Goal: Task Accomplishment & Management: Use online tool/utility

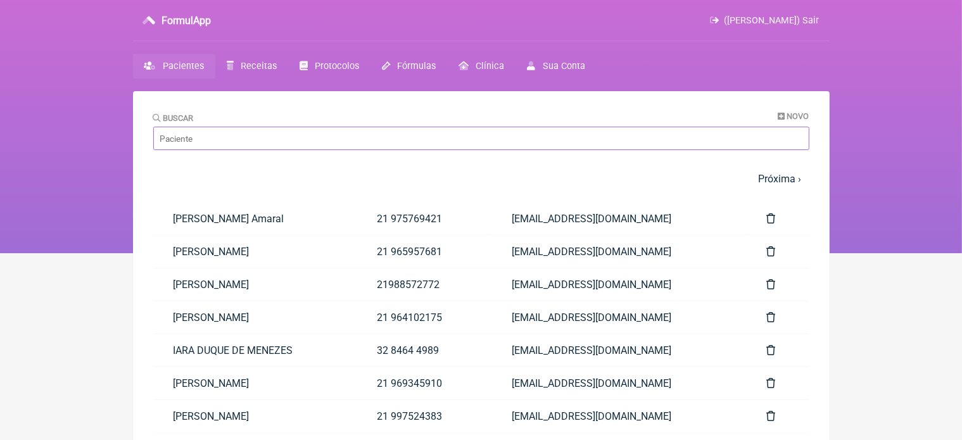
click at [235, 135] on input "Buscar" at bounding box center [481, 138] width 656 height 23
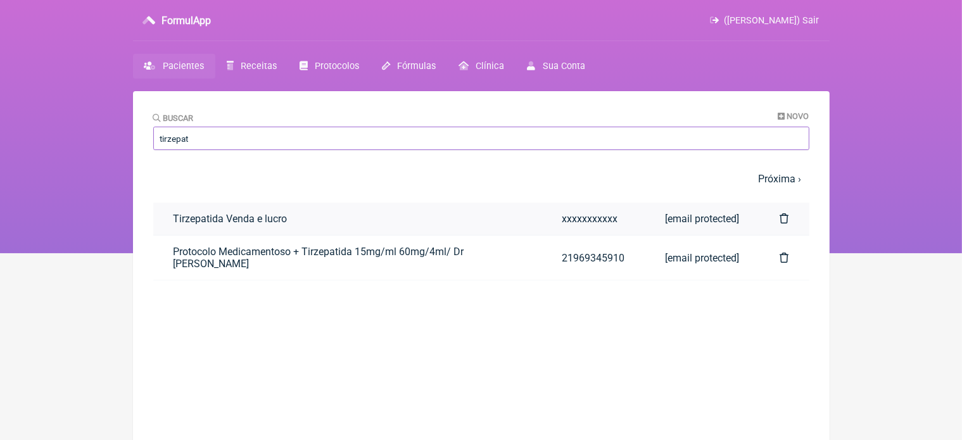
type input "tirzepat"
click at [222, 219] on link "Tirzepatida Venda e lucro" at bounding box center [347, 219] width 389 height 32
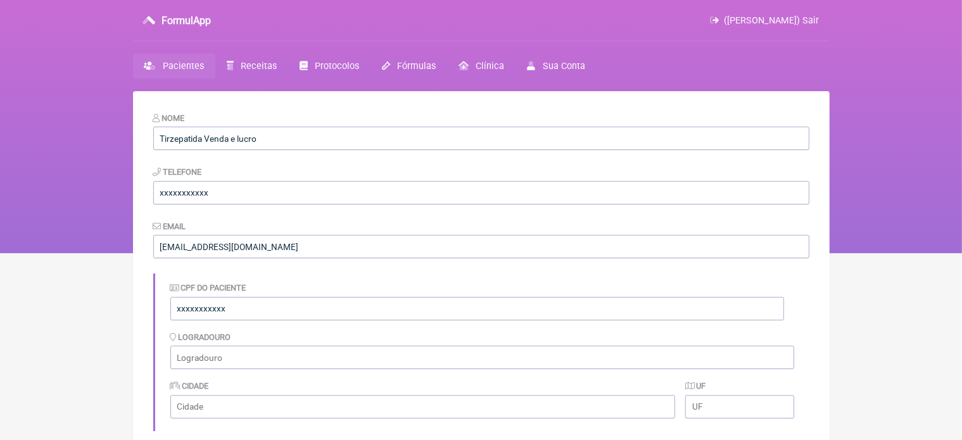
scroll to position [377, 0]
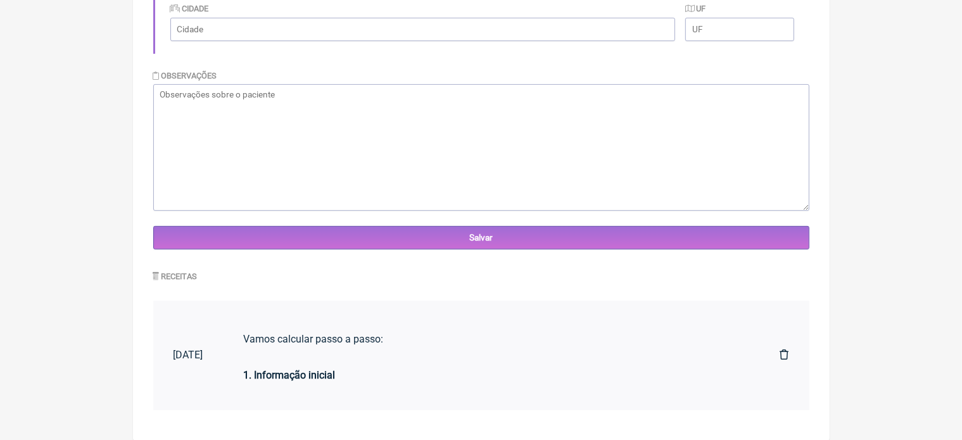
click at [369, 363] on div "1. Informação inicial" at bounding box center [492, 375] width 496 height 36
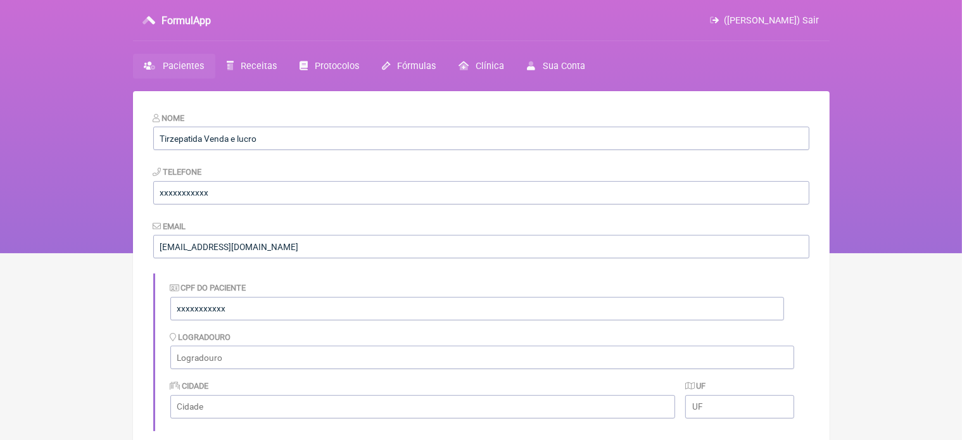
click at [177, 61] on span "Pacientes" at bounding box center [183, 66] width 41 height 11
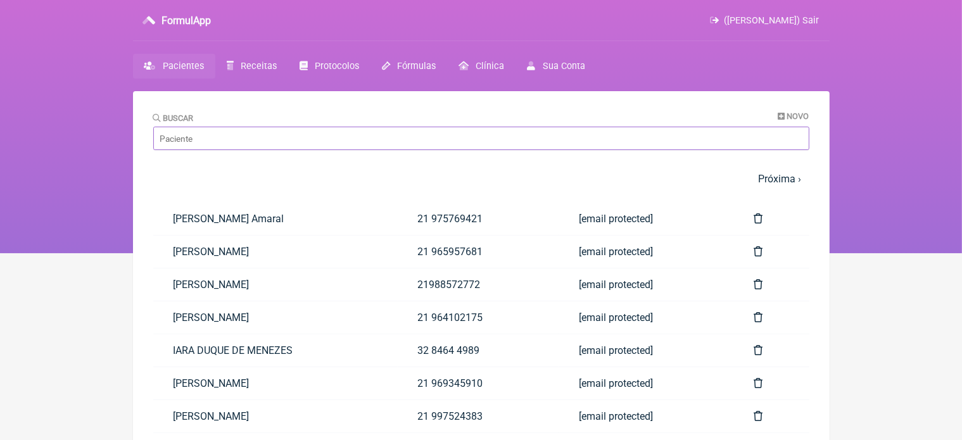
click at [232, 141] on input "Buscar" at bounding box center [481, 138] width 656 height 23
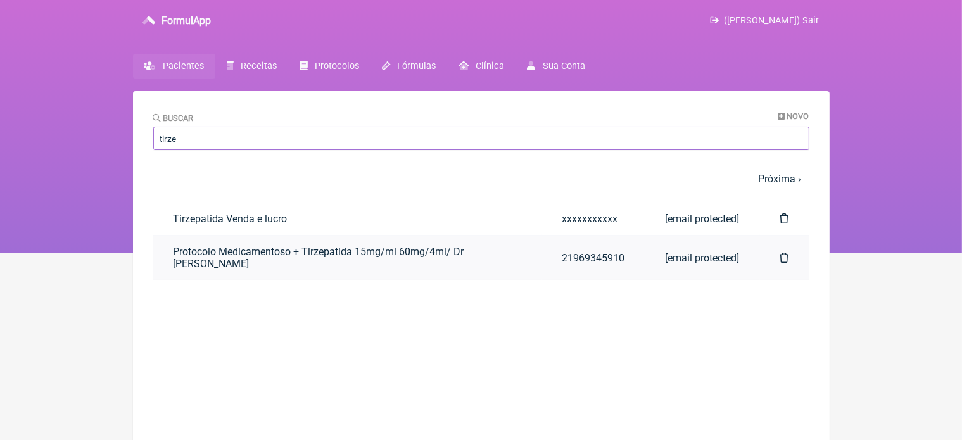
type input "tirze"
click at [236, 256] on link "Protocolo Medicamentoso + Tirzepatida 15mg/ml 60mg/4ml/ Dr Vinicius Vieira Pasc…" at bounding box center [347, 257] width 389 height 44
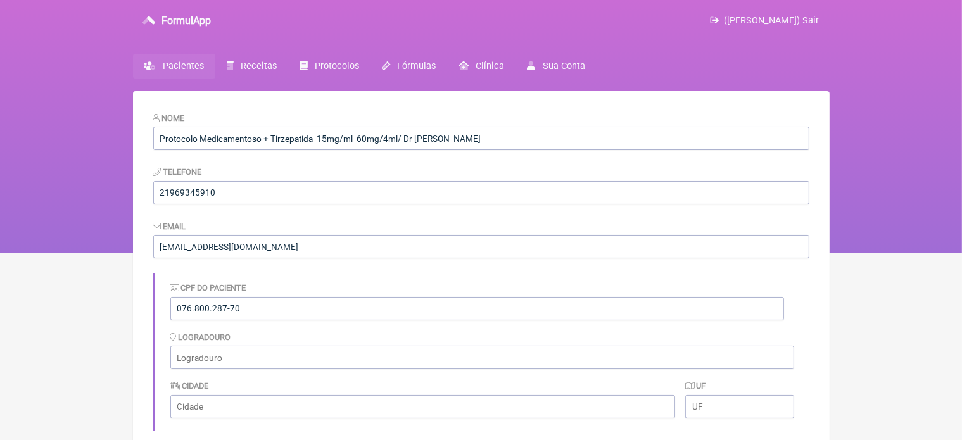
click at [172, 66] on span "Pacientes" at bounding box center [183, 66] width 41 height 11
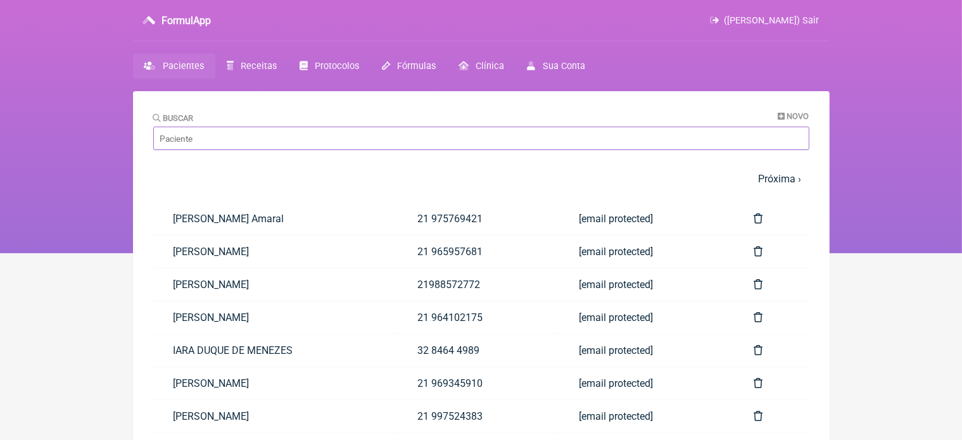
click at [213, 142] on input "Buscar" at bounding box center [481, 138] width 656 height 23
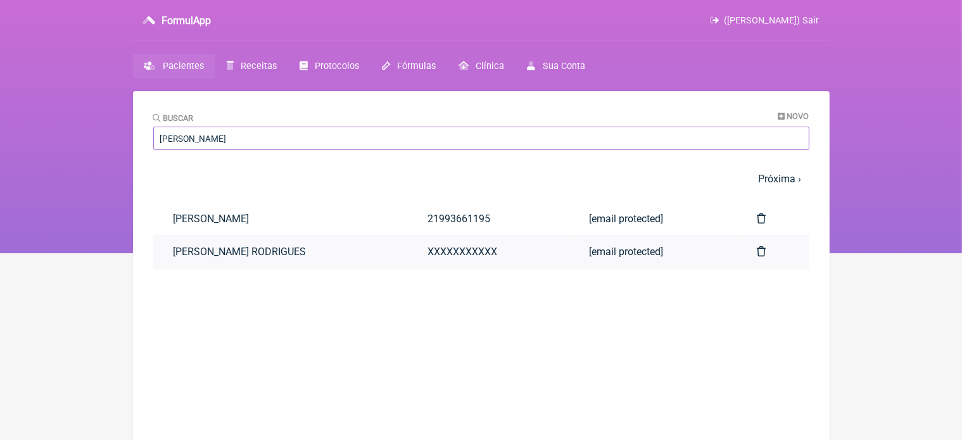
type input "jose mar"
click at [273, 246] on link "JOSÉ MARCELLO F. RODRIGUES" at bounding box center [280, 251] width 254 height 32
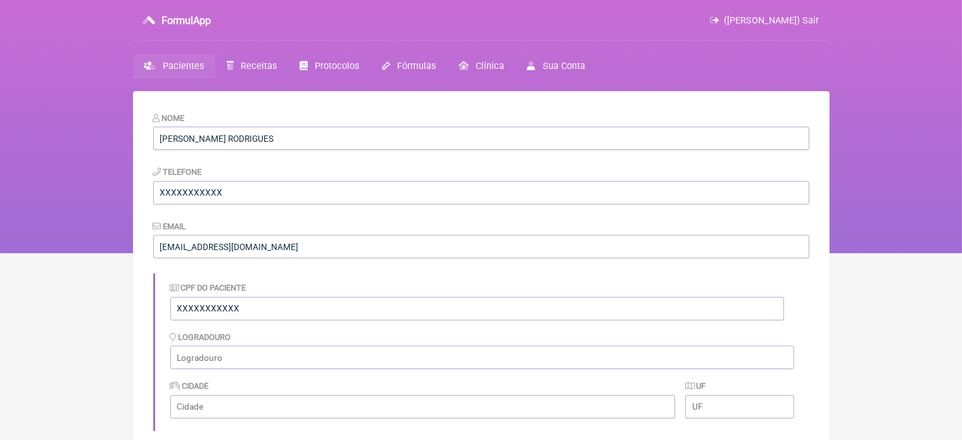
scroll to position [346, 0]
click at [175, 66] on span "Pacientes" at bounding box center [183, 66] width 41 height 11
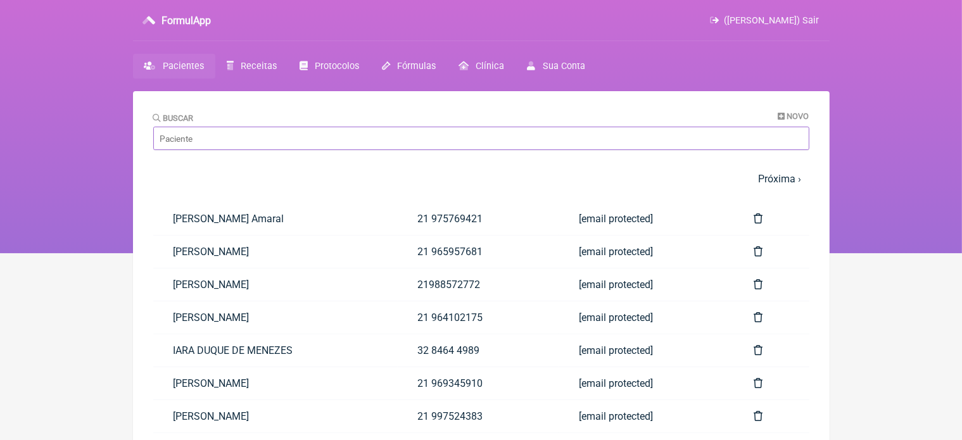
click at [229, 137] on input "Buscar" at bounding box center [481, 138] width 656 height 23
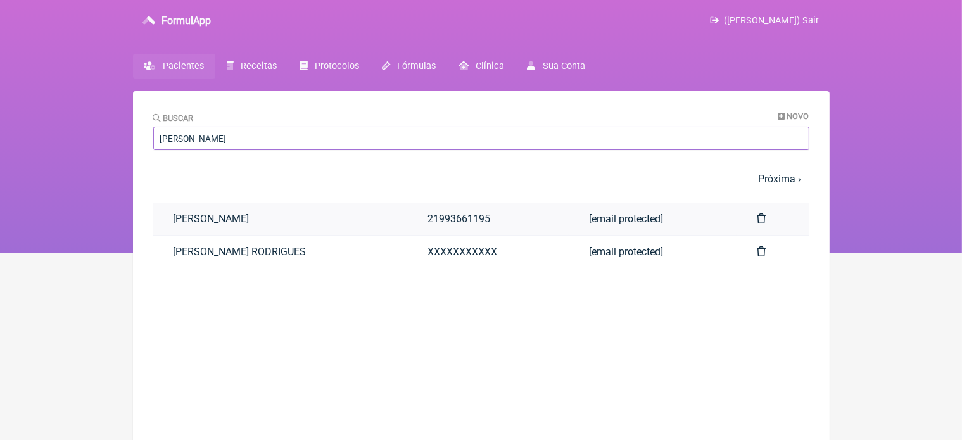
type input "jose marce"
click at [284, 217] on link "José Marcello Figueira Rodrigues" at bounding box center [280, 219] width 254 height 32
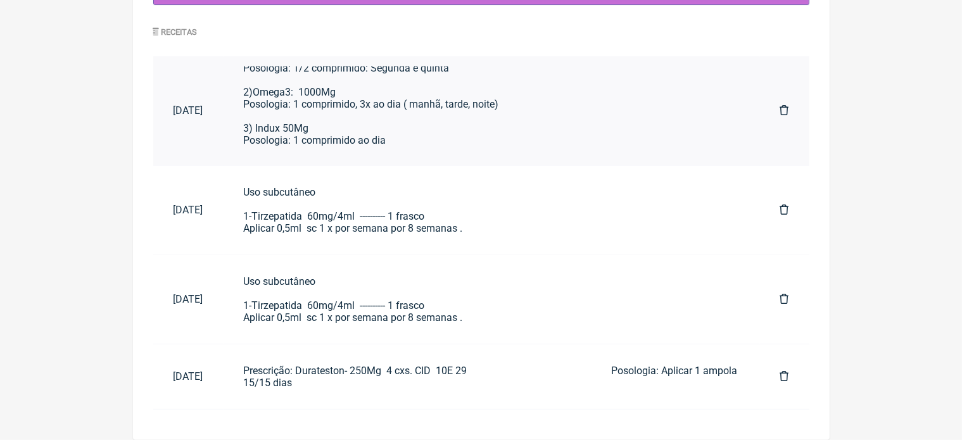
scroll to position [53, 0]
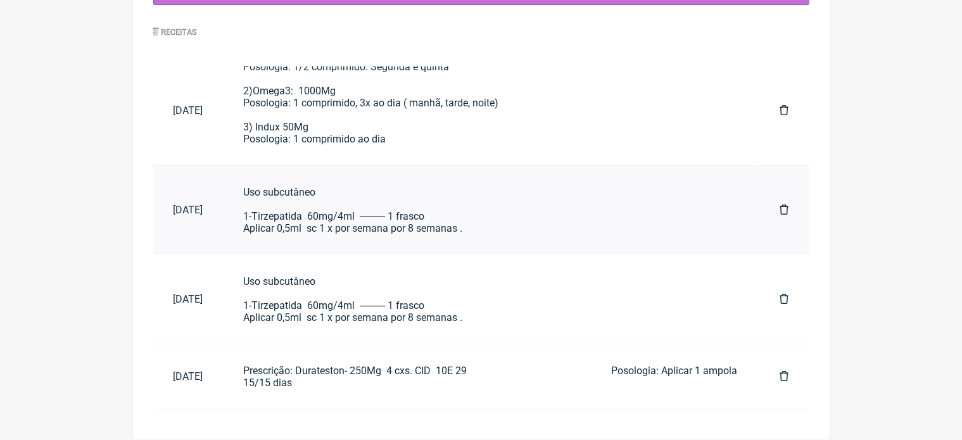
click at [756, 233] on link "Uso subcutâneo 1-Tirzepatida 60mg/4ml ---------- 1 frasco Aplicar 0,5ml sc 1 x …" at bounding box center [491, 210] width 536 height 68
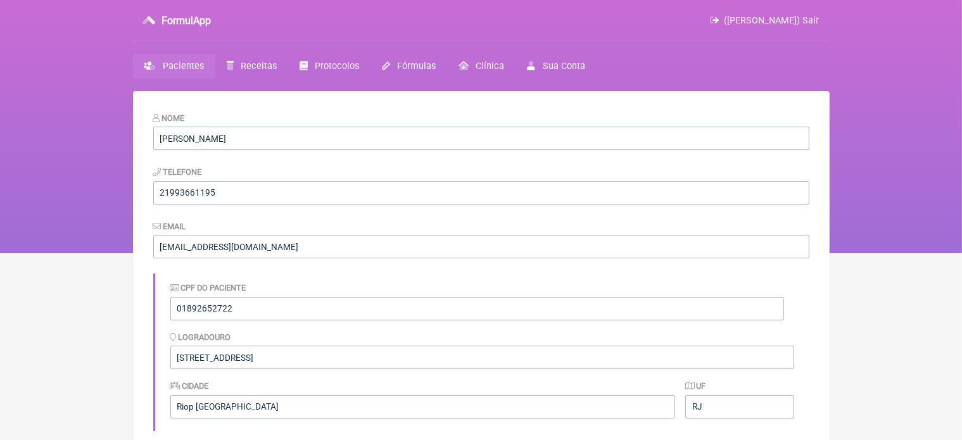
click at [169, 68] on span "Pacientes" at bounding box center [183, 66] width 41 height 11
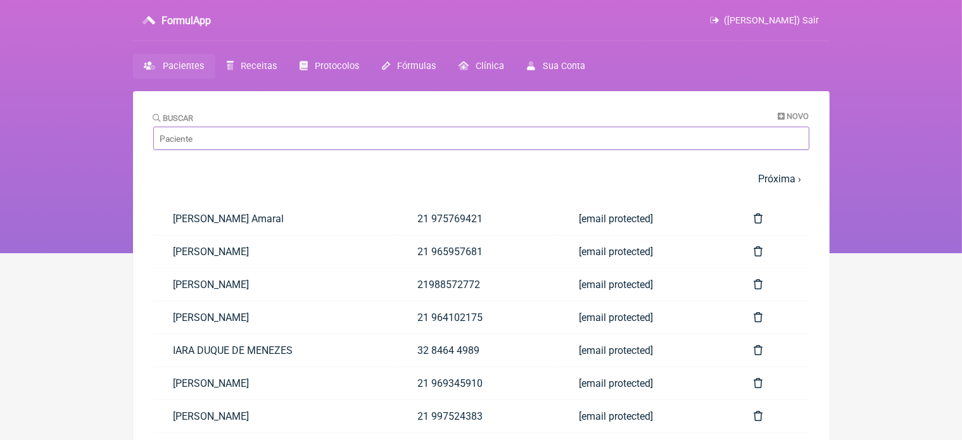
click at [215, 134] on input "Buscar" at bounding box center [481, 138] width 656 height 23
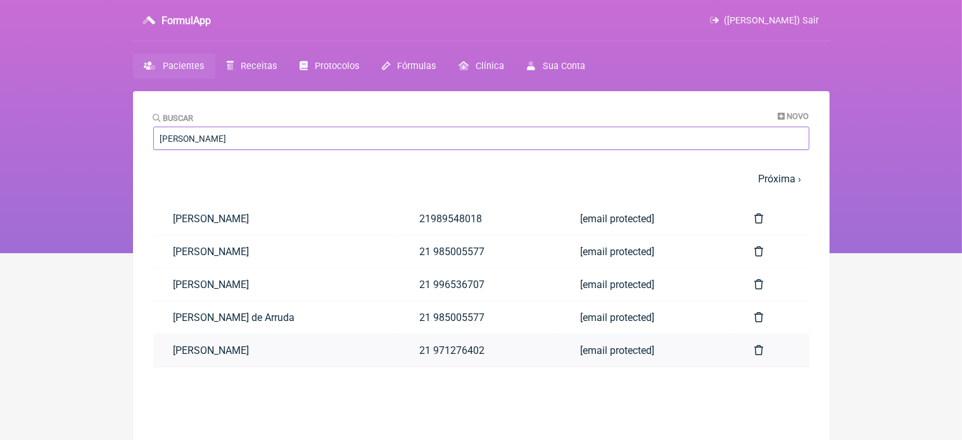
type input "michel"
click at [300, 346] on link "Michele Claraz de Souza Rodrigues" at bounding box center [276, 350] width 246 height 32
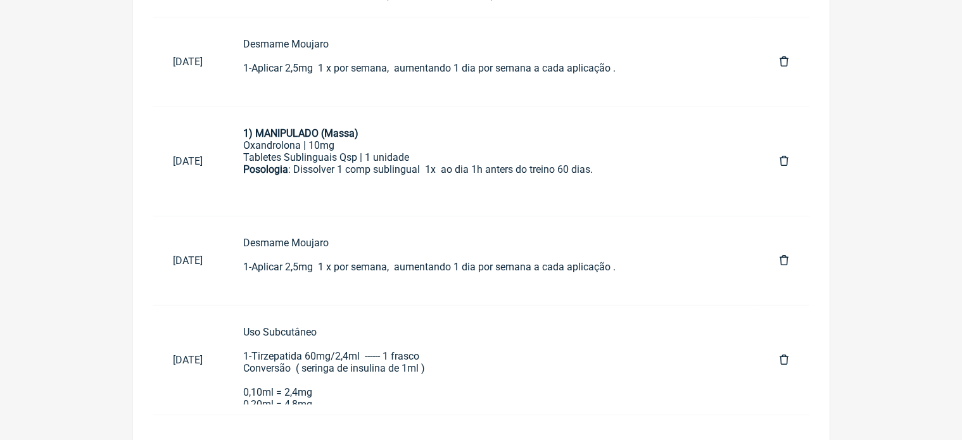
scroll to position [987, 0]
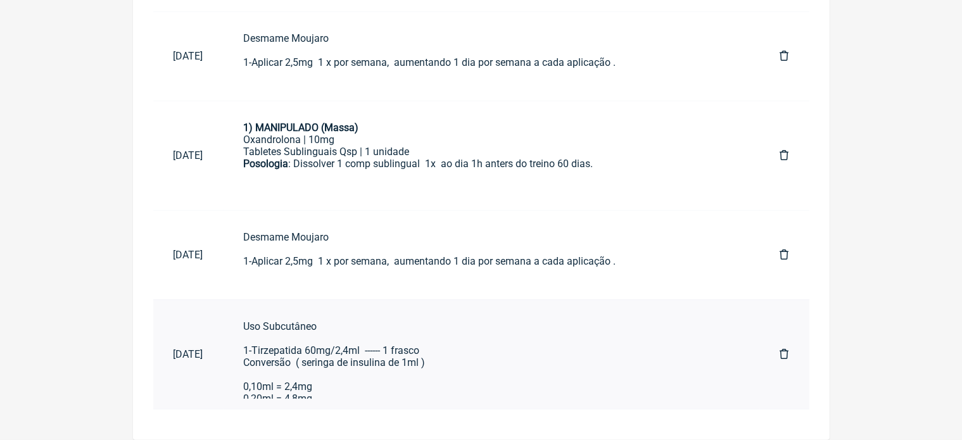
click at [394, 361] on div "Uso Subcutâneo 1-Tirzepatida 60mg/2,4ml ------ 1 frasco Conversão ( seringa de …" at bounding box center [492, 428] width 496 height 216
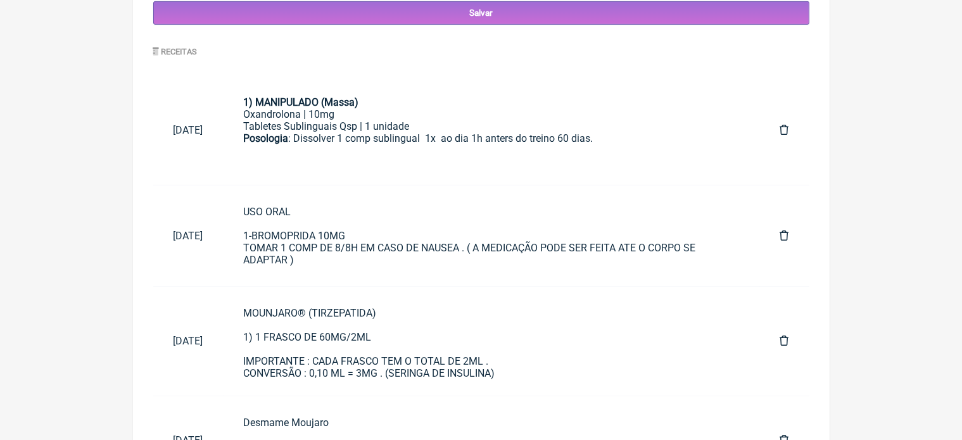
scroll to position [0, 0]
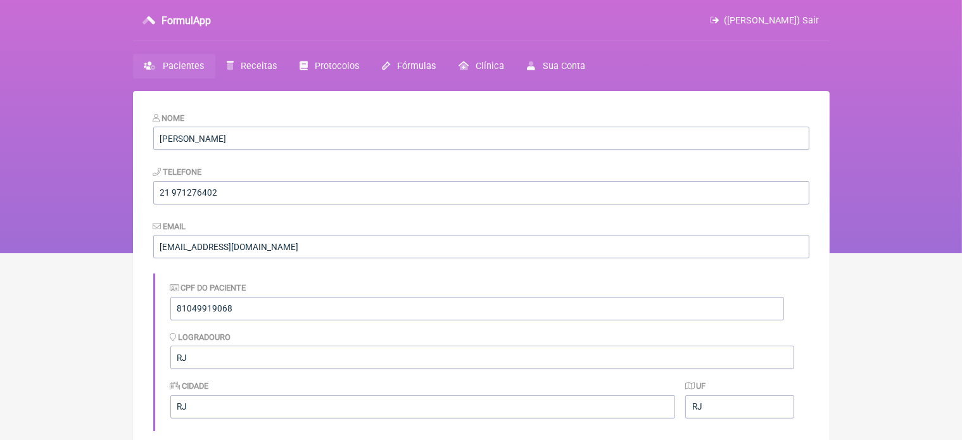
click at [180, 68] on span "Pacientes" at bounding box center [183, 66] width 41 height 11
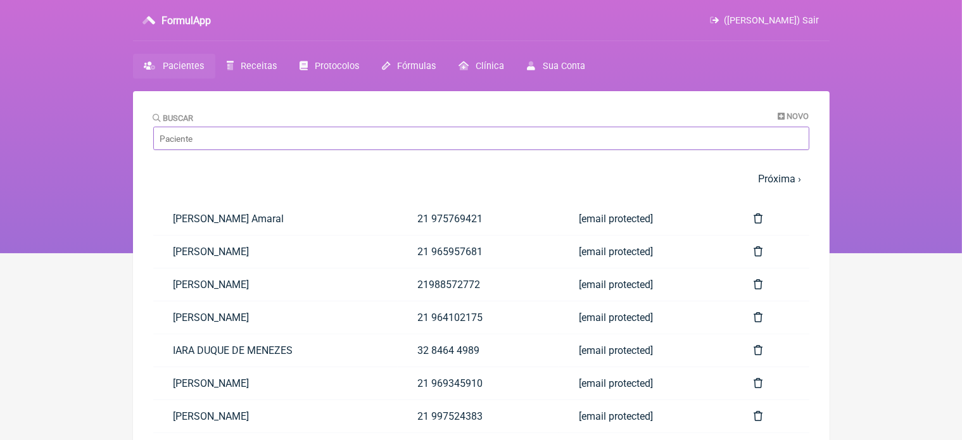
click at [227, 132] on input "Buscar" at bounding box center [481, 138] width 656 height 23
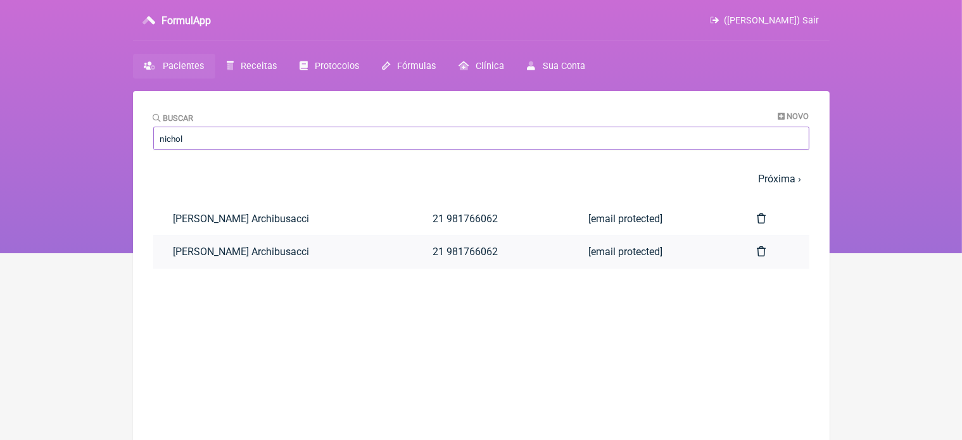
type input "nichol"
click at [287, 252] on link "Nicholas Rebousas Archibusacci" at bounding box center [283, 251] width 260 height 32
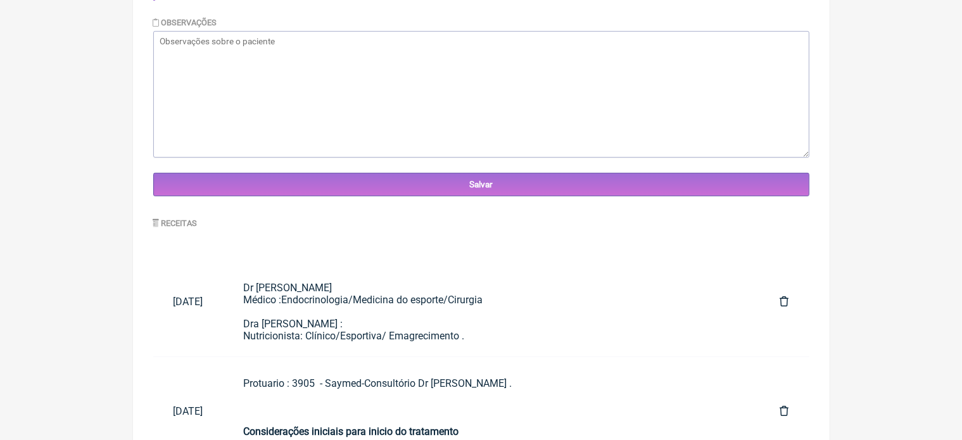
scroll to position [814, 0]
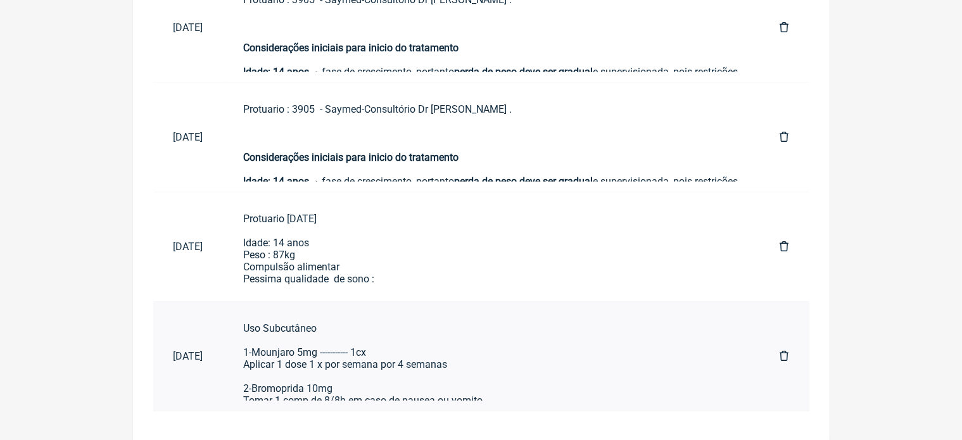
click at [329, 336] on div "Uso Subcutâneo 1-Mounjaro 5mg ----------- 1cx Aplicar 1 dose 1 x por semana por…" at bounding box center [492, 364] width 496 height 84
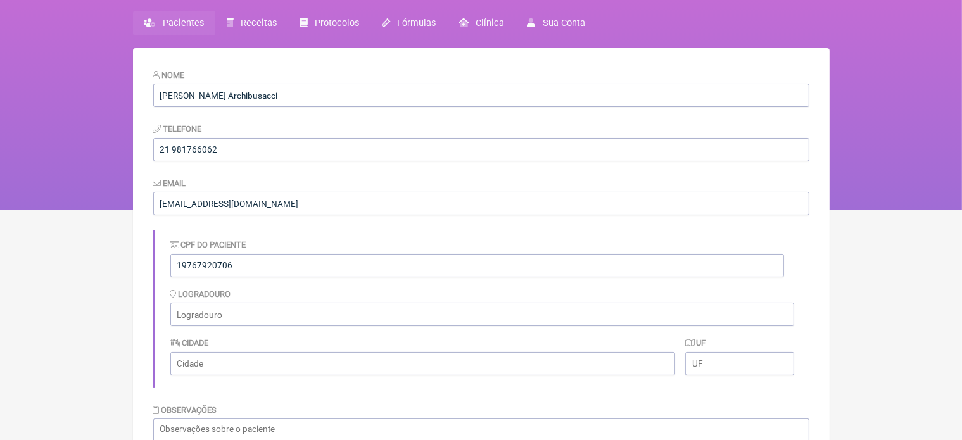
scroll to position [0, 0]
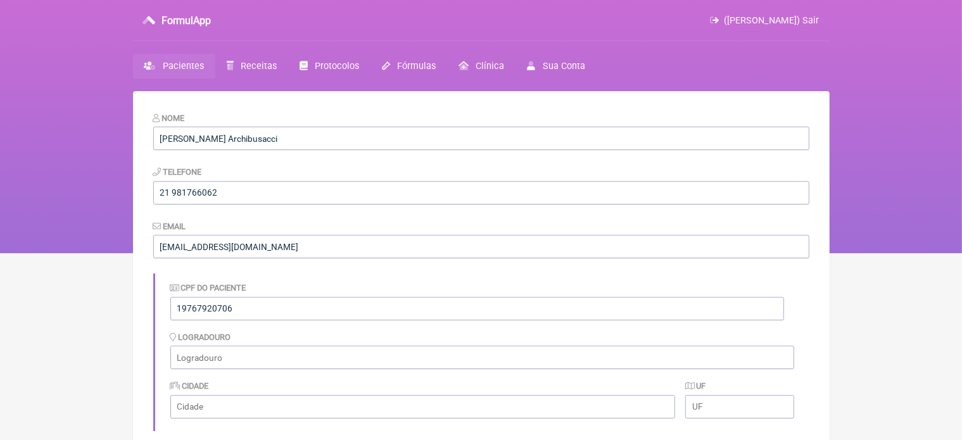
click at [168, 64] on span "Pacientes" at bounding box center [183, 66] width 41 height 11
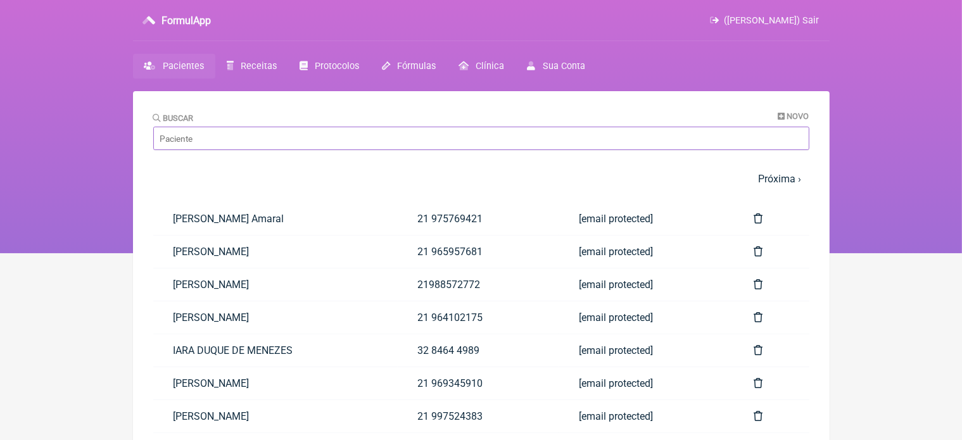
click at [222, 139] on input "Buscar" at bounding box center [481, 138] width 656 height 23
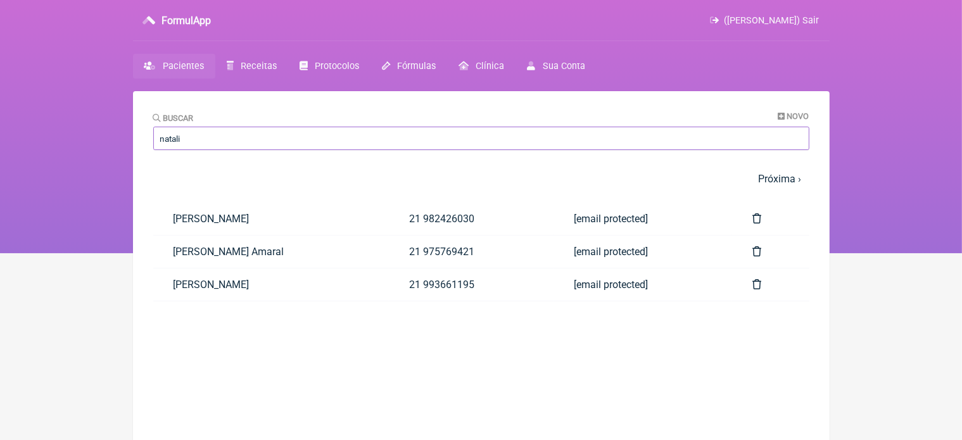
type input "natali"
click at [248, 350] on main "Buscar Novo natali 1 2 3 4 5 … Próxima › Última » Paciente Telefone Email NATAL…" at bounding box center [481, 311] width 696 height 440
click at [284, 282] on link "[PERSON_NAME]" at bounding box center [270, 284] width 235 height 32
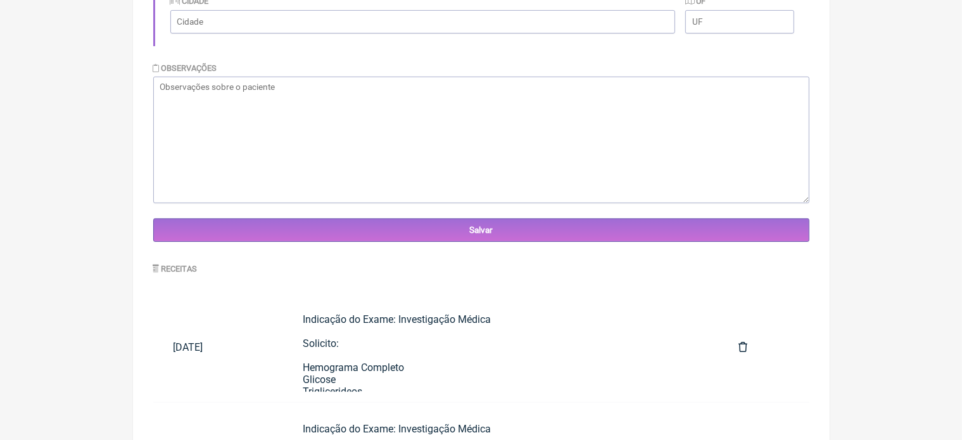
scroll to position [706, 0]
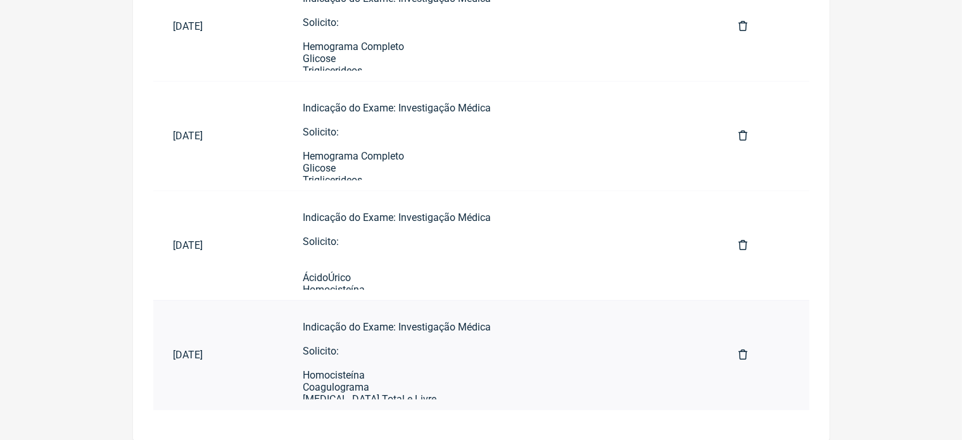
click at [463, 334] on div "Indicação do Exame: Investigação Médica Solicito: Homocisteína Coagulograma Tes…" at bounding box center [500, 429] width 395 height 216
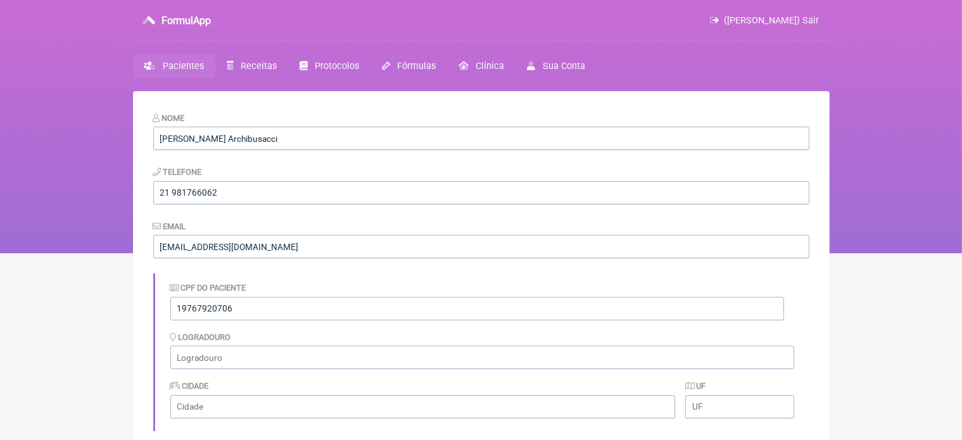
click at [175, 65] on span "Pacientes" at bounding box center [183, 66] width 41 height 11
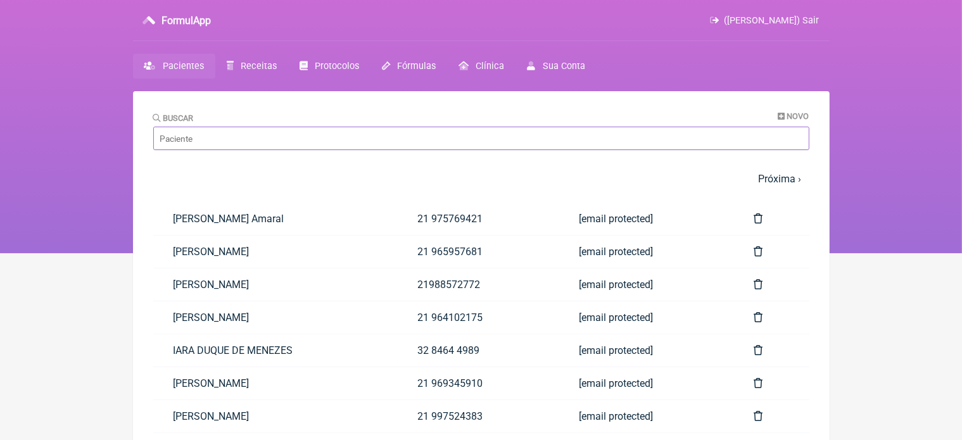
click at [215, 139] on input "Buscar" at bounding box center [481, 138] width 656 height 23
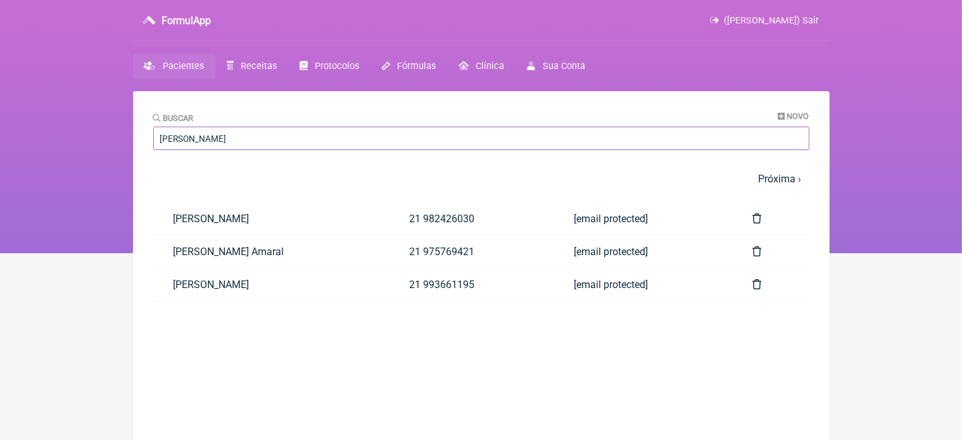
type input "natalia"
click at [220, 373] on main "Buscar Novo natalia 1 2 3 4 5 … Próxima › Última » Paciente Telefone Email NATA…" at bounding box center [481, 311] width 696 height 440
click at [281, 220] on link "[PERSON_NAME]" at bounding box center [270, 219] width 235 height 32
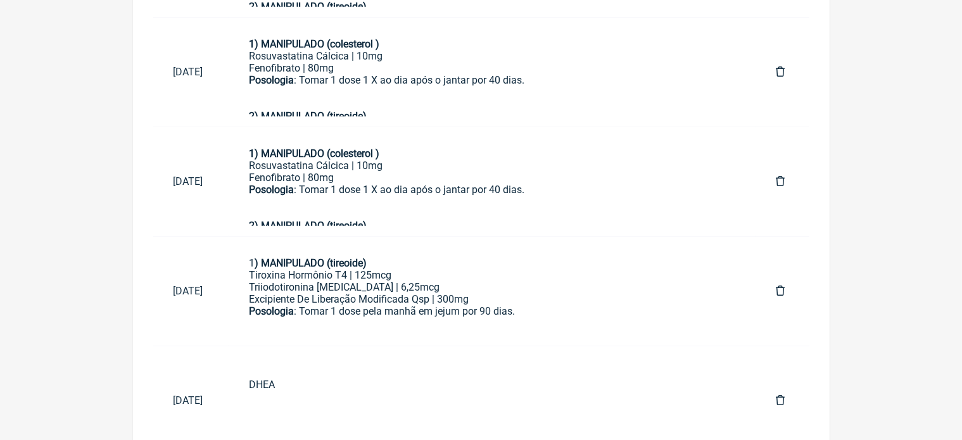
scroll to position [385, 0]
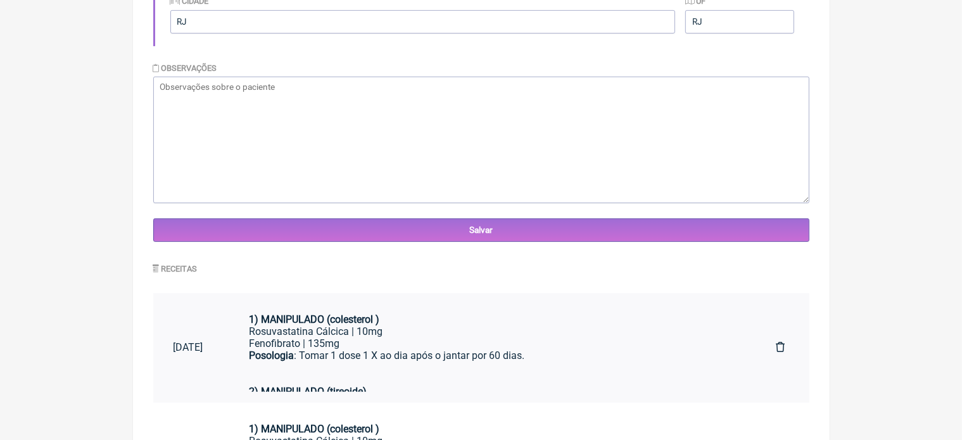
click at [379, 323] on strong "1) MANIPULADO (colesterol )" at bounding box center [314, 319] width 130 height 12
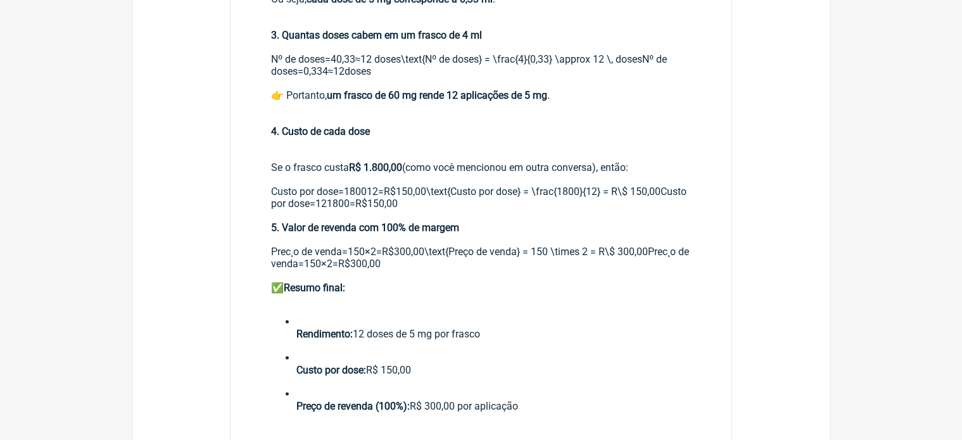
scroll to position [633, 0]
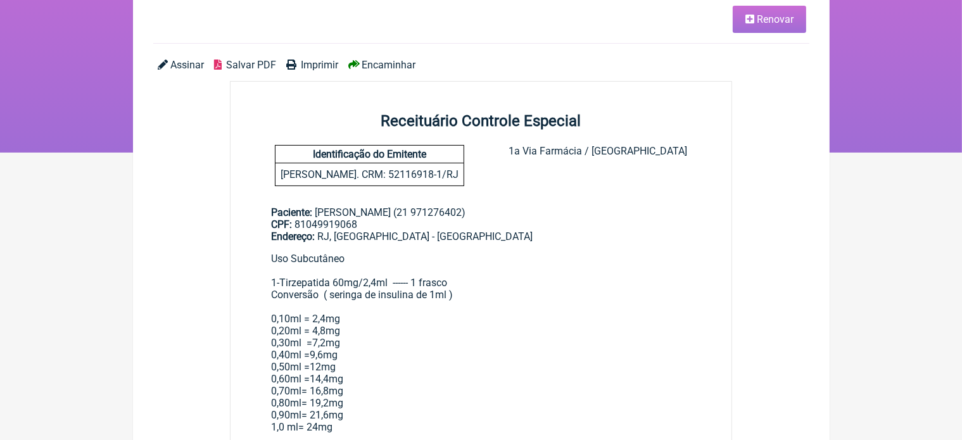
scroll to position [110, 0]
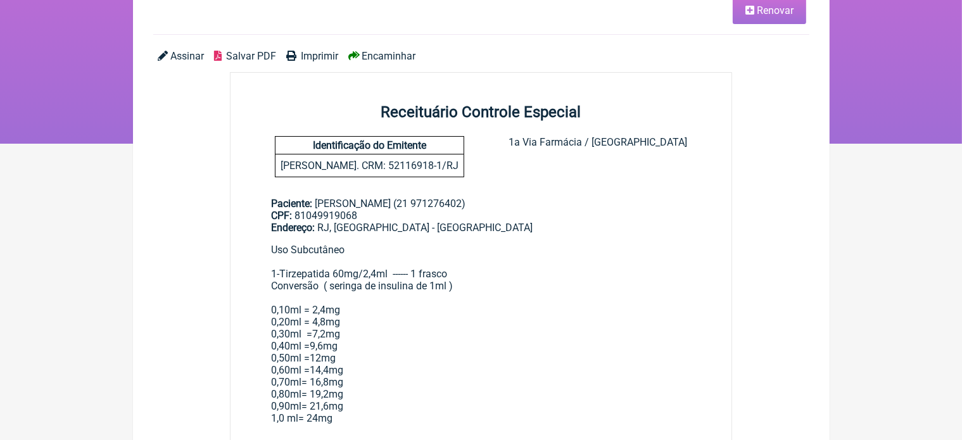
click at [763, 17] on link "Renovar" at bounding box center [768, 10] width 73 height 27
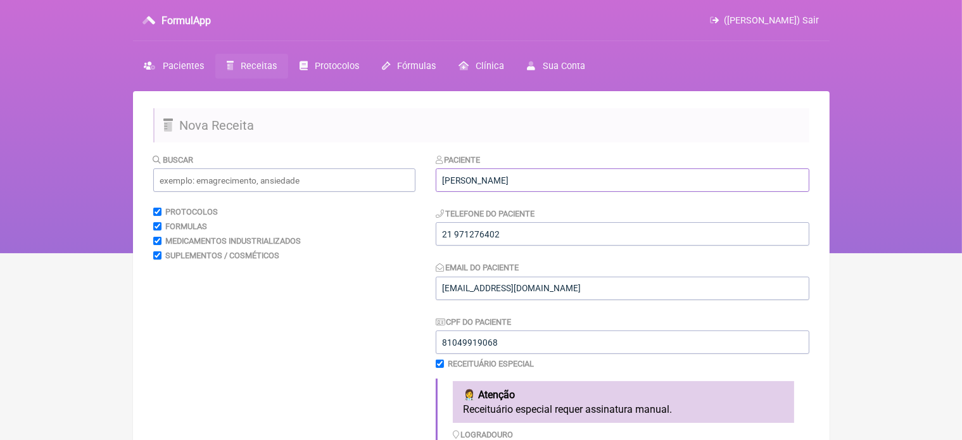
click at [603, 178] on input "Michele Claraz de Souza Rodrigues" at bounding box center [622, 179] width 373 height 23
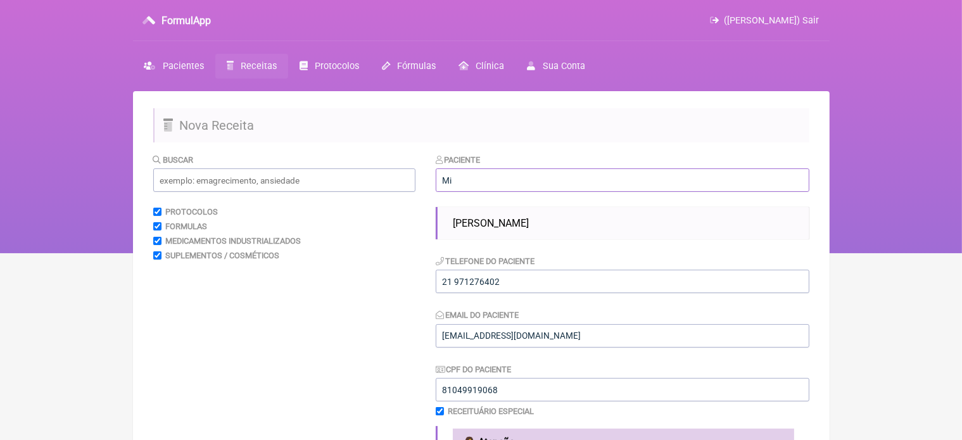
type input "M"
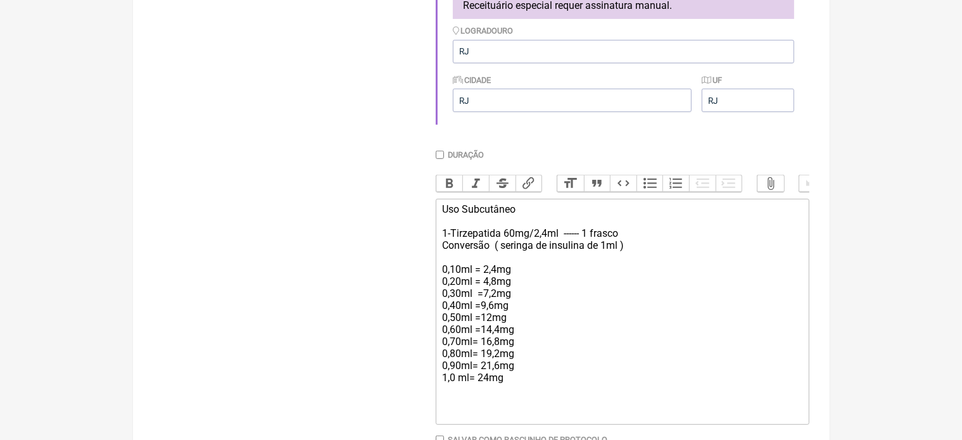
scroll to position [461, 0]
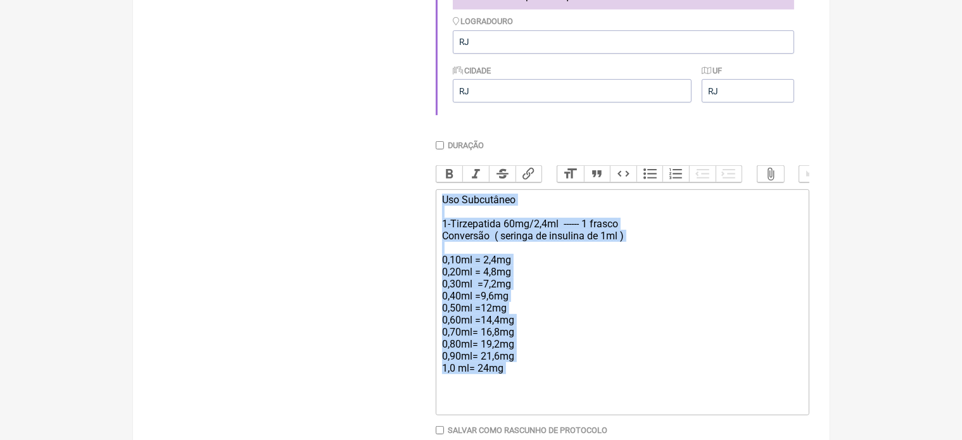
drag, startPoint x: 441, startPoint y: 210, endPoint x: 522, endPoint y: 391, distance: 198.1
click at [522, 391] on trix-editor "Uso Subcutâneo 1-Tirzepatida 60mg/2,4ml ------ 1 frasco Conversão ( seringa de …" at bounding box center [622, 302] width 373 height 226
type trix-editor "<div>Uso Subcutâneo&nbsp;<br><br>1-Tirzepatida 60mg/2,4ml&nbsp; ------ 1 frasco…"
copy div "Uso Subcutâneo 1-Tirzepatida 60mg/2,4ml ------ 1 frasco Conversão ( seringa de …"
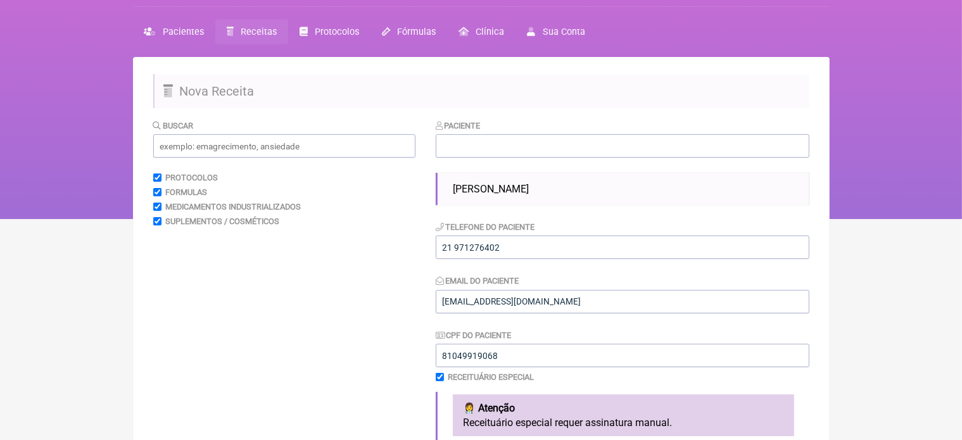
scroll to position [0, 0]
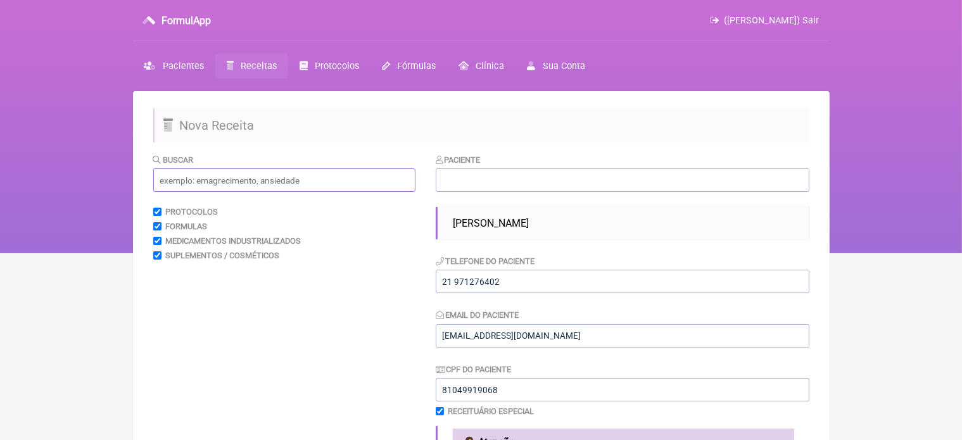
click at [208, 179] on input "text" at bounding box center [284, 179] width 262 height 23
type input "Nichol"
click at [182, 64] on span "Pacientes" at bounding box center [183, 66] width 41 height 11
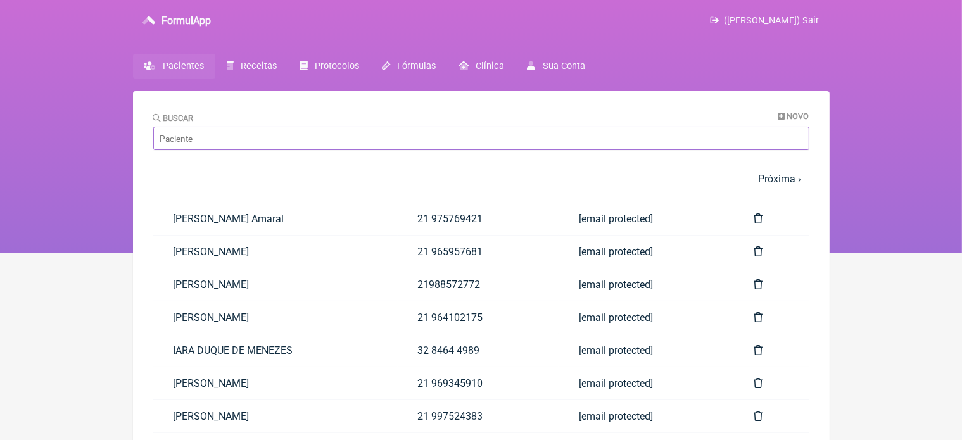
click at [203, 135] on input "Buscar" at bounding box center [481, 138] width 656 height 23
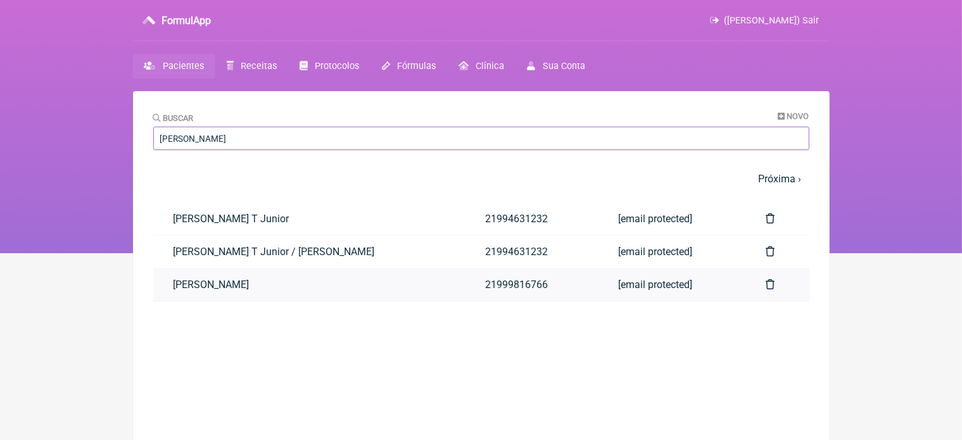
type input "Sergio m"
click at [307, 285] on link "SÉRGIO LUIS MENDES AFONSO" at bounding box center [308, 284] width 311 height 32
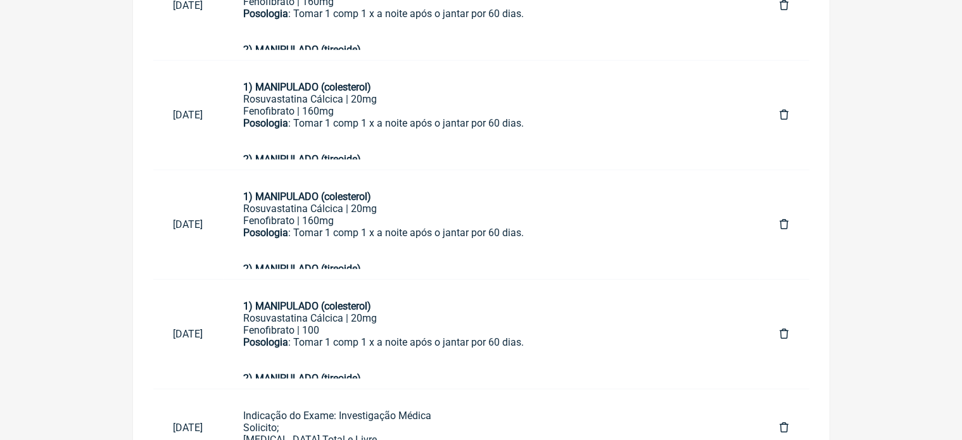
scroll to position [379, 0]
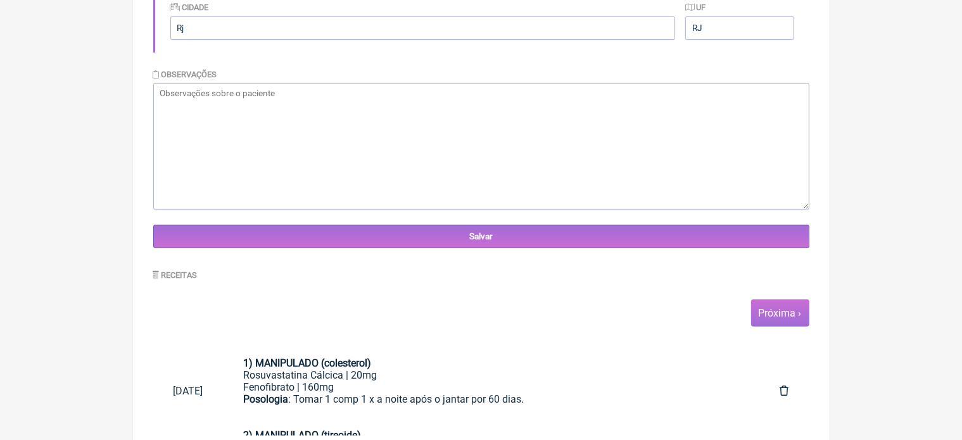
click at [778, 313] on link "Próxima ›" at bounding box center [779, 313] width 43 height 12
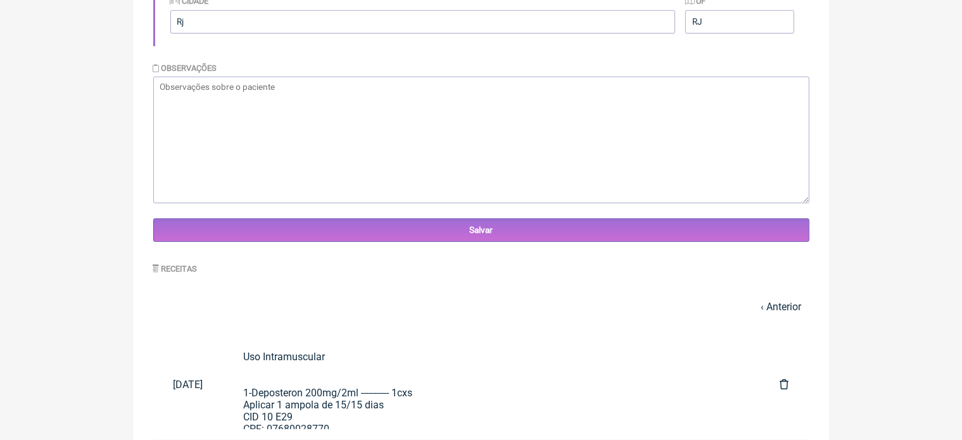
scroll to position [770, 0]
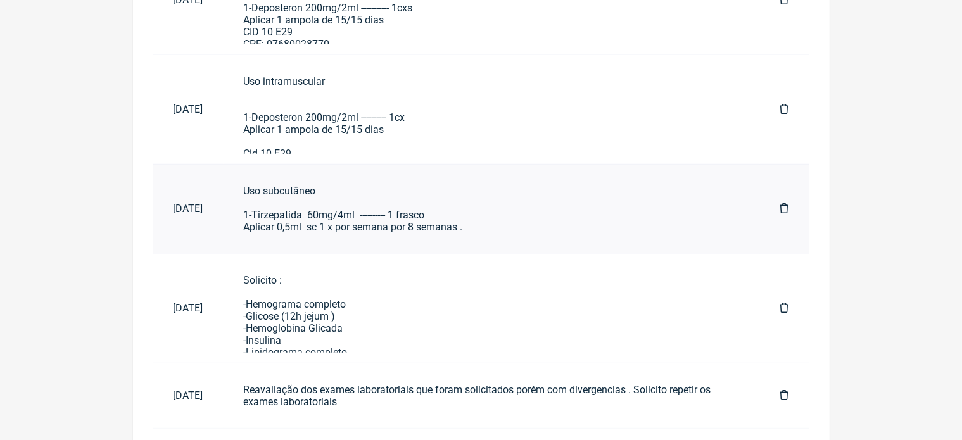
click at [401, 206] on div "Uso subcutâneo 1-Tirzepatida 60mg/4ml ---------- 1 frasco Aplicar 0,5ml sc 1 x …" at bounding box center [492, 209] width 496 height 48
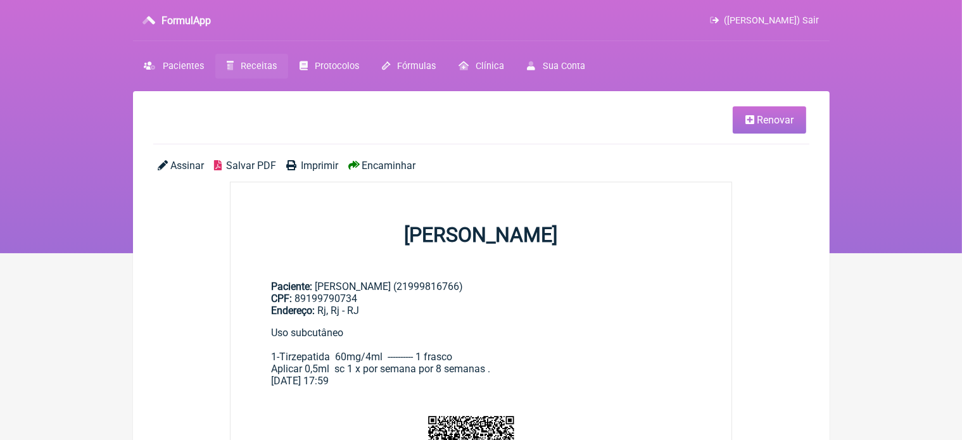
click at [763, 123] on span "Renovar" at bounding box center [774, 120] width 37 height 12
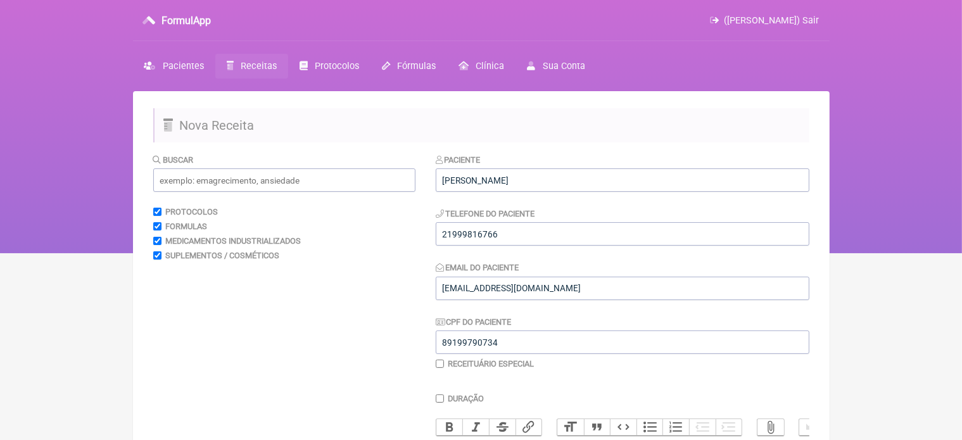
scroll to position [253, 0]
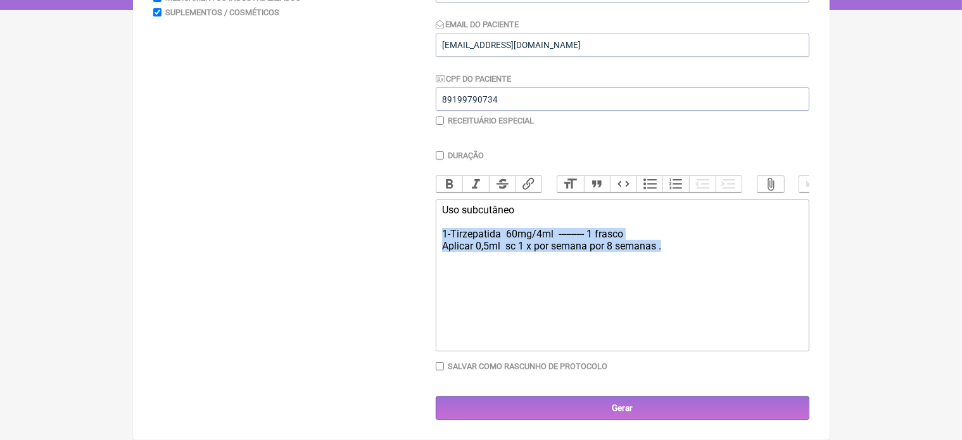
drag, startPoint x: 436, startPoint y: 230, endPoint x: 667, endPoint y: 293, distance: 240.2
click at [667, 293] on trix-editor "Uso subcutâneo 1-Tirzepatida 60mg/4ml ---------- 1 frasco Aplicar 0,5ml sc 1 x …" at bounding box center [622, 275] width 373 height 152
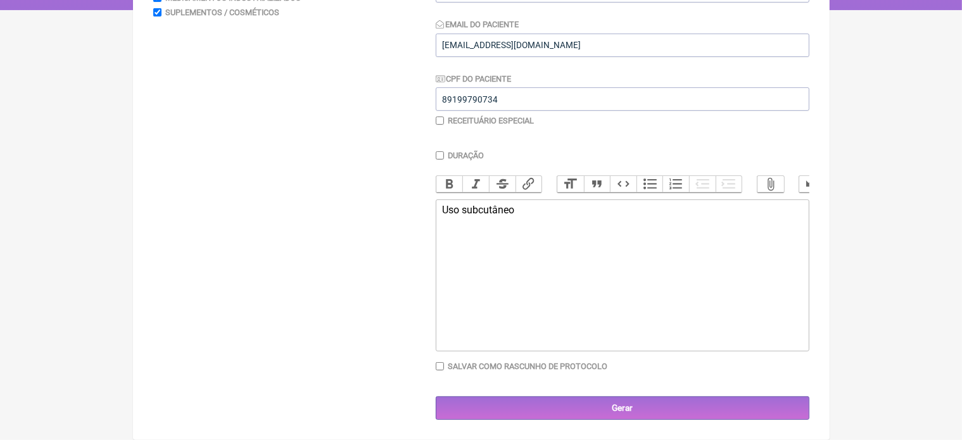
paste trix-editor "Uso Subcutâneo&nbsp;<br><br>1-Tirzepatida 60mg/2,4ml&nbsp; ------ 1 frasco&nbsp…"
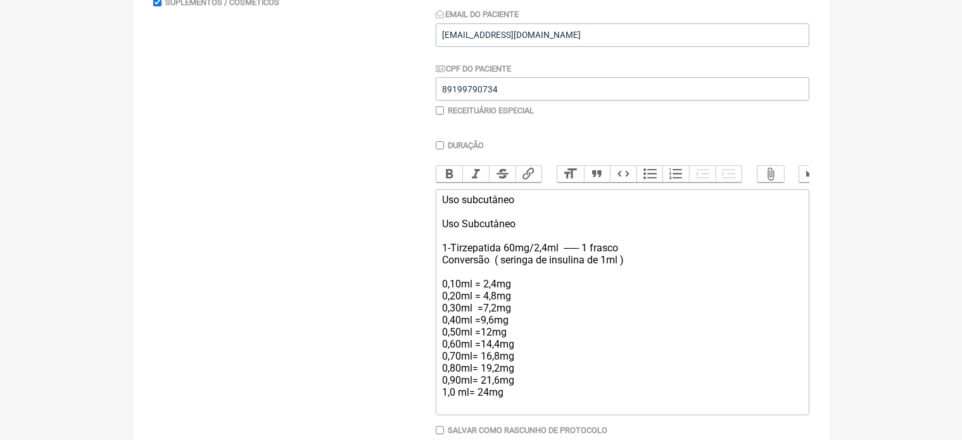
click at [522, 233] on div "Uso subcutâneo Uso Subcutâneo 1-Tirzepatida 60mg/2,4ml ------ 1 frasco Conversã…" at bounding box center [622, 302] width 360 height 216
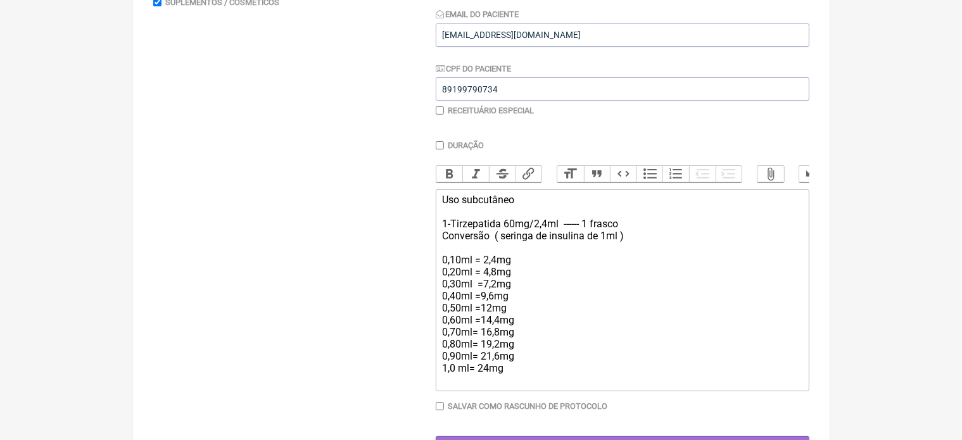
click at [514, 385] on div "Uso subcutâneo 1-Tirzepatida 60mg/2,4ml ------ 1 frasco Conversão ( seringa de …" at bounding box center [622, 290] width 360 height 192
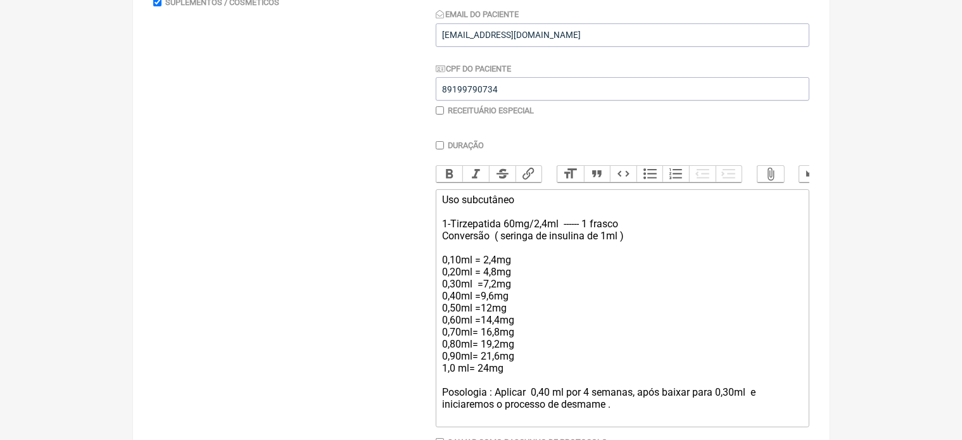
click at [747, 403] on div "Uso subcutâneo 1-Tirzepatida 60mg/2,4ml ------ 1 frasco Conversão ( seringa de …" at bounding box center [622, 308] width 360 height 229
type trix-editor "<div>Uso subcutâneo<br><br>1-Tirzepatida 60mg/2,4ml&nbsp; ------ 1 frasco&nbsp;…"
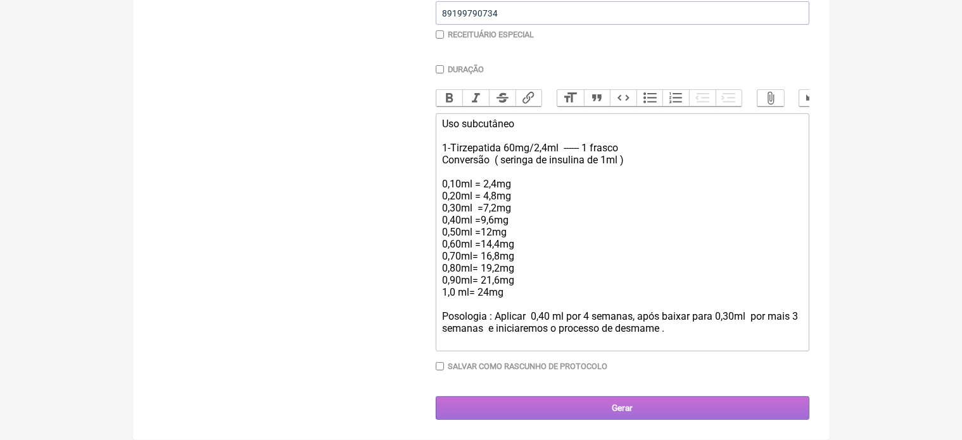
click at [629, 409] on input "Gerar" at bounding box center [622, 407] width 373 height 23
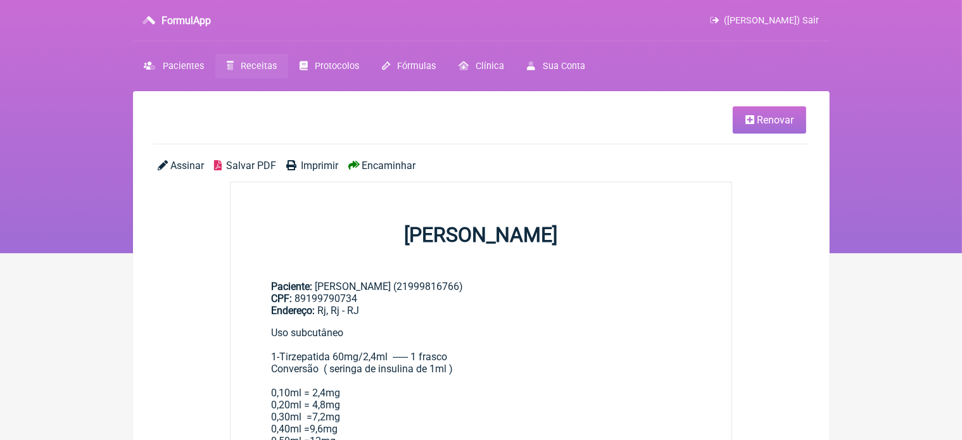
click at [322, 161] on span "Imprimir" at bounding box center [319, 166] width 37 height 12
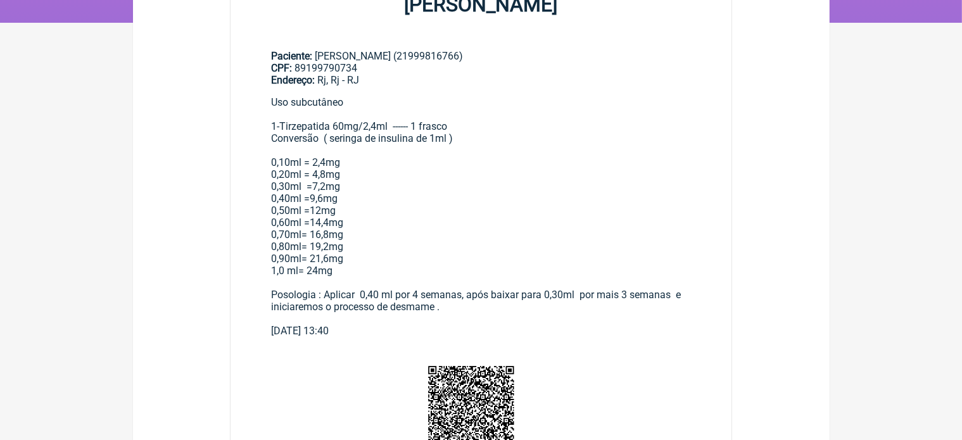
scroll to position [225, 0]
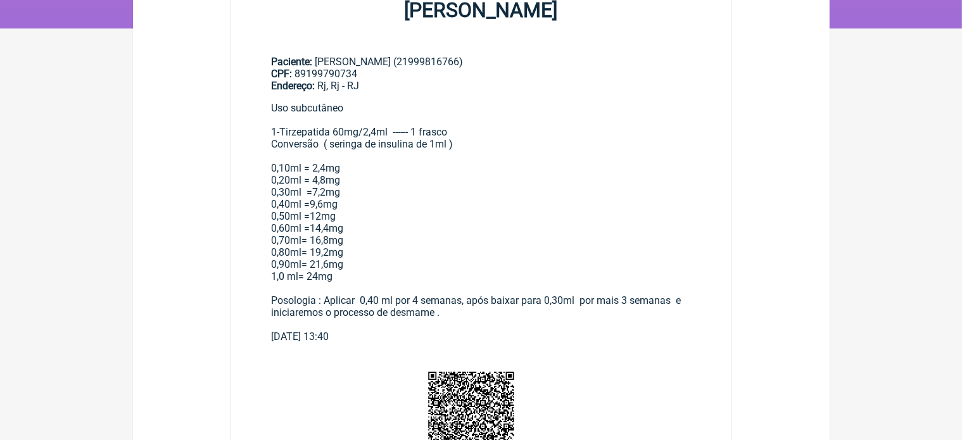
drag, startPoint x: 272, startPoint y: 111, endPoint x: 362, endPoint y: 274, distance: 186.2
click at [362, 274] on div "Uso subcutâneo 1-Tirzepatida 60mg/2,4ml ------ 1 frasco Conversão ( seringa de …" at bounding box center [481, 216] width 420 height 229
copy div "Uso subcutâneo 1-Tirzepatida 60mg/2,4ml ------ 1 frasco Conversão ( seringa de …"
click at [482, 154] on div "Uso subcutâneo 1-Tirzepatida 60mg/2,4ml ------ 1 frasco Conversão ( seringa de …" at bounding box center [481, 216] width 420 height 229
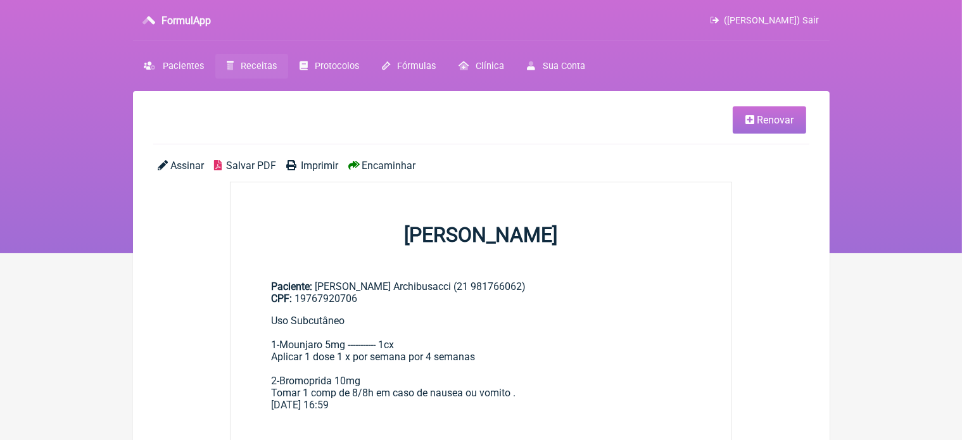
click at [772, 123] on span "Renovar" at bounding box center [774, 120] width 37 height 12
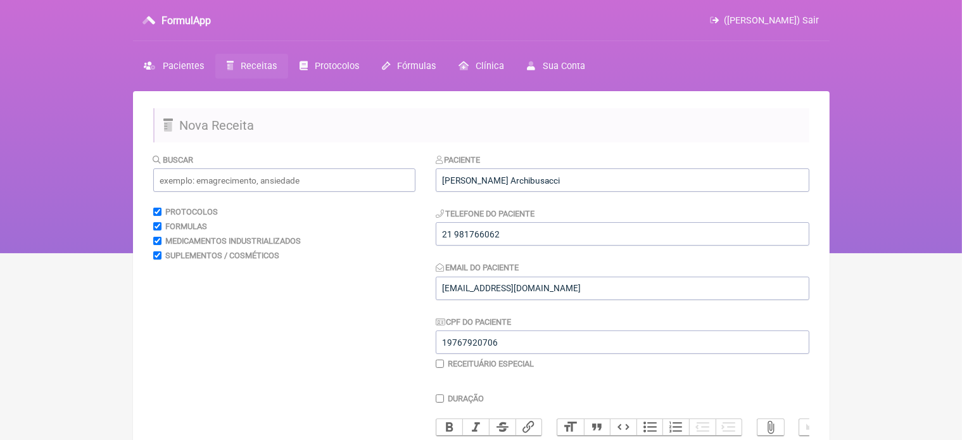
scroll to position [253, 0]
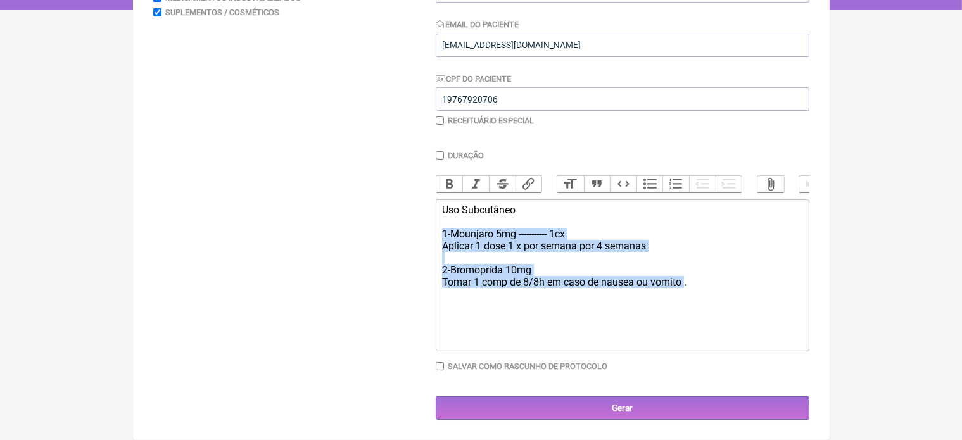
drag, startPoint x: 441, startPoint y: 229, endPoint x: 685, endPoint y: 318, distance: 260.1
click at [685, 318] on trix-editor "Uso Subcutâneo 1-Mounjaro 5mg ----------- 1cx Aplicar 1 dose 1 x por semana por…" at bounding box center [622, 275] width 373 height 152
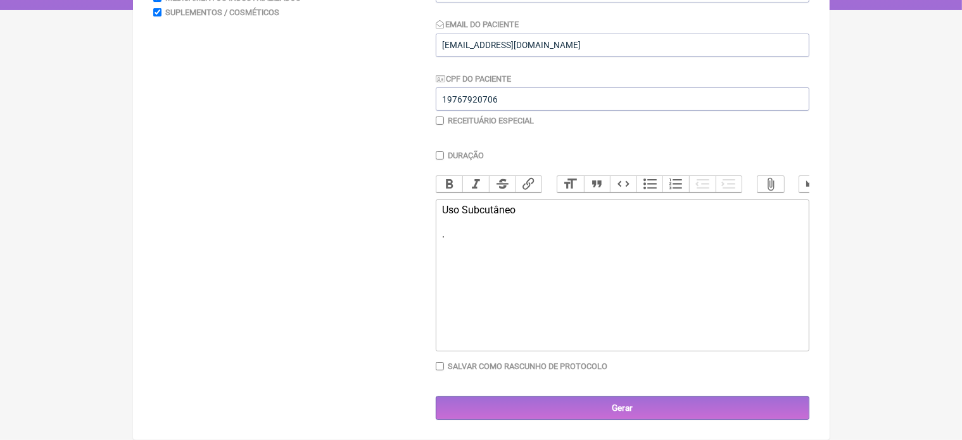
paste trix-editor "Uso subcutâneo<br><br>1-Tirzepatida 60mg/2,4ml&nbsp; ------ 1 frasco&nbsp;<br>&…"
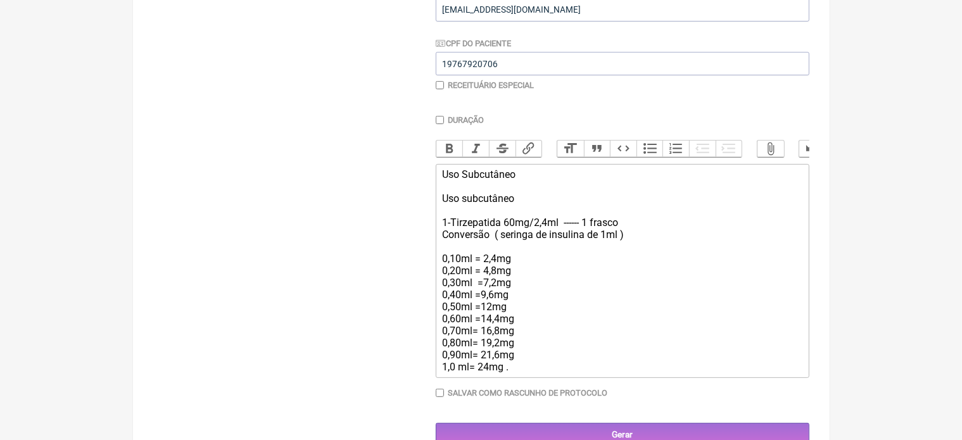
scroll to position [317, 0]
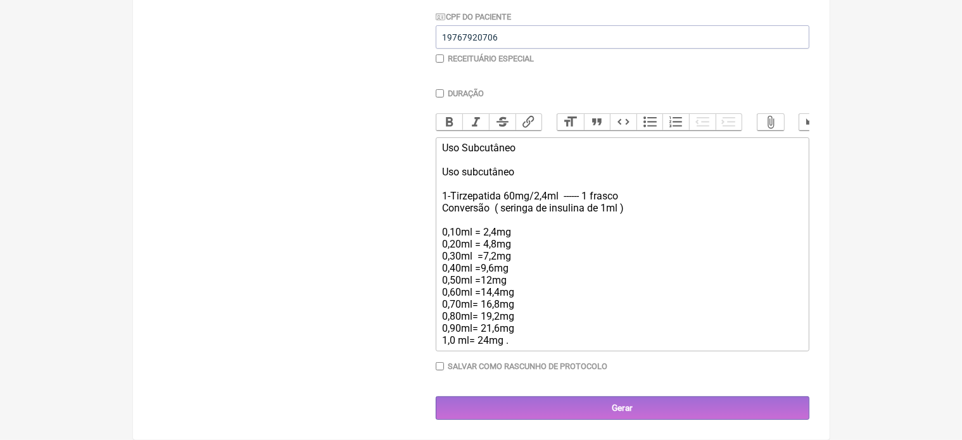
click at [516, 170] on div "Uso Subcutâneo Uso subcutâneo 1-Tirzepatida 60mg/2,4ml ------ 1 frasco Conversã…" at bounding box center [622, 244] width 360 height 204
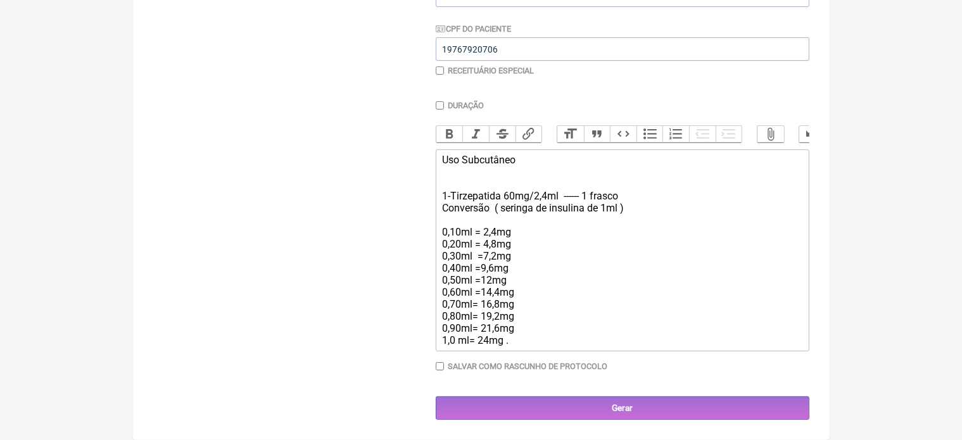
scroll to position [293, 0]
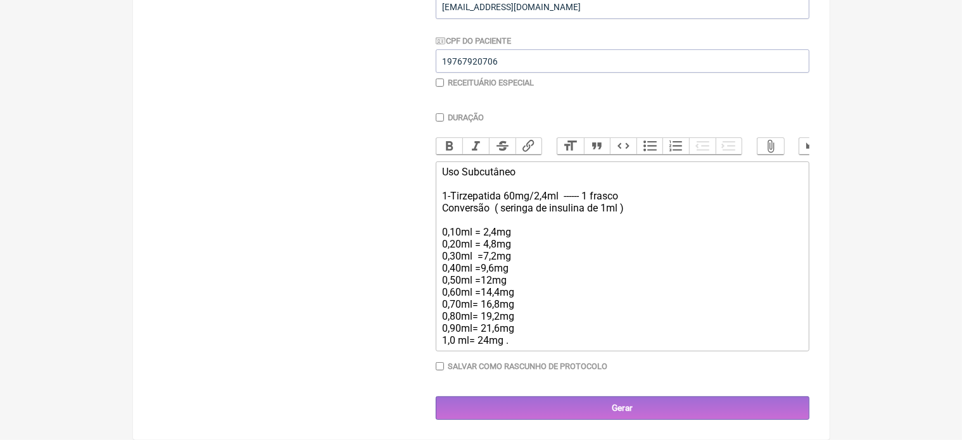
type trix-editor "<div>Uso Subcutâneo<br><br>1-Tirzepatida 60mg/2,4ml&nbsp; ------ 1 frasco&nbsp;…"
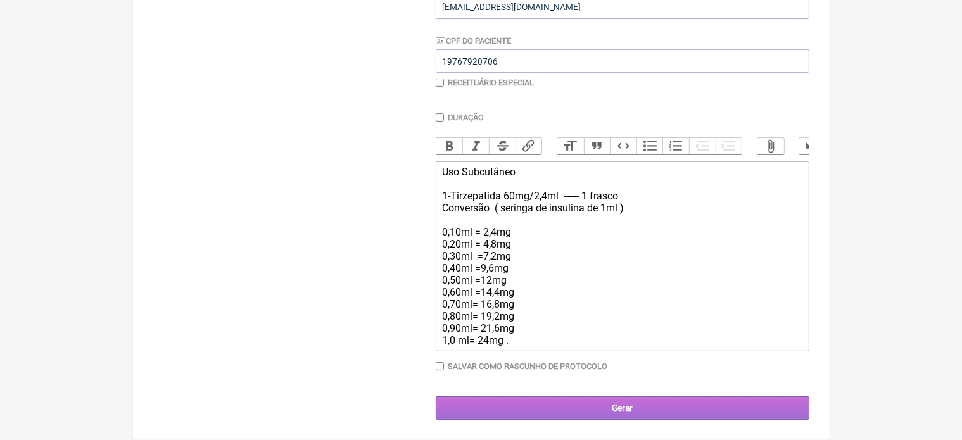
click at [633, 406] on input "Gerar" at bounding box center [622, 407] width 373 height 23
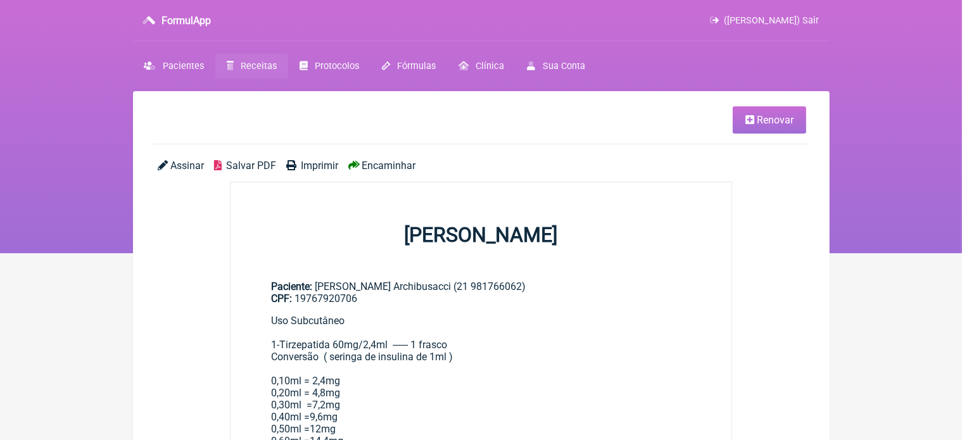
click at [322, 166] on span "Imprimir" at bounding box center [319, 166] width 37 height 12
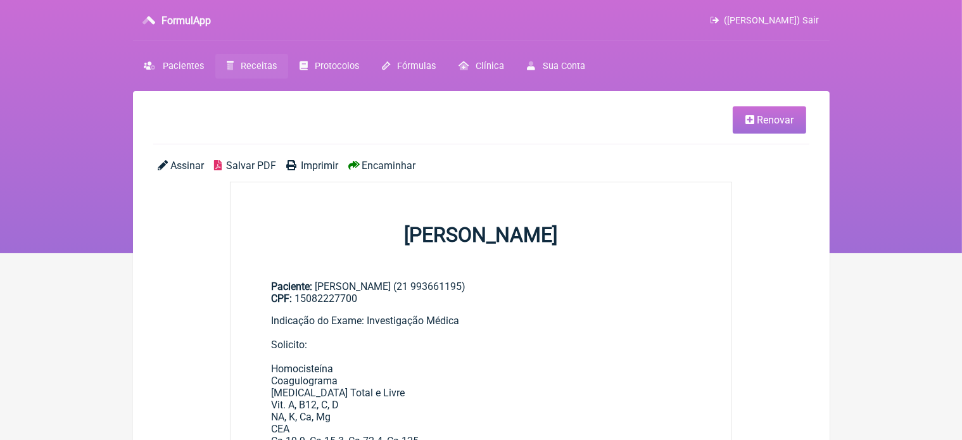
click at [770, 114] on span "Renovar" at bounding box center [774, 120] width 37 height 12
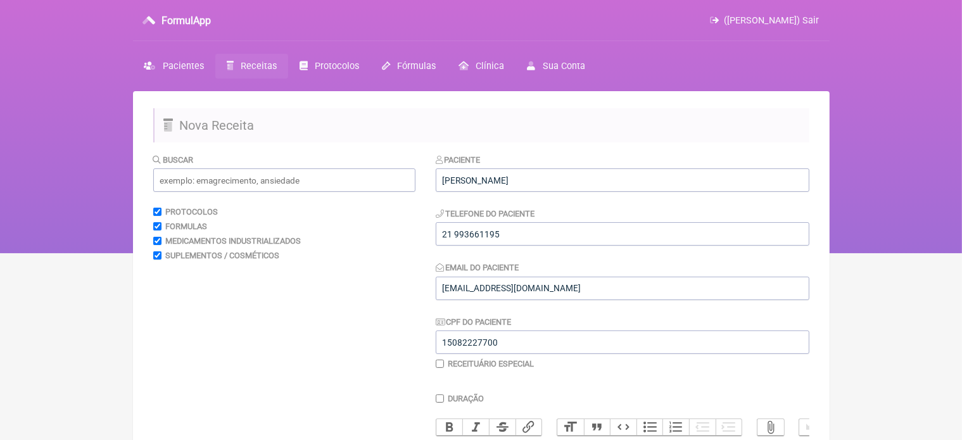
scroll to position [329, 0]
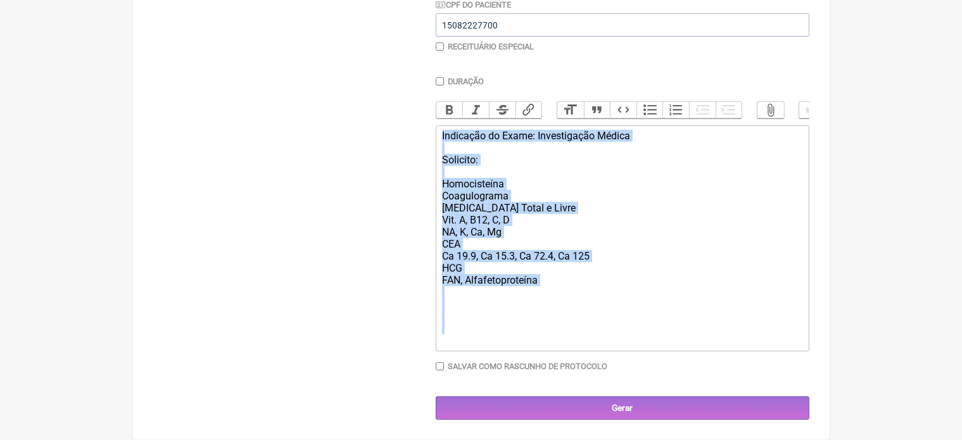
drag, startPoint x: 441, startPoint y: 136, endPoint x: 553, endPoint y: 380, distance: 268.8
click at [553, 380] on div "Duração Duração de 30 dias Bold Italic Strikethrough Link Heading Quote Code Bu…" at bounding box center [622, 229] width 373 height 304
type trix-editor "<div>Indicação do Exame: Investigação Médica<br><br>Solicito:<br><br>Homocisteí…"
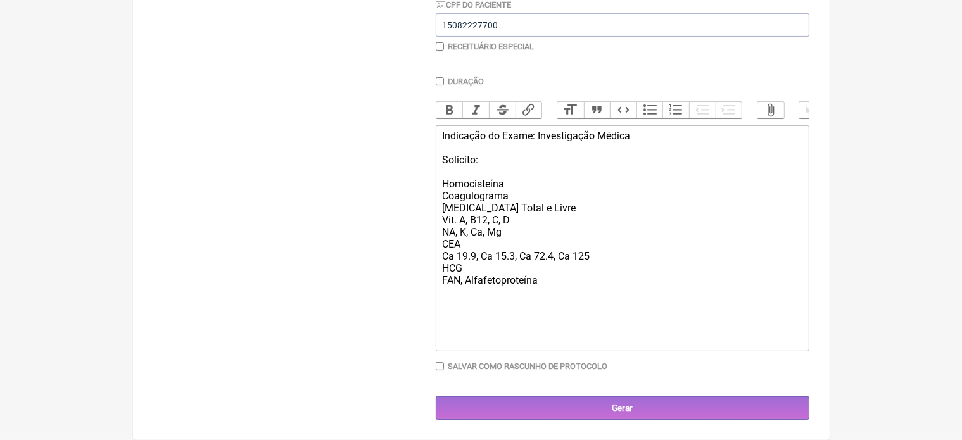
scroll to position [253, 0]
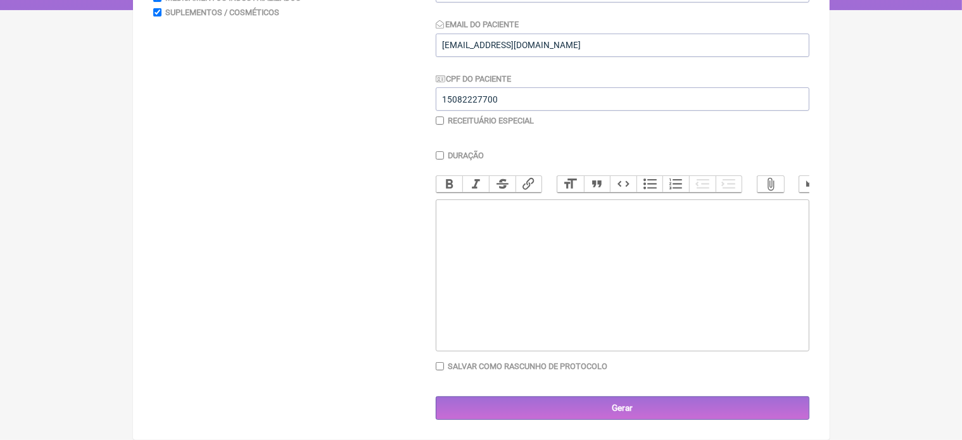
paste trix-editor "<div><br>Whey ou proteína vegetal<br><br></div><div><br>Creatina (3 a 5 g/dia)<…"
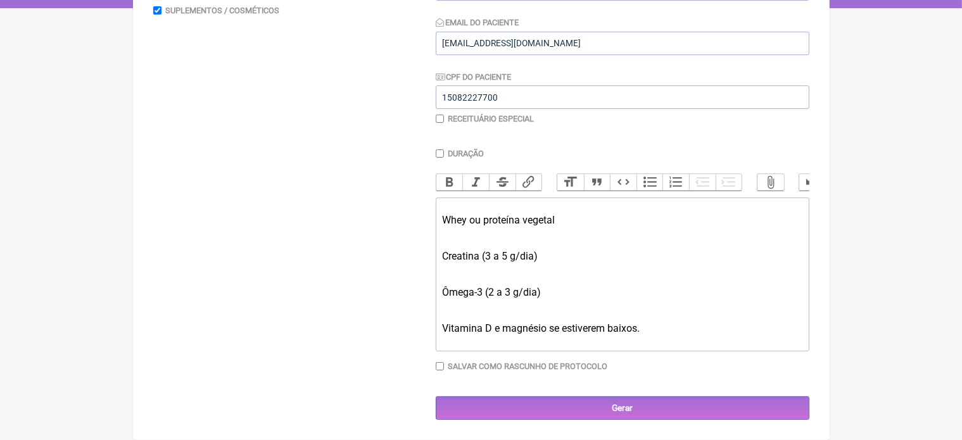
scroll to position [256, 0]
click at [649, 330] on div "Vitamina D e magnésio se estiverem baixos." at bounding box center [622, 328] width 360 height 36
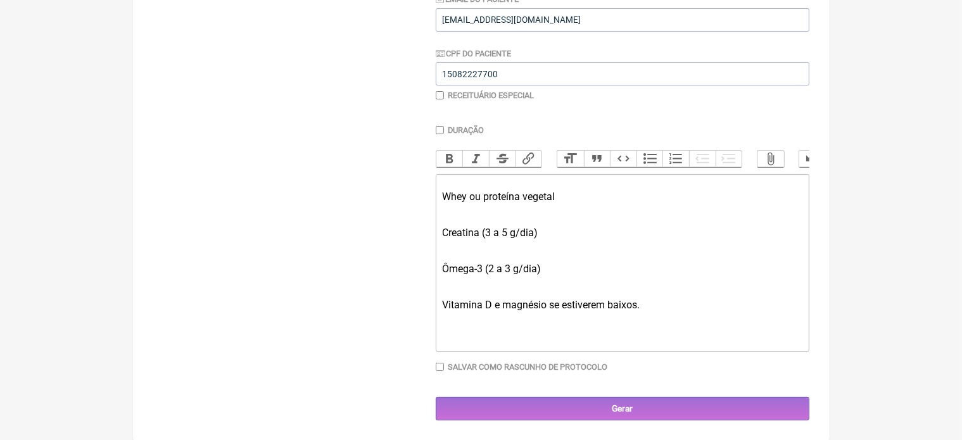
scroll to position [281, 0]
click at [468, 180] on div "Whey ou proteína vegetal" at bounding box center [622, 196] width 360 height 36
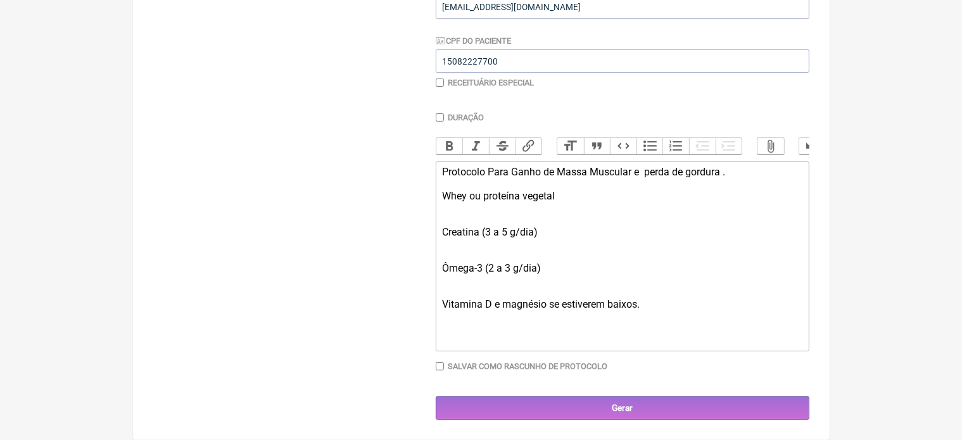
scroll to position [293, 0]
click at [441, 194] on trix-editor "Protocolo Para Ganho de Massa Muscular e perda de gordura . Whey ou proteína ve…" at bounding box center [622, 256] width 373 height 190
click at [440, 230] on trix-editor "Protocolo Para Ganho de Massa Muscular e perda de gordura . -Whey ou proteína v…" at bounding box center [622, 256] width 373 height 190
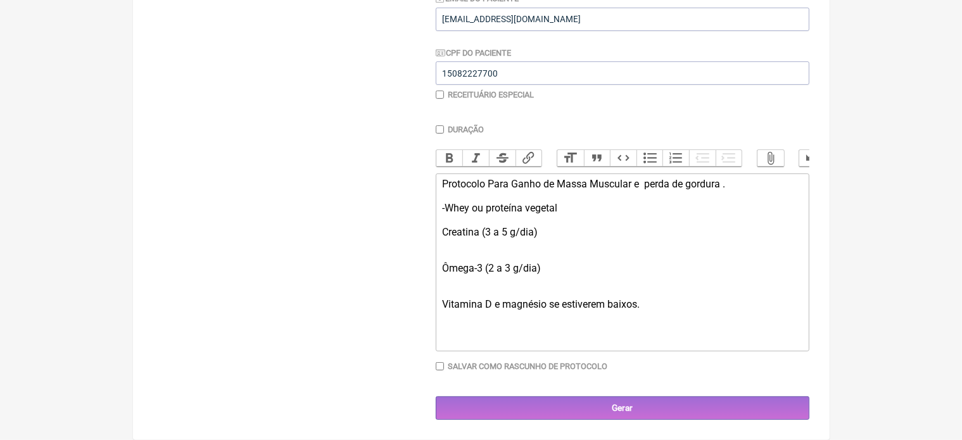
scroll to position [268, 0]
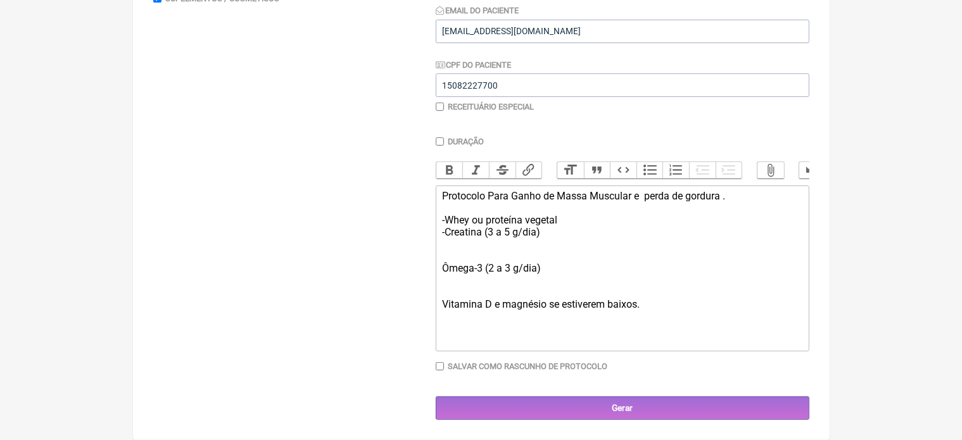
click at [439, 268] on trix-editor "Protocolo Para Ganho de Massa Muscular e perda de gordura . -Whey ou proteína v…" at bounding box center [622, 268] width 373 height 166
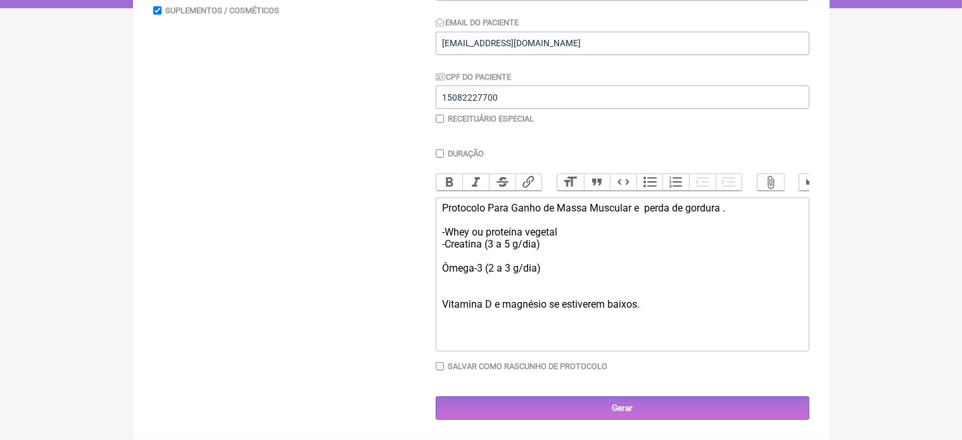
scroll to position [253, 0]
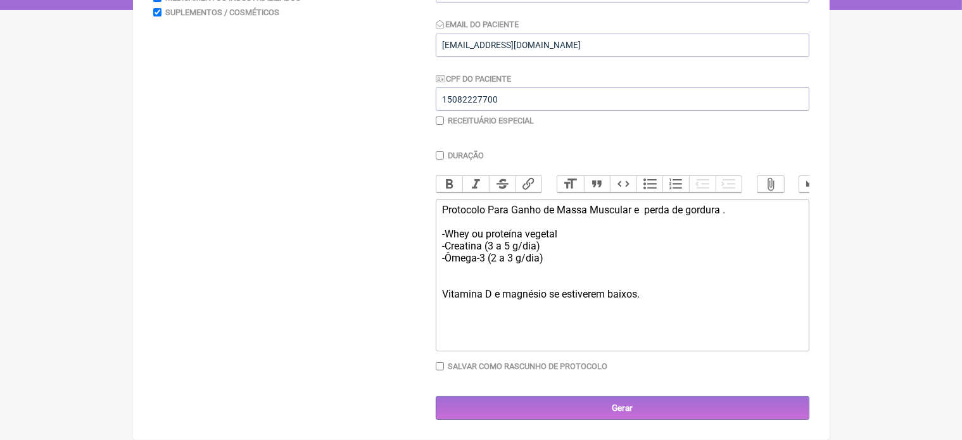
click at [441, 296] on trix-editor "Protocolo Para Ganho de Massa Muscular e perda de gordura . -Whey ou proteína v…" at bounding box center [622, 275] width 373 height 152
click at [504, 270] on div "Protocolo Para Ganho de Massa Muscular e perda de gordura . -Whey ou proteína v…" at bounding box center [622, 258] width 360 height 108
click at [582, 278] on div "Protocolo Para Ganho de Massa Muscular e perda de gordura . -Whey ou proteína v…" at bounding box center [622, 264] width 360 height 120
click at [439, 284] on trix-editor "Protocolo Para Ganho de Massa Muscular e perda de gordura . -Whey ou proteína v…" at bounding box center [622, 275] width 373 height 152
click at [501, 270] on div "Protocolo Para Ganho de Massa Muscular e perda de gordura . -Whey ou proteína v…" at bounding box center [622, 264] width 360 height 120
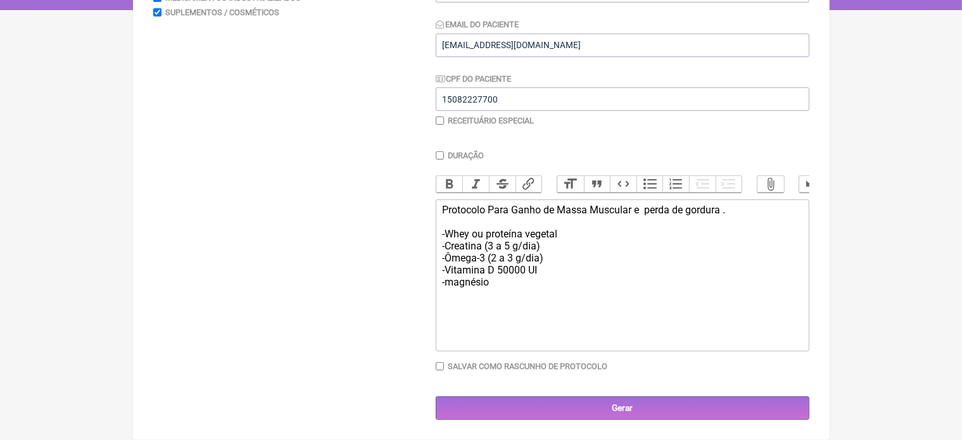
click at [498, 287] on div "Protocolo Para Ganho de Massa Muscular e perda de gordura . -Whey ou proteína v…" at bounding box center [622, 264] width 360 height 120
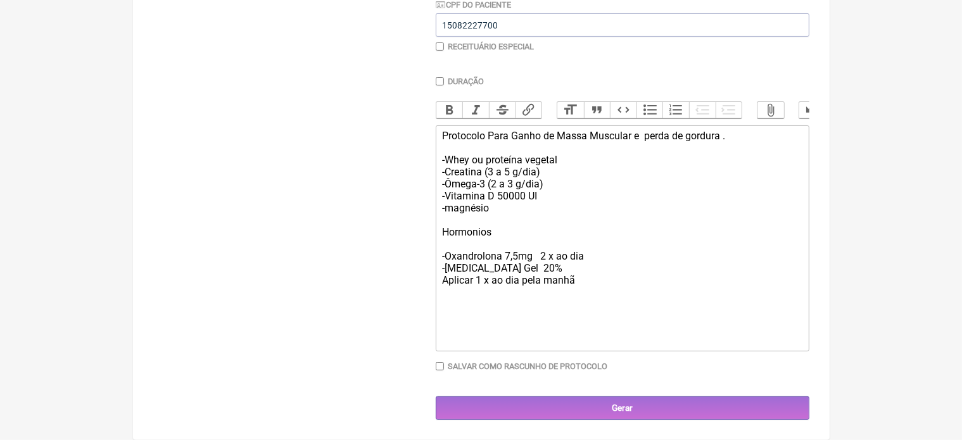
scroll to position [329, 0]
click at [589, 256] on div "Protocolo Para Ganho de Massa Muscular e perda de gordura . -Whey ou proteína v…" at bounding box center [622, 238] width 360 height 216
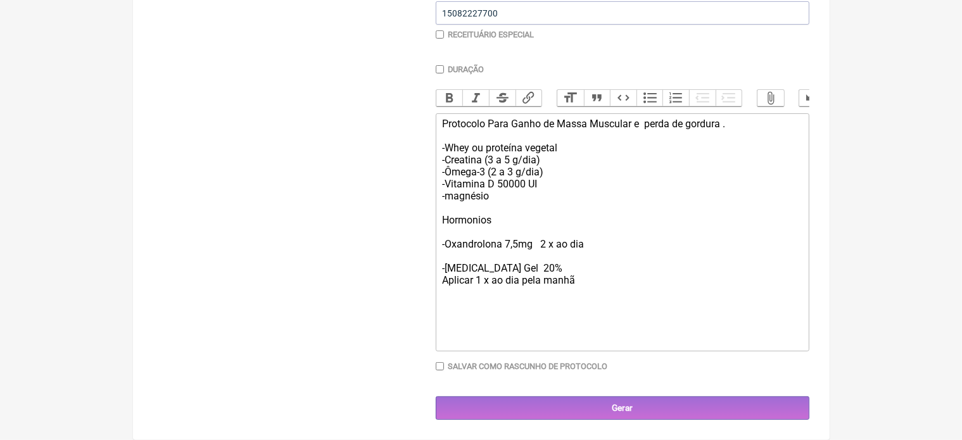
click at [536, 256] on div "Protocolo Para Ganho de Massa Muscular e perda de gordura . -Whey ou proteína v…" at bounding box center [622, 232] width 360 height 229
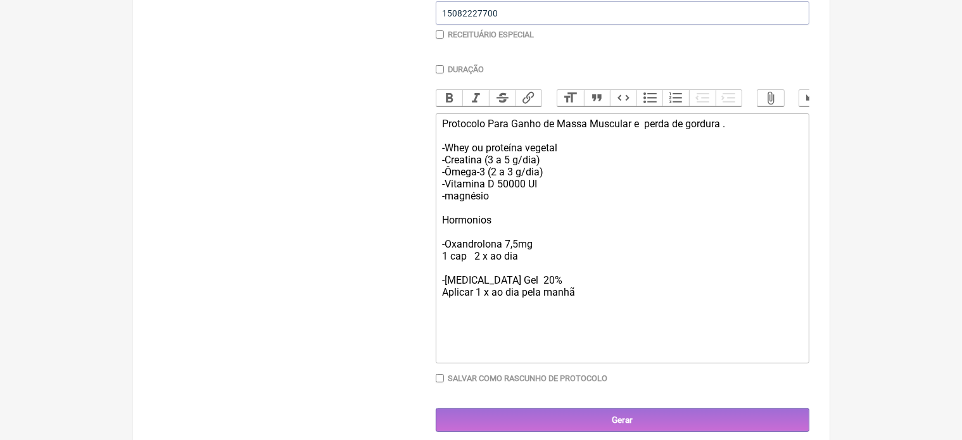
click at [596, 307] on div "Protocolo Para Ganho de Massa Muscular e perda de gordura . -Whey ou proteína v…" at bounding box center [622, 238] width 360 height 241
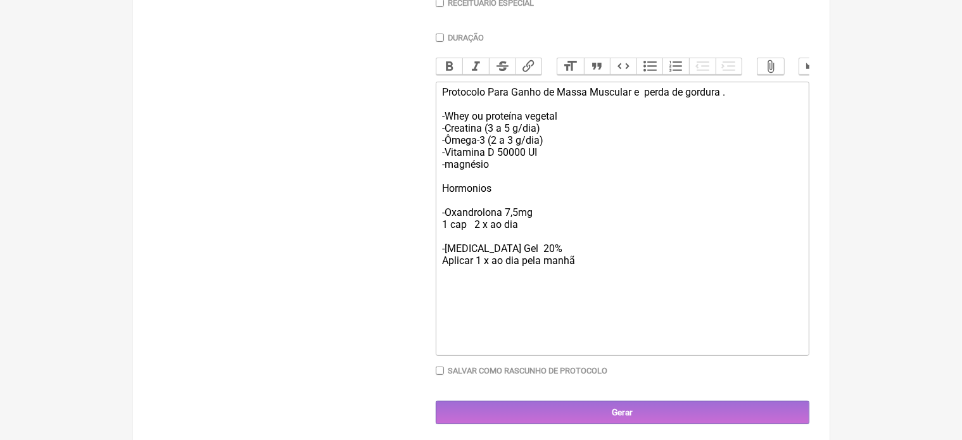
scroll to position [378, 0]
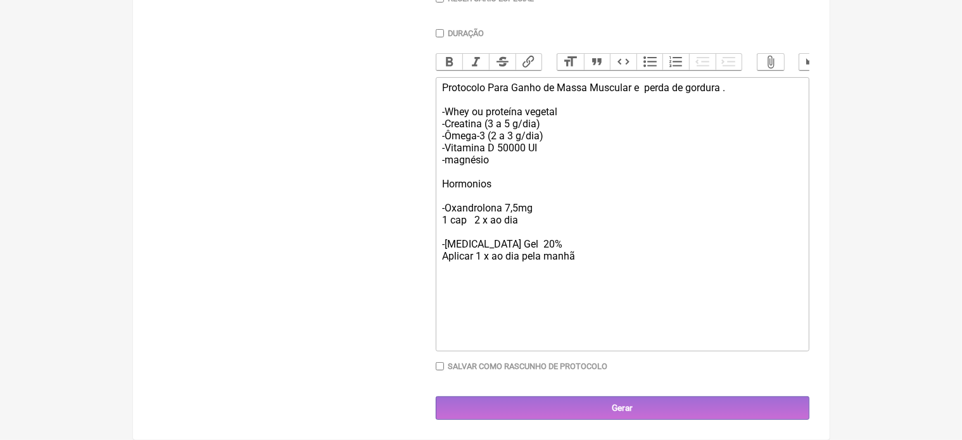
paste trix-editor "<div>&nbsp;Protocolo Para Ganho de Massa Muscular e&nbsp; perda de gordura .<br…"
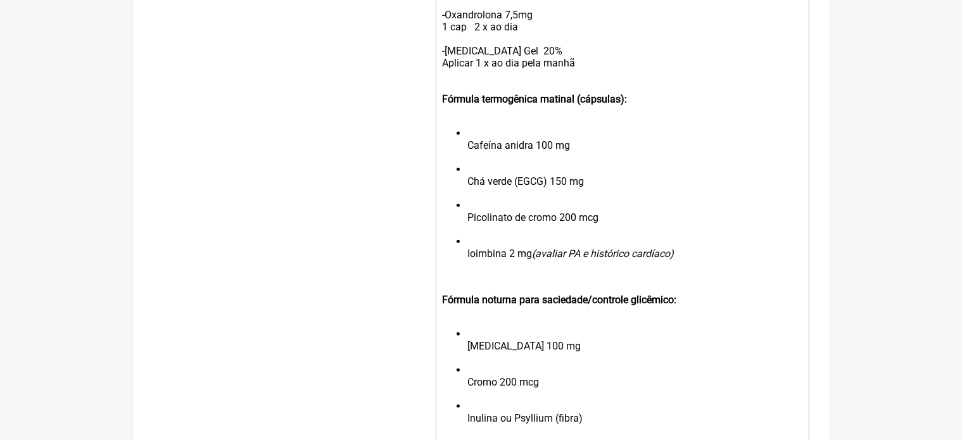
click at [469, 156] on li "Cafeína anidra 100 mg" at bounding box center [634, 145] width 334 height 36
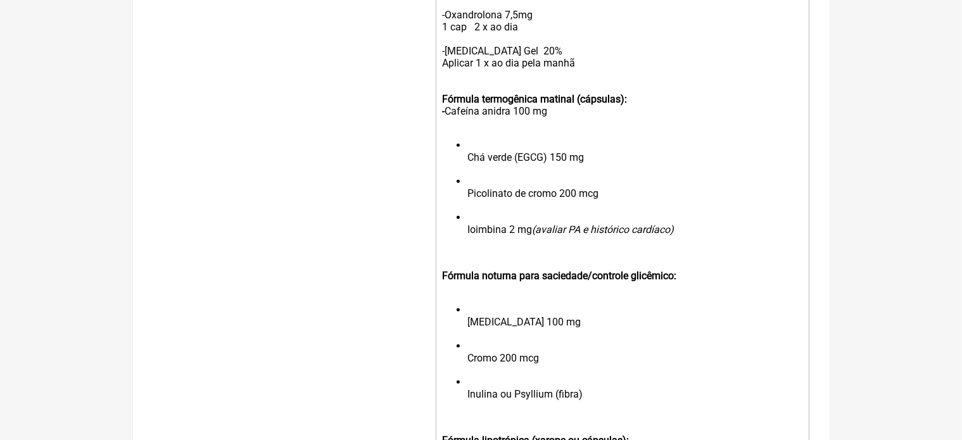
click at [467, 170] on li "Chá verde (EGCG) 150 mg" at bounding box center [634, 157] width 334 height 36
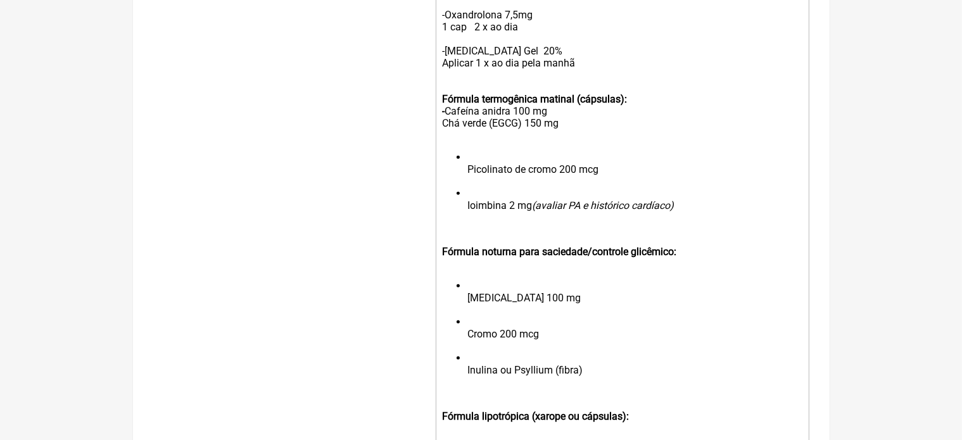
click at [466, 185] on ul "Picolinato de cromo 200 mcg Ioimbina 2 mg (avaliar PA e histórico cardíaco)" at bounding box center [622, 187] width 360 height 72
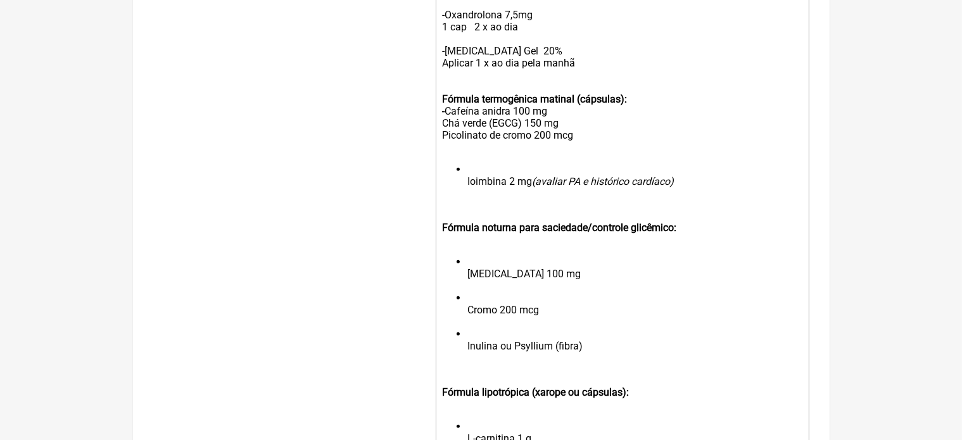
click at [637, 114] on div "Protocolo Para Ganho de Massa Muscular e perda de gordura . -Whey ou proteína v…" at bounding box center [622, 21] width 360 height 265
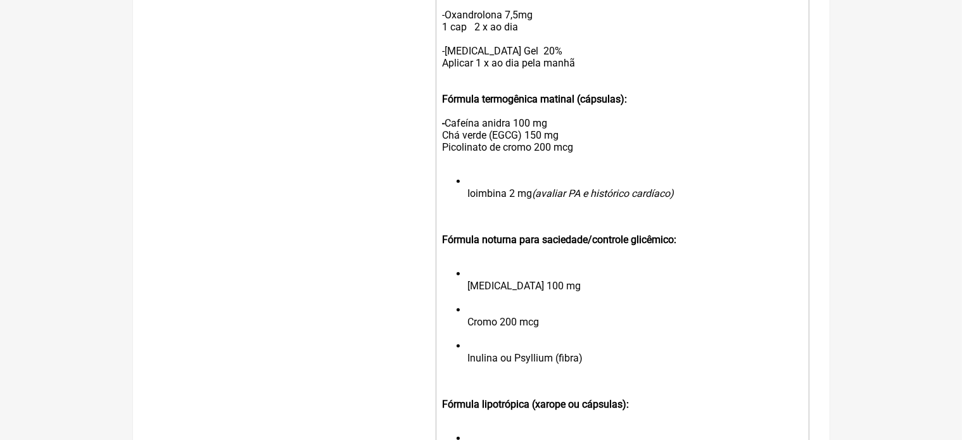
click at [460, 210] on ul "Ioimbina 2 mg (avaliar PA e histórico cardíaco)" at bounding box center [622, 193] width 360 height 36
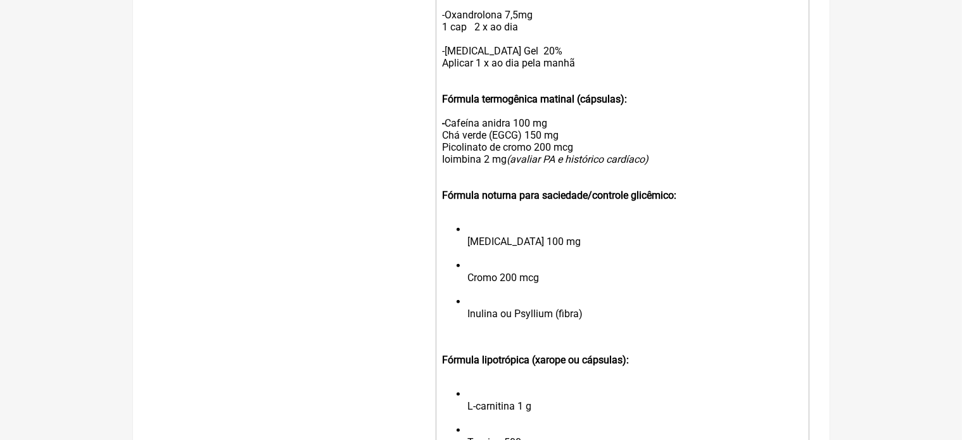
click at [446, 136] on div "Protocolo Para Ganho de Massa Muscular e perda de gordura . -Whey ou proteína v…" at bounding box center [622, 33] width 360 height 289
click at [661, 172] on div "Protocolo Para Ganho de Massa Muscular e perda de gordura . -Whey ou proteína v…" at bounding box center [622, 33] width 360 height 289
click at [463, 256] on ul "5-HTP 100 mg Cromo 200 mcg Inulina ou Psyllium (fibra)" at bounding box center [622, 277] width 360 height 108
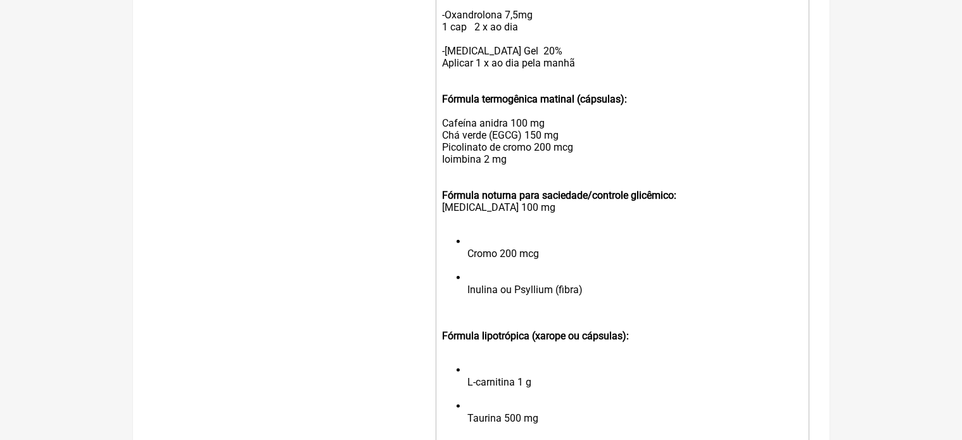
click at [468, 265] on li "Cromo 200 mcg" at bounding box center [634, 253] width 334 height 36
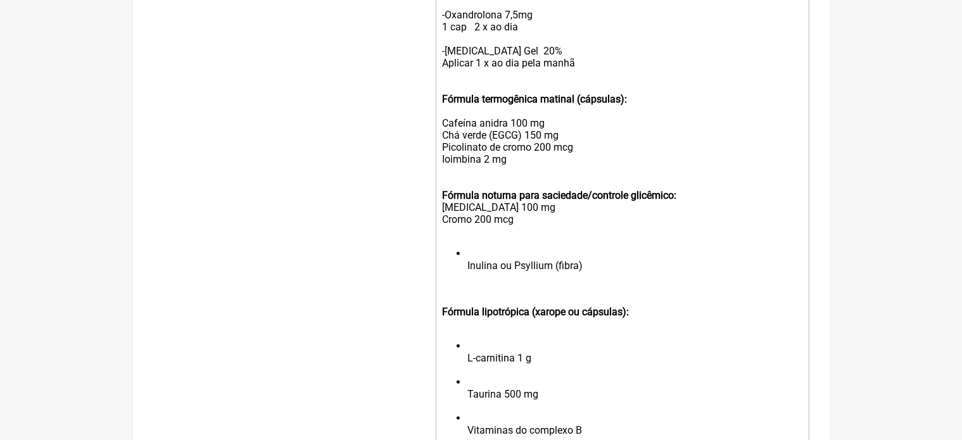
click at [466, 280] on ul "Inulina ou Psyllium (fibra)" at bounding box center [622, 266] width 360 height 36
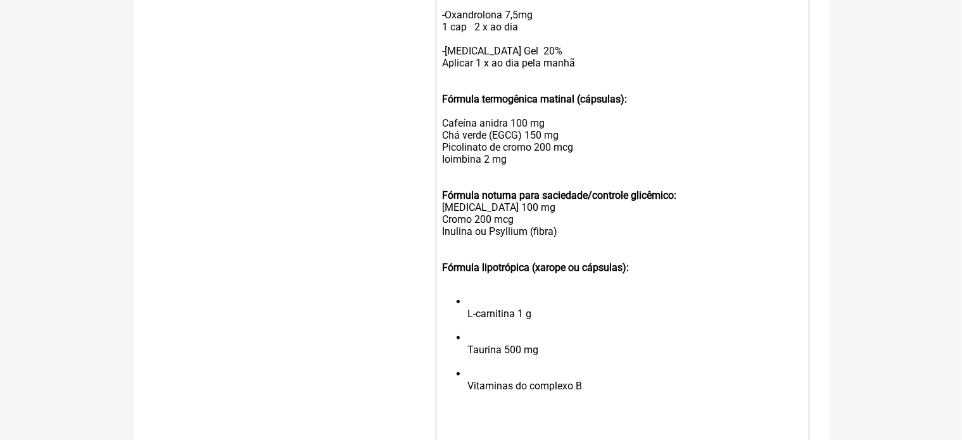
click at [466, 325] on ul "L-carnitina 1 g Taurina 500 mg Vitaminas do complexo B" at bounding box center [622, 350] width 360 height 108
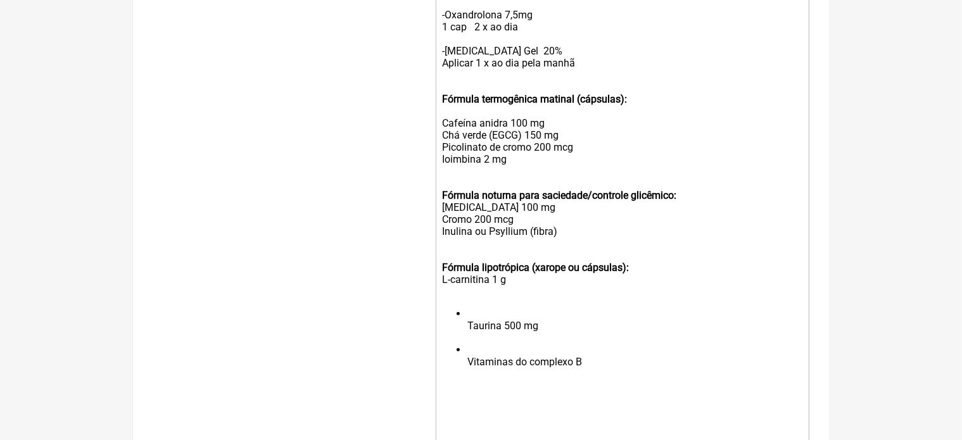
click at [468, 339] on li "Taurina 500 mg" at bounding box center [634, 326] width 334 height 36
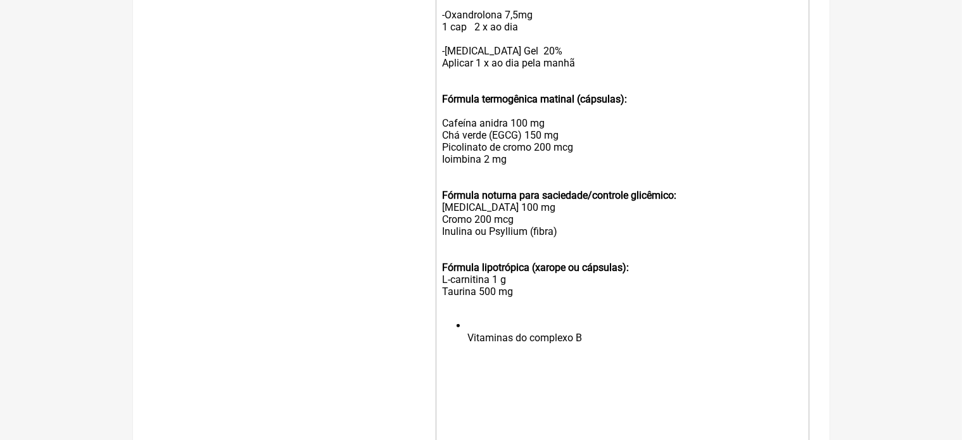
click at [466, 352] on ul "Vitaminas do complexo B" at bounding box center [622, 338] width 360 height 36
click at [563, 321] on div "Fórmula lipotrópica (xarope ou cápsulas): L-carnitina 1 g Taurina 500 mg Vitami…" at bounding box center [622, 285] width 360 height 72
click at [579, 273] on strong "Fórmula lipotrópica (xarope ou cápsulas):" at bounding box center [535, 267] width 187 height 12
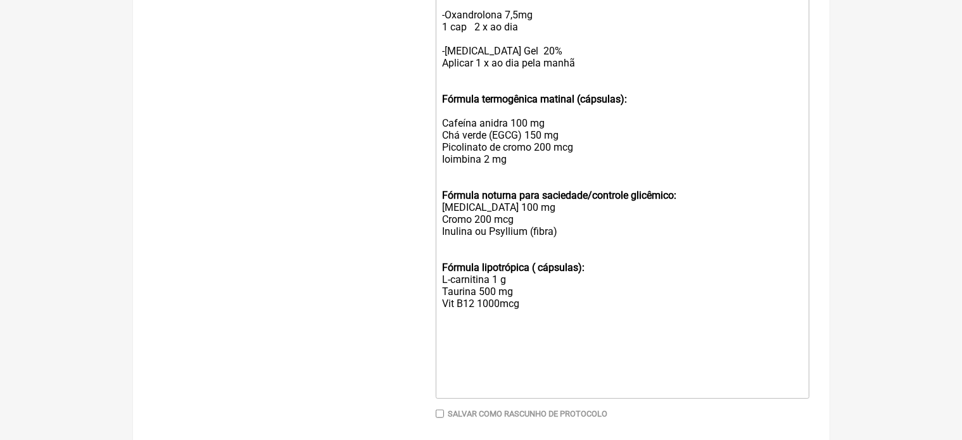
click at [633, 112] on div "Protocolo Para Ganho de Massa Muscular e perda de gordura . -Whey ou proteína v…" at bounding box center [622, 33] width 360 height 289
click at [684, 208] on div "Fórmula noturna para saciedade/controle glicêmico: 5-HTP 100 mg Cromo 200 mcg I…" at bounding box center [622, 213] width 360 height 72
click at [488, 244] on div "Fórmula noturna para saciedade/controle glicêmico: ( 20h) 5-HTP 100 mg Cromo 20…" at bounding box center [622, 213] width 360 height 72
click at [486, 245] on div "Fórmula noturna para saciedade/controle glicêmico: ( 20h) 5-HTP 100 mg Cromo 20…" at bounding box center [622, 213] width 360 height 72
click at [591, 280] on div "Fórmula lipotrópica ( cápsulas): L-carnitina 1 g Taurina 500 mg Vit B12 1000mcg" at bounding box center [622, 285] width 360 height 72
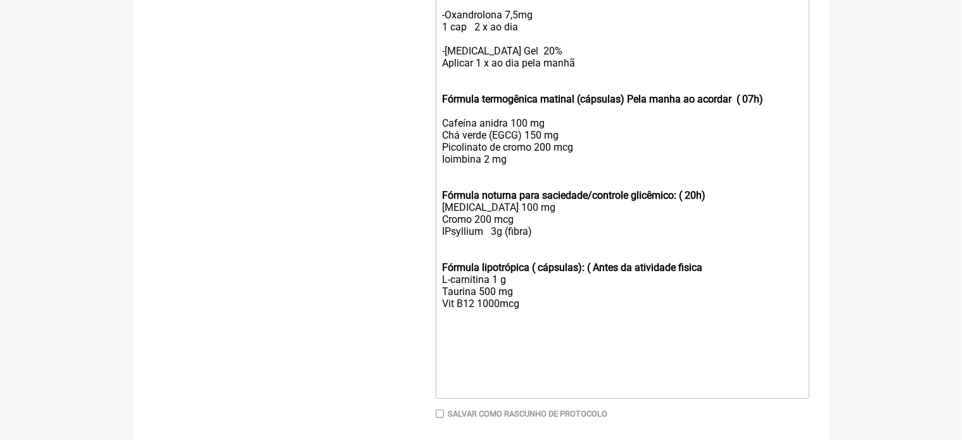
type trix-editor "<div>&nbsp;Protocolo Para Ganho de Massa Muscular e&nbsp; perda de gordura .<br…"
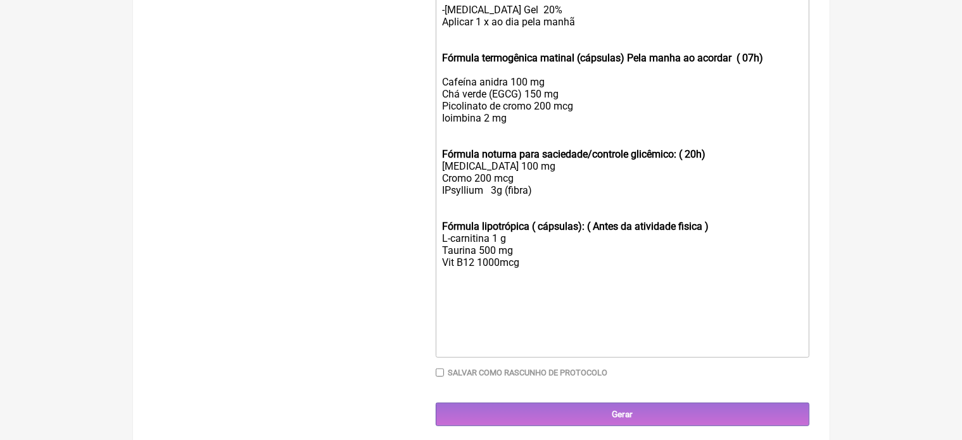
scroll to position [621, 0]
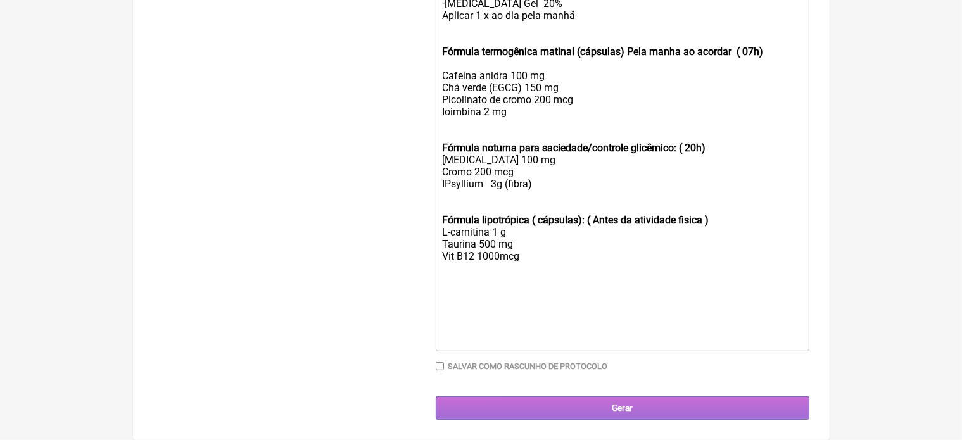
click at [629, 410] on input "Gerar" at bounding box center [622, 407] width 373 height 23
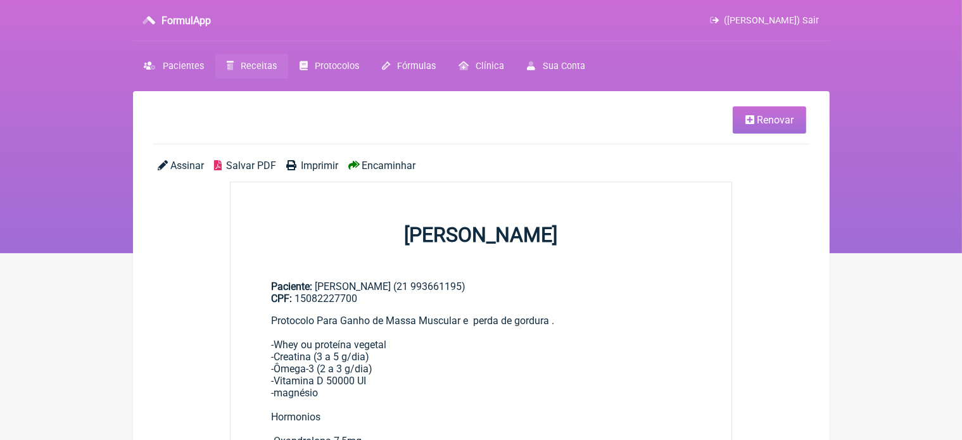
click at [318, 165] on span "Imprimir" at bounding box center [319, 166] width 37 height 12
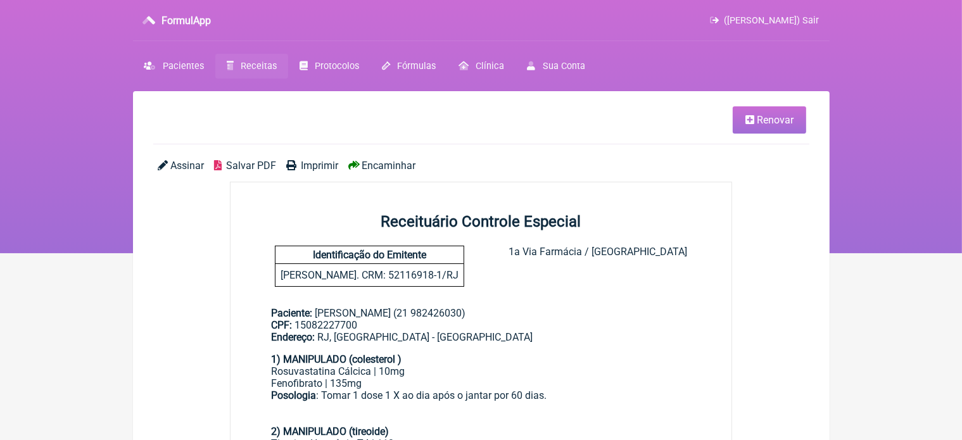
click at [768, 114] on span "Renovar" at bounding box center [774, 120] width 37 height 12
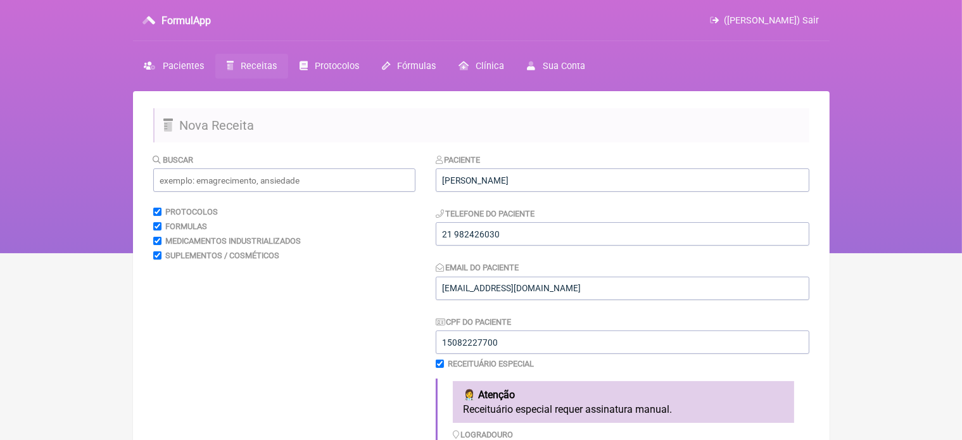
scroll to position [385, 0]
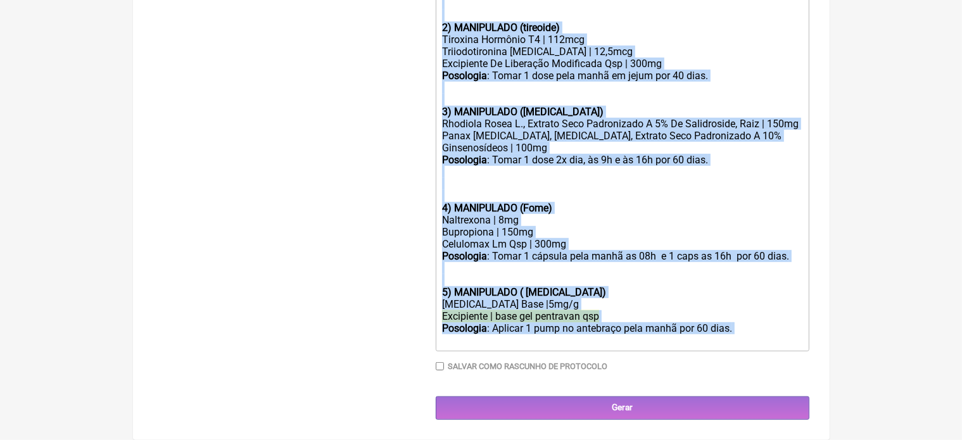
drag, startPoint x: 438, startPoint y: 237, endPoint x: 630, endPoint y: 457, distance: 292.5
type trix-editor "<lor><ipsumd>7) SITAMETCON (adipiscing )</elitse></doe><tem>Incididuntutl Etdol…"
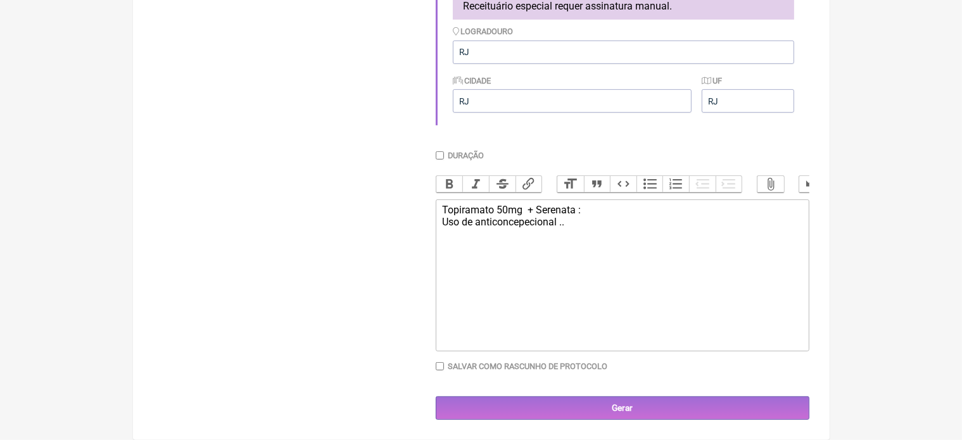
type trix-editor "<div>Topiramato 50mg&nbsp; + Serenata :&nbsp;<br>Uso de anticoncepecional .</di…"
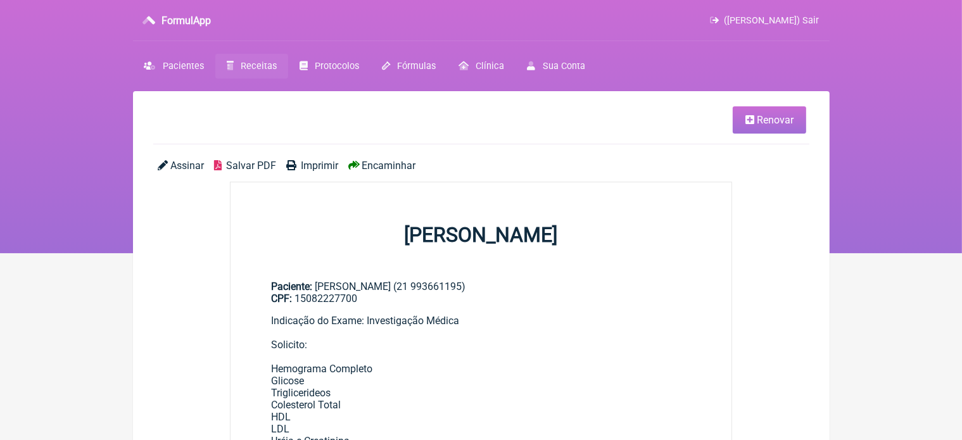
click at [767, 125] on span "Renovar" at bounding box center [774, 120] width 37 height 12
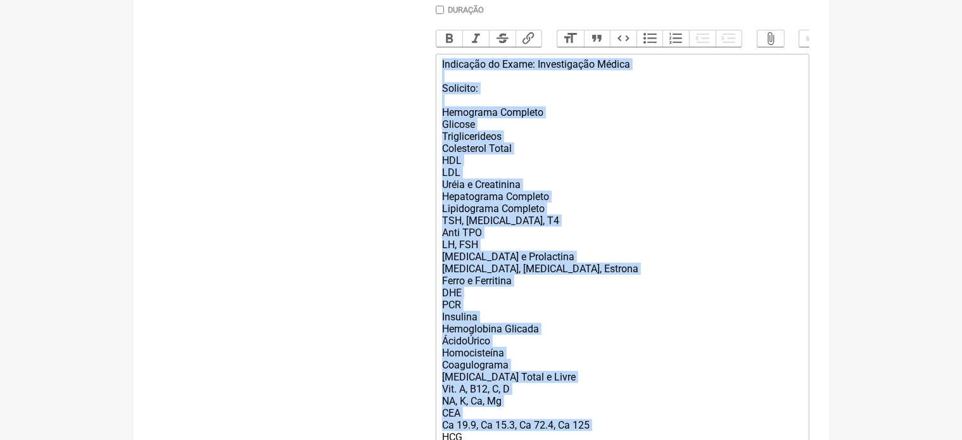
scroll to position [572, 0]
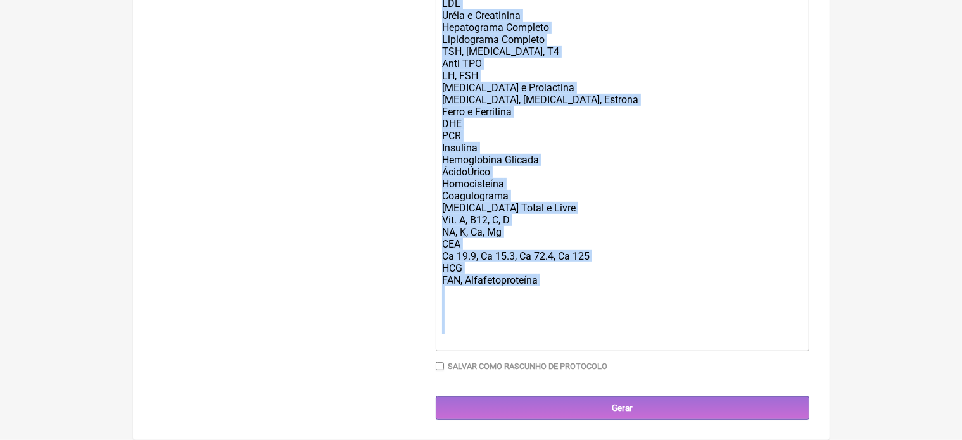
drag, startPoint x: 441, startPoint y: 77, endPoint x: 580, endPoint y: 458, distance: 405.5
type trix-editor "<div>Indicação do Exame: Investigação Médica<br><br>Solicito:<br><br>Hemograma …"
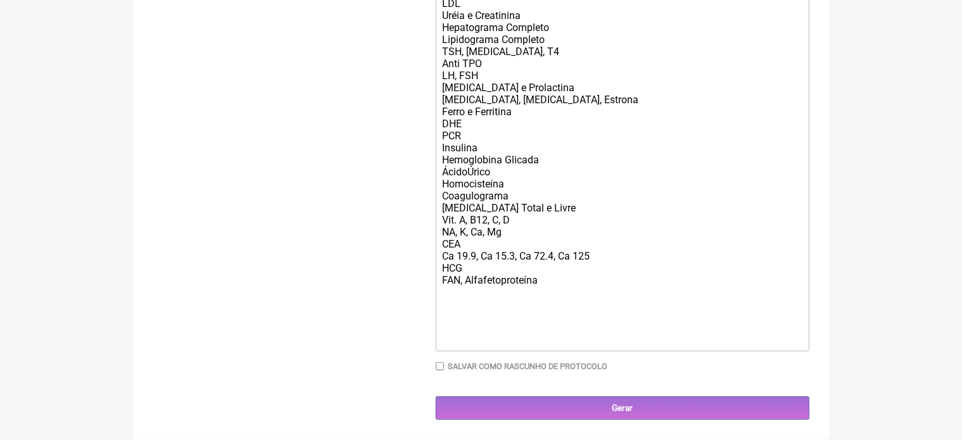
scroll to position [253, 0]
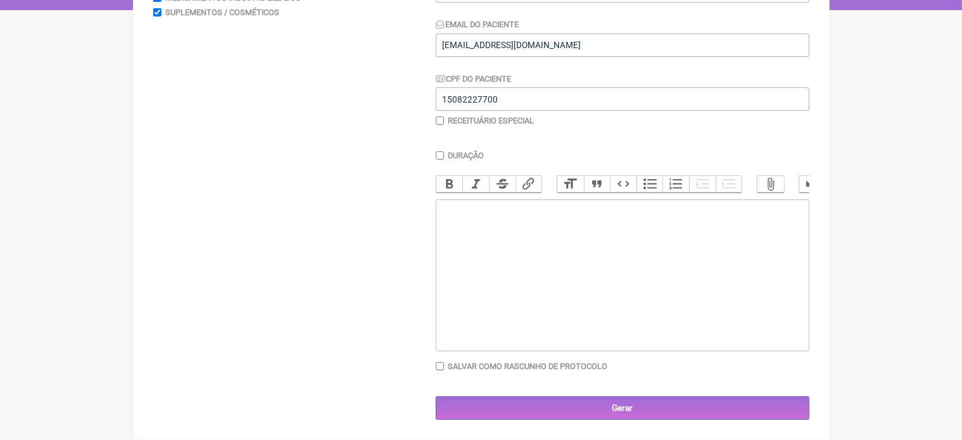
click at [463, 224] on trix-editor at bounding box center [622, 275] width 373 height 152
paste trix-editor "<div>Protocolo Para Ganho de Massa Muscular e&nbsp; perda de gordura .<br><br>-…"
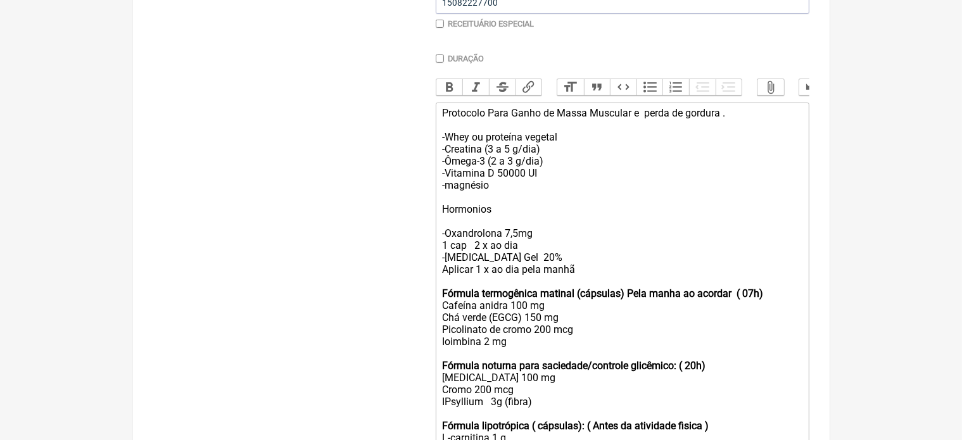
scroll to position [306, 0]
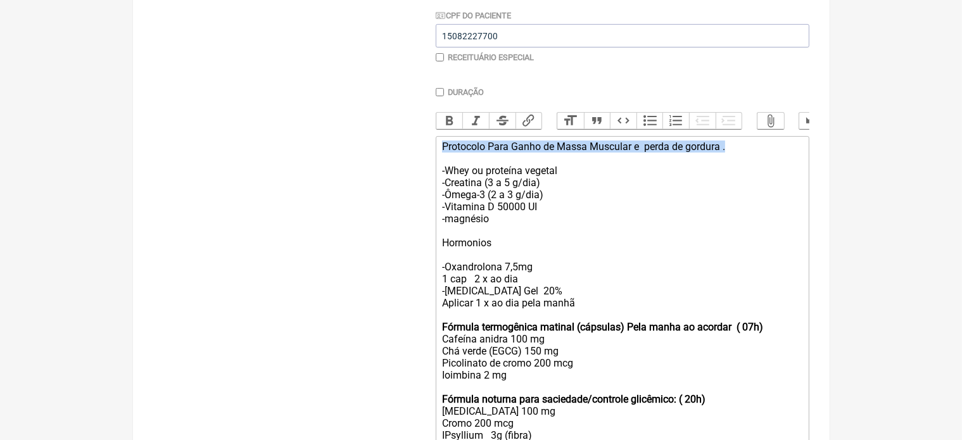
drag, startPoint x: 441, startPoint y: 154, endPoint x: 731, endPoint y: 161, distance: 290.0
click at [731, 161] on trix-editor "Protocolo Para Ganho de Massa Muscular e perda de gordura . -Whey ou proteína v…" at bounding box center [622, 321] width 373 height 370
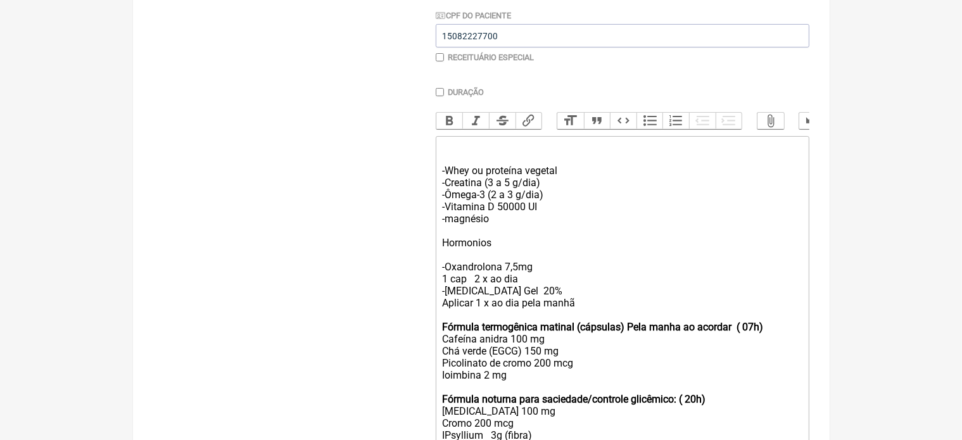
type trix-editor "<div><br><br>-Whey ou proteína vegetal<br>-Creatina (3 a 5 g/dia)<br>-Ômega-3 (…"
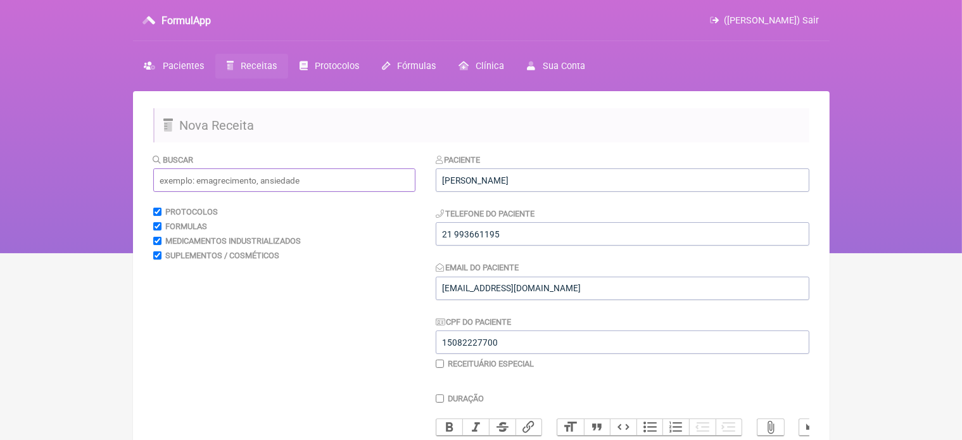
click at [198, 180] on input "text" at bounding box center [284, 179] width 262 height 23
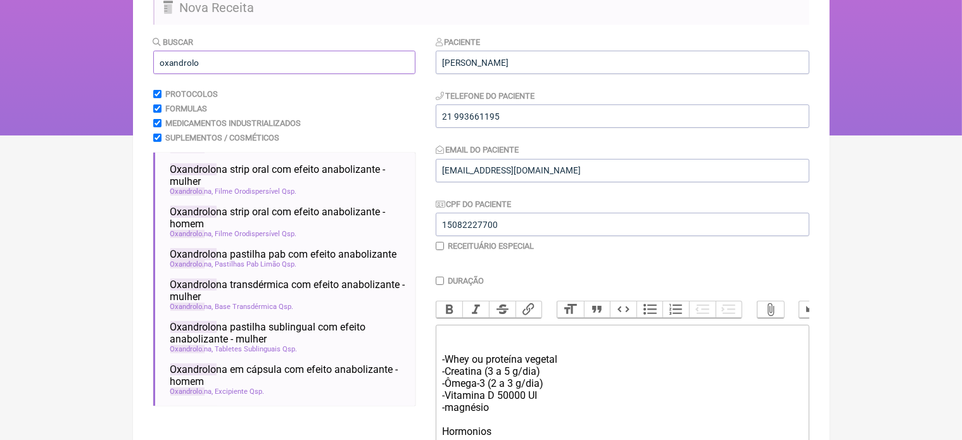
scroll to position [101, 0]
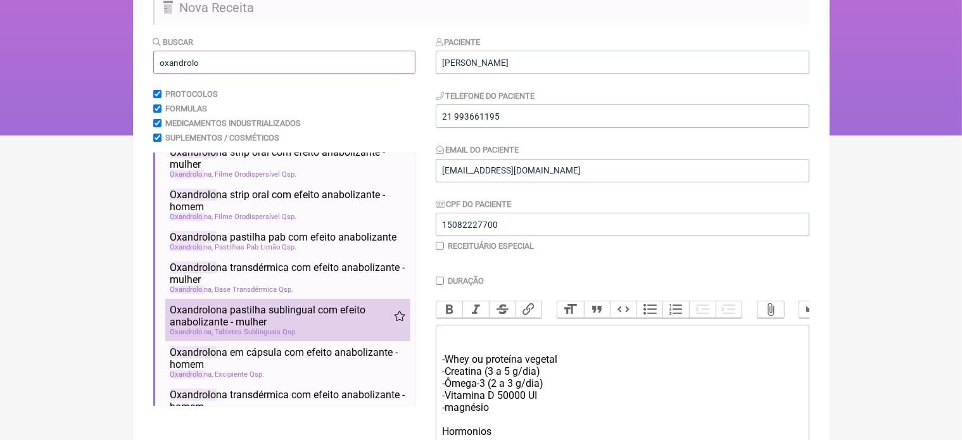
type input "oxandrolo"
click at [251, 328] on span "Oxandrolo na pastilha sublingual com efeito anabolizante - mulher" at bounding box center [281, 316] width 223 height 24
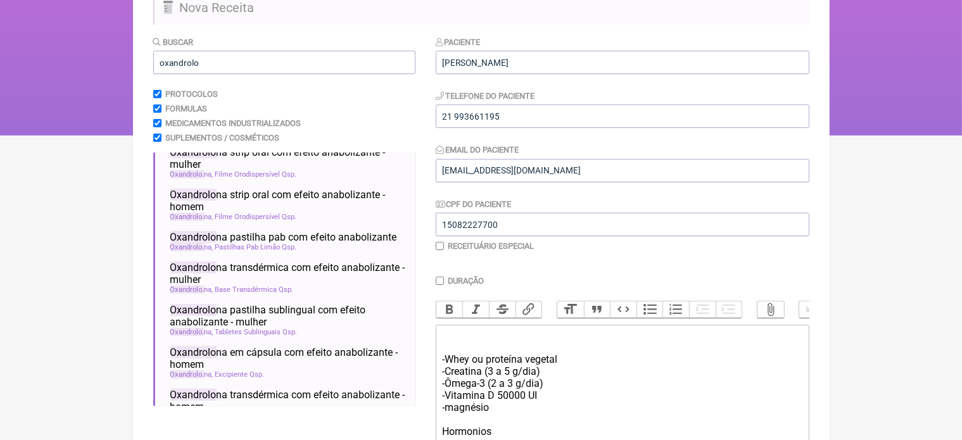
scroll to position [503, 0]
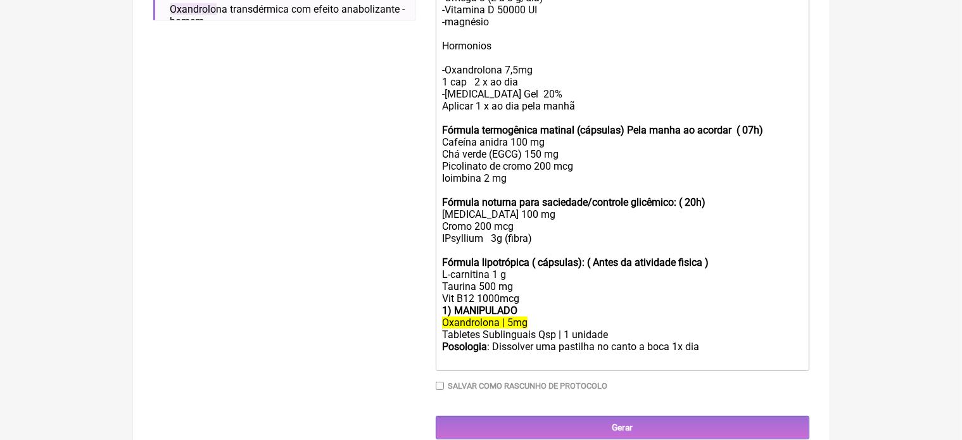
click at [522, 304] on div "Fórmula lipotrópica ( cápsulas): ( Antes da atividade fisica ) L-carnitina 1 g …" at bounding box center [622, 280] width 360 height 48
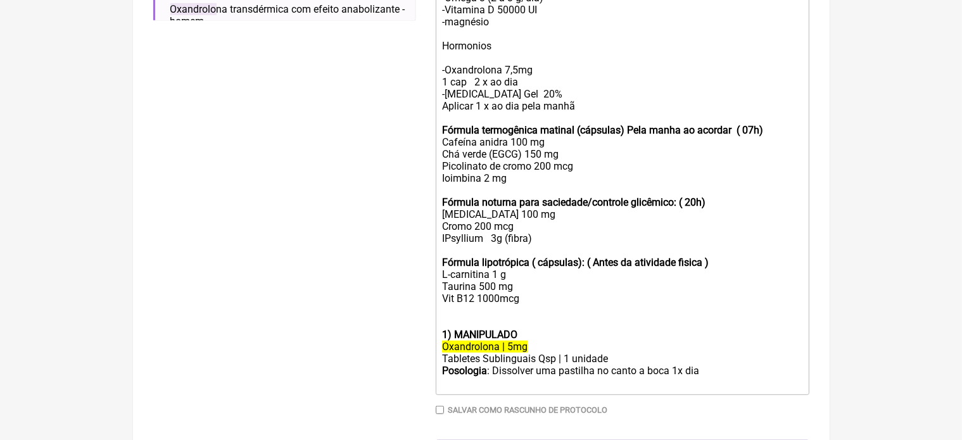
click at [703, 387] on div "Posologia : Dissolver uma pastilha no canto a boca 1x dia ㅤ" at bounding box center [622, 377] width 360 height 25
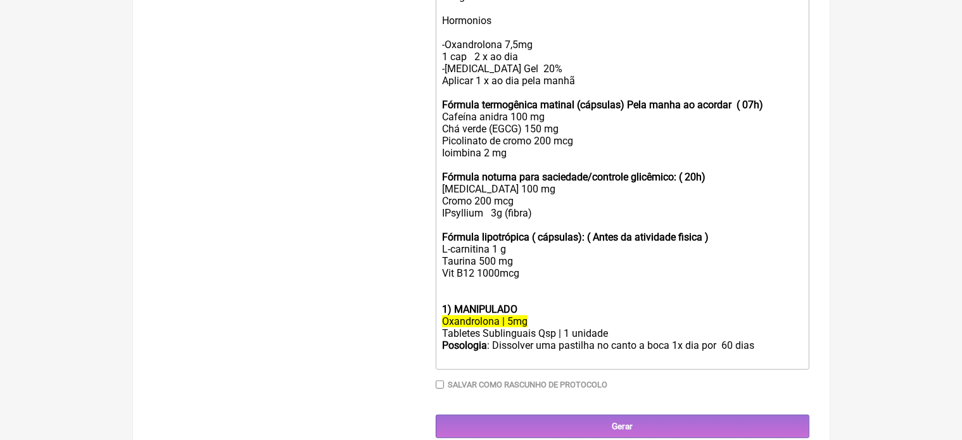
scroll to position [562, 0]
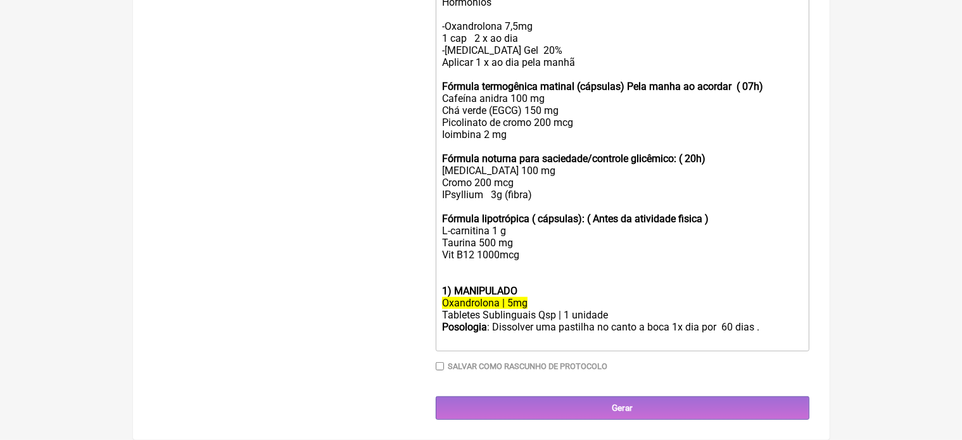
click at [679, 326] on div "Posologia : Dissolver uma pastilha no canto a boca 1x dia por 60 dias .ㅤ" at bounding box center [622, 333] width 360 height 25
click at [762, 329] on div "Posologia : Dissolver uma pastilha no canto a boca 2 x dia por 60 dias .ㅤ" at bounding box center [622, 333] width 360 height 25
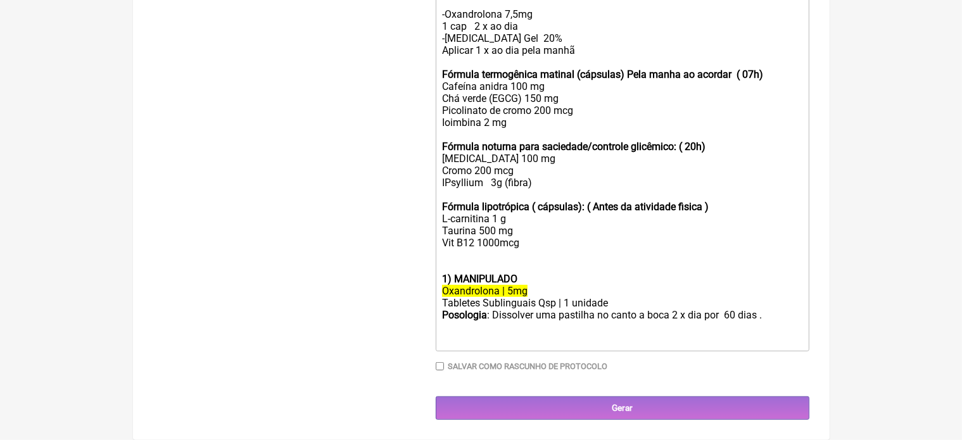
type trix-editor "<div><br><br>-Whey ou proteína vegetal<br>-Creatina (3 a 5 g/dia)<br>-Ômega-3 (…"
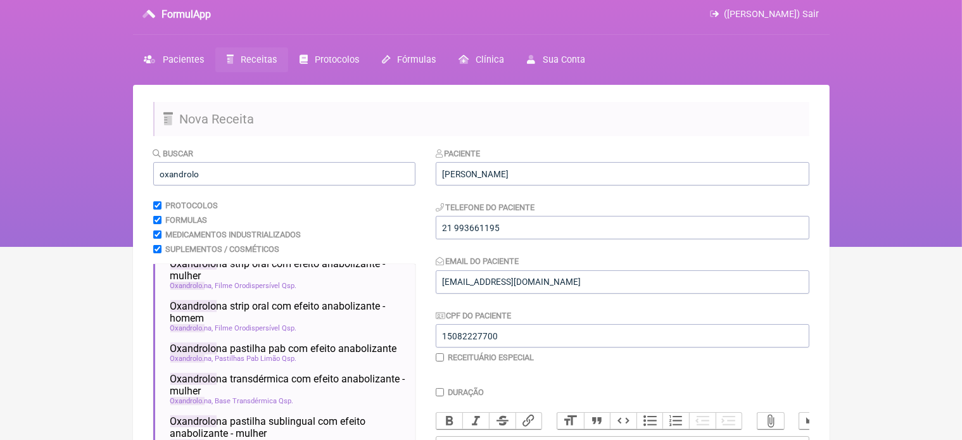
scroll to position [0, 0]
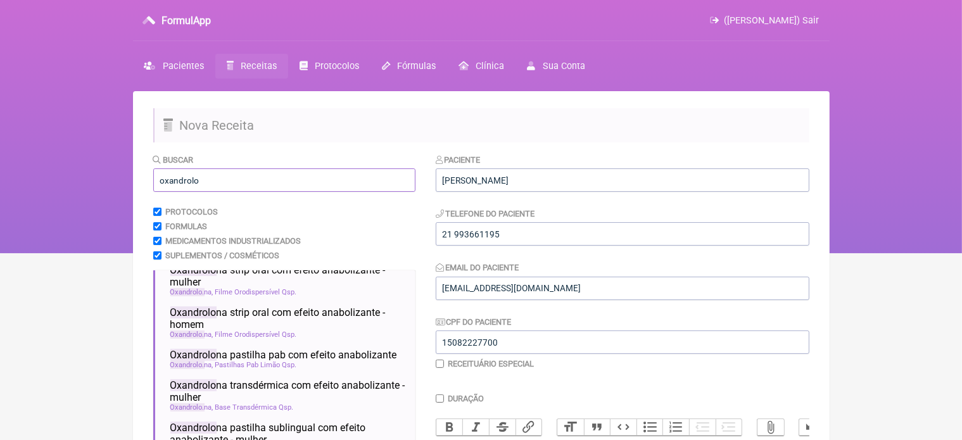
click at [205, 180] on input "oxandrolo" at bounding box center [284, 179] width 262 height 23
type input "o"
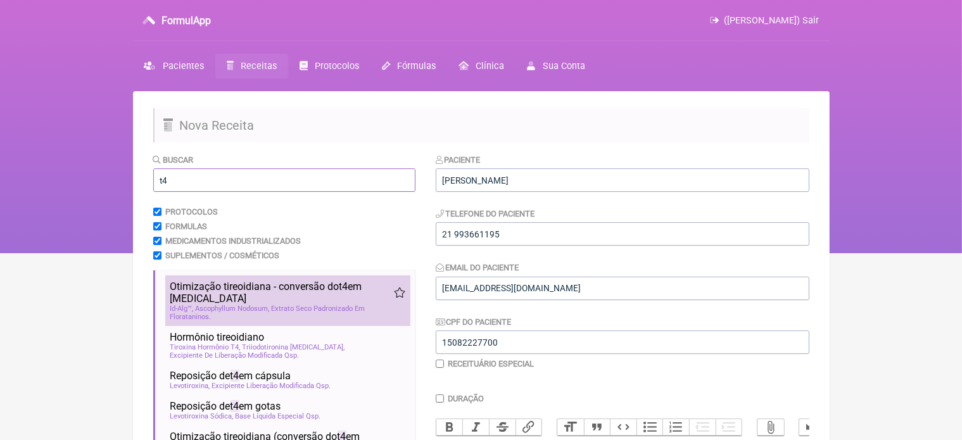
type input "t4"
click at [256, 304] on span "Id-Alg™, Ascophyllum Nodosum, Extrato Seco Padronizado Em Florataninos" at bounding box center [287, 312] width 235 height 16
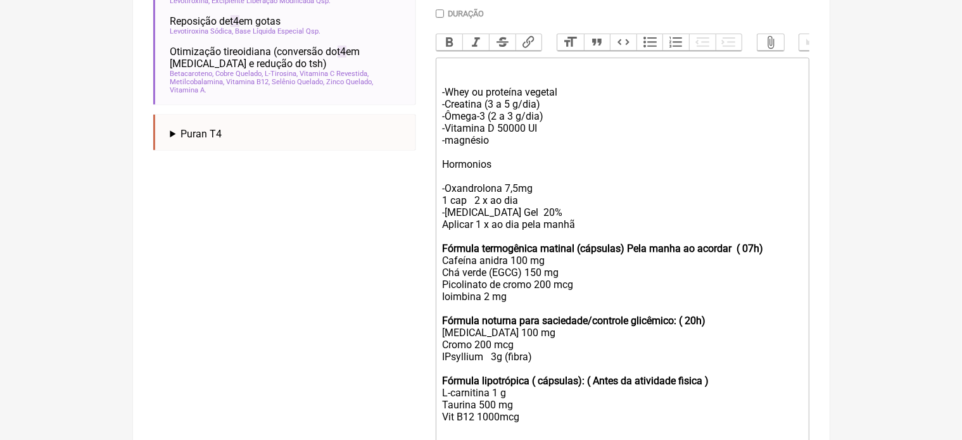
scroll to position [648, 0]
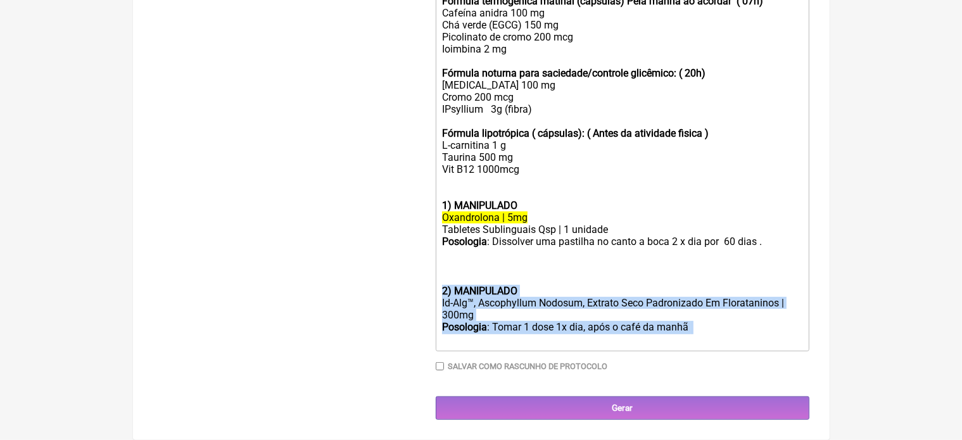
drag, startPoint x: 443, startPoint y: 286, endPoint x: 718, endPoint y: 349, distance: 281.8
click at [718, 349] on trix-editor "-Whey ou proteína vegetal -Creatina (3 a 5 g/dia) -Ômega-3 (2 a 3 g/dia) -Vitam…" at bounding box center [622, 80] width 373 height 541
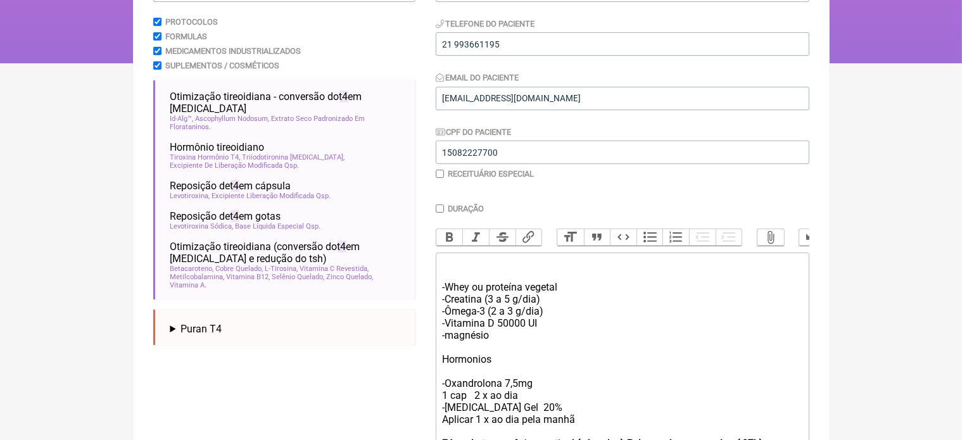
scroll to position [185, 0]
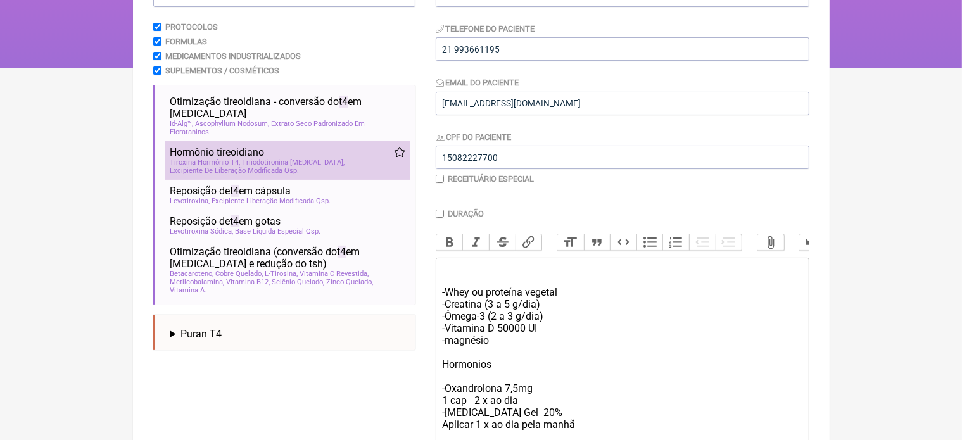
click at [255, 158] on span "Triiodotironina T3" at bounding box center [293, 162] width 103 height 8
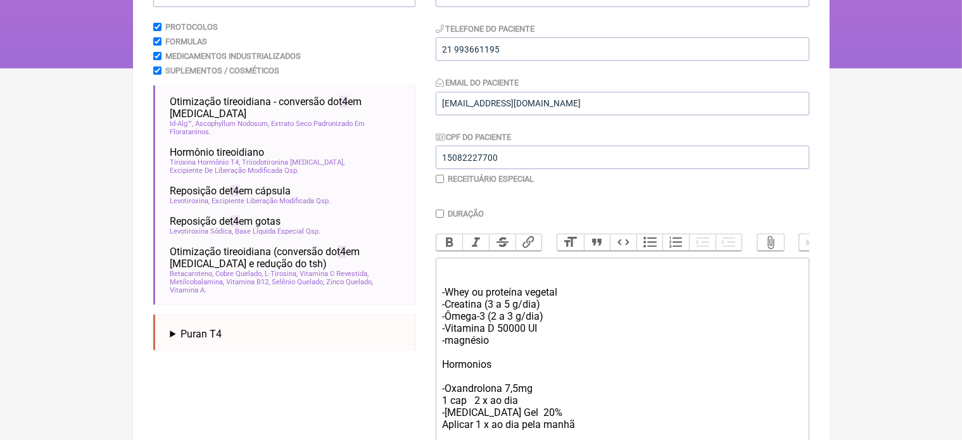
scroll to position [570, 0]
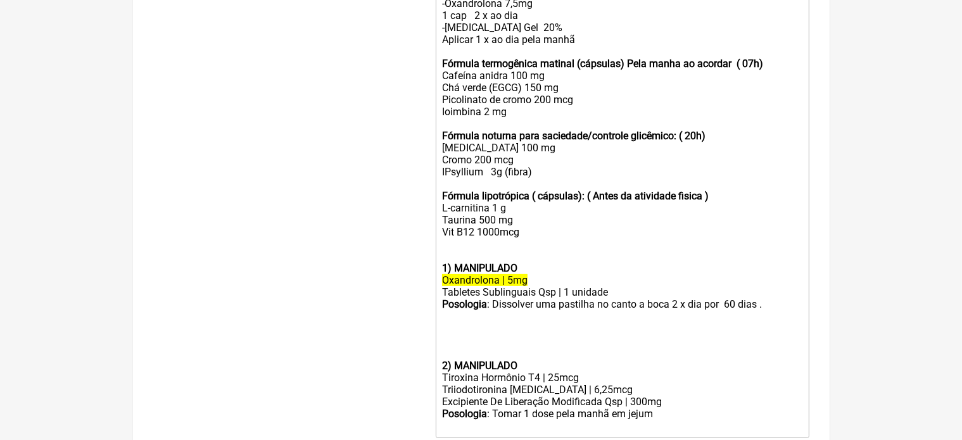
click at [439, 380] on trix-editor "-Whey ou proteína vegetal -Creatina (3 a 5 g/dia) -Ômega-3 (2 a 3 g/dia) -Vitam…" at bounding box center [622, 155] width 373 height 565
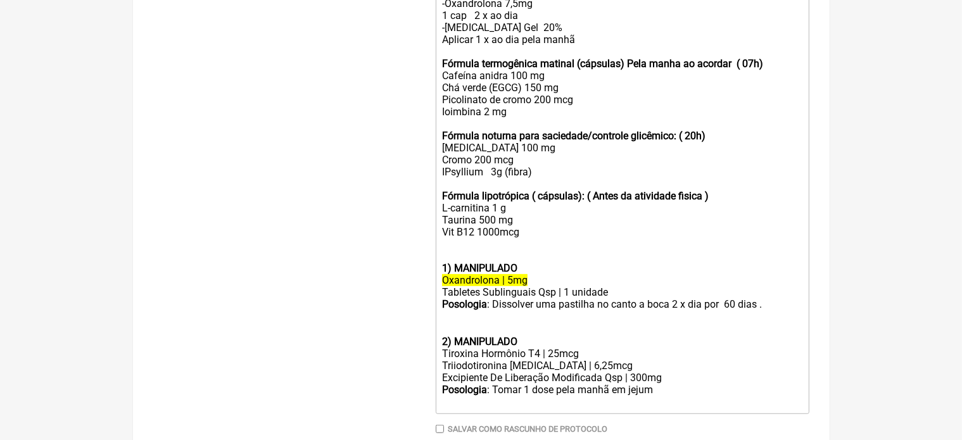
click at [548, 360] on div "Tiroxina Hormônio T4 | 25mcg" at bounding box center [622, 354] width 360 height 12
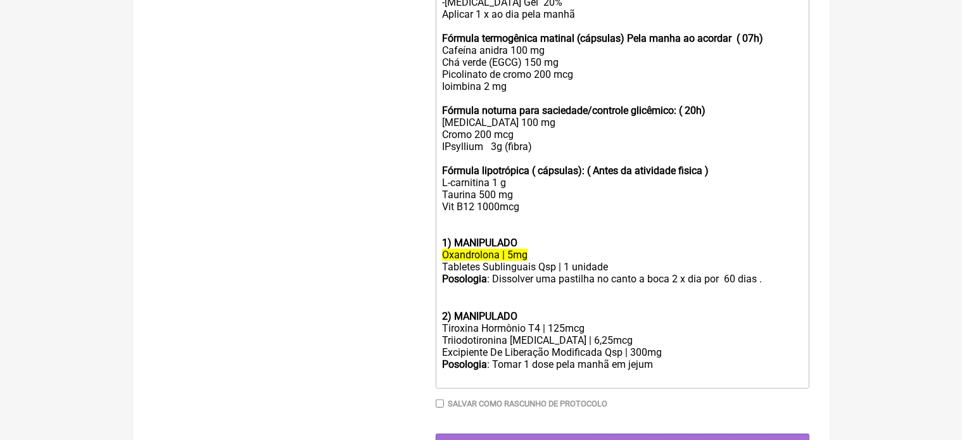
scroll to position [648, 0]
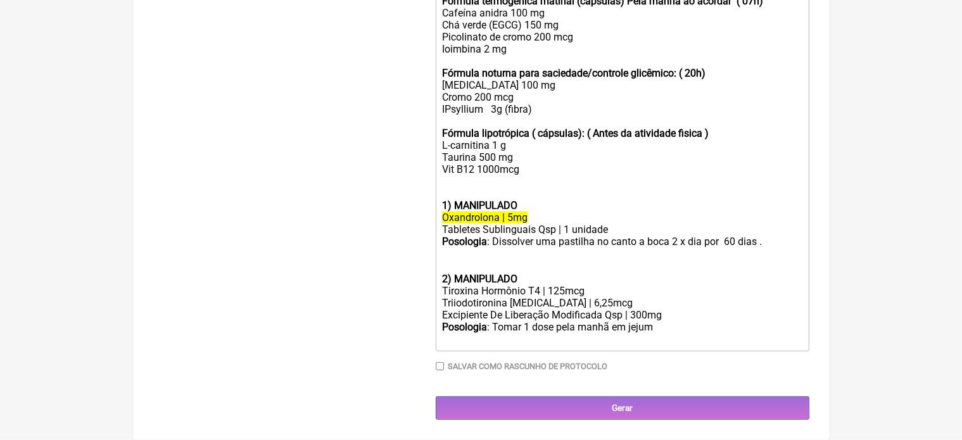
click at [660, 329] on div "Posologia : Tomar 1 dose pela manhã em jejum ㅤ" at bounding box center [622, 333] width 360 height 25
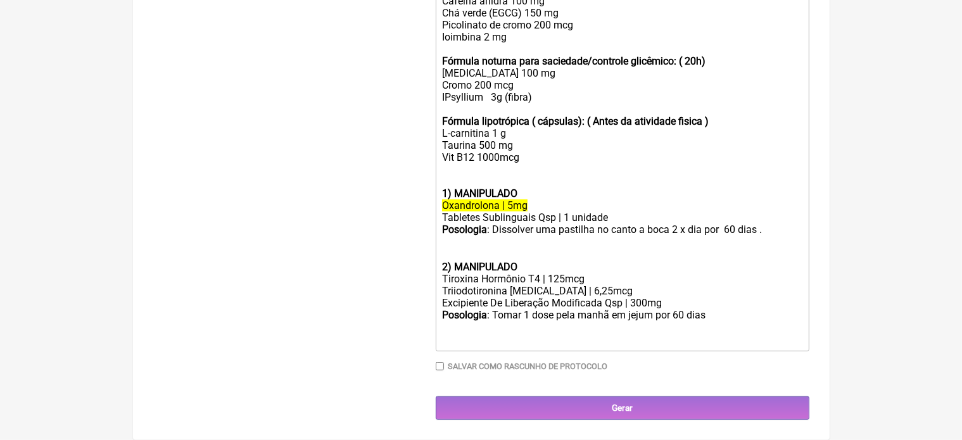
type trix-editor "<div><br><br>-Whey ou proteína vegetal<br>-Creatina (3 a 5 g/dia)<br>-Ômega-3 (…"
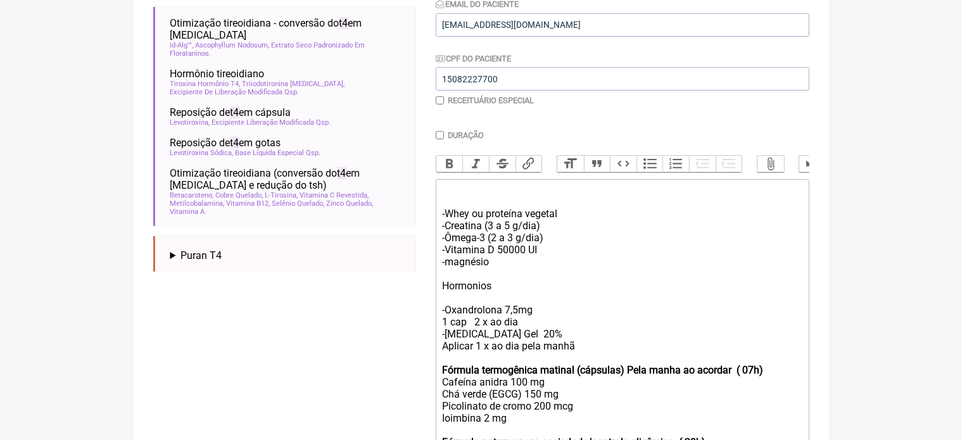
scroll to position [0, 0]
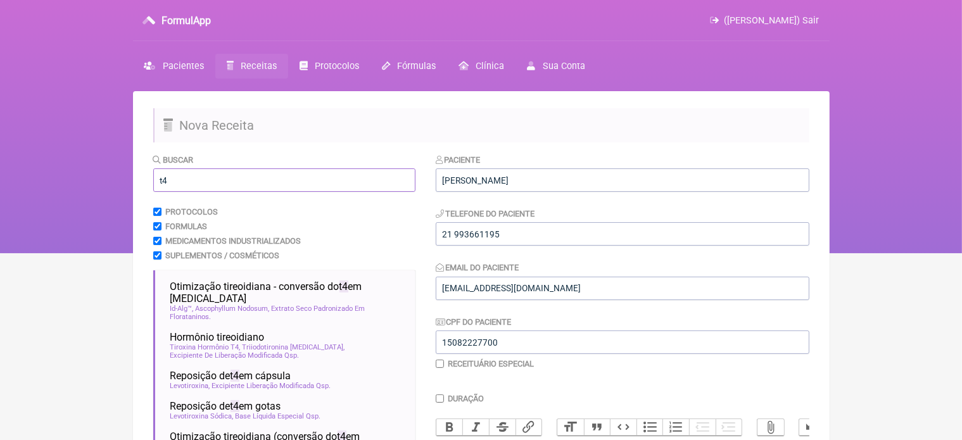
click at [221, 182] on input "t4" at bounding box center [284, 179] width 262 height 23
type input "t"
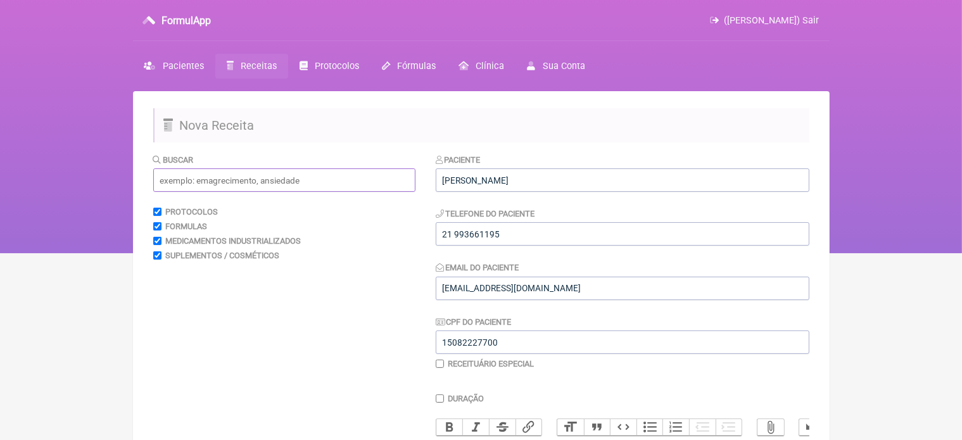
type input "D"
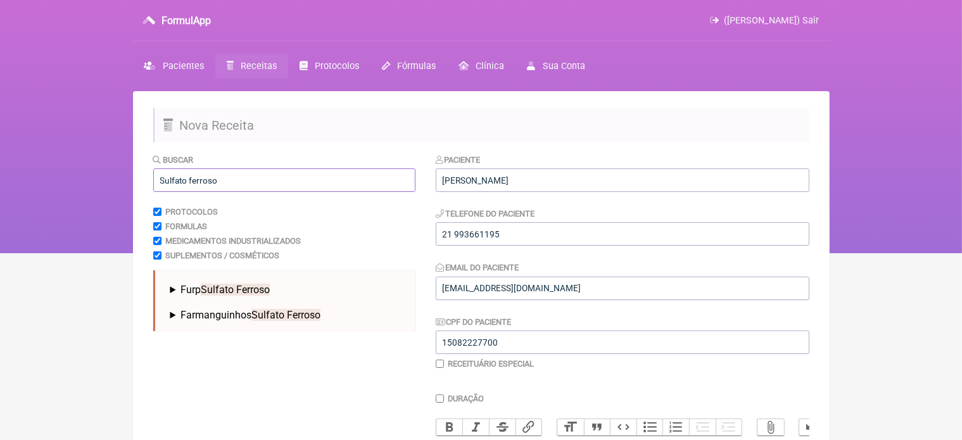
type input "Sulfato ferroso"
click at [256, 287] on span "Sulfato Ferroso" at bounding box center [235, 290] width 69 height 12
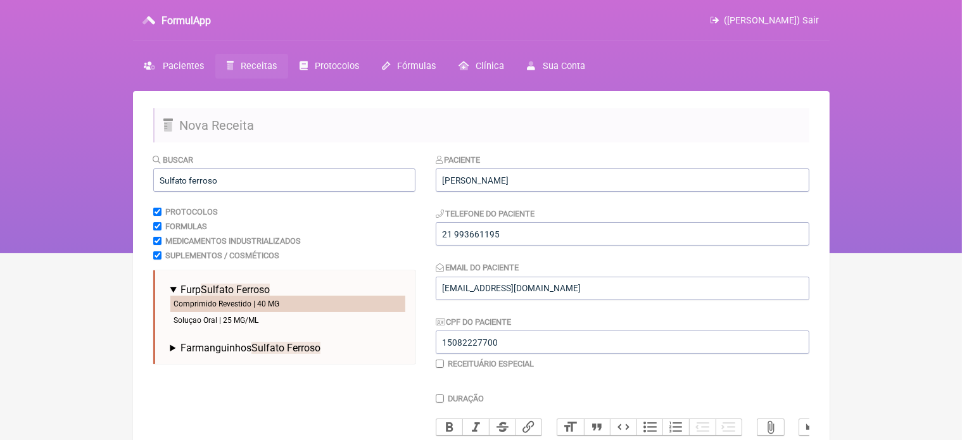
click at [263, 301] on li "Comprimido Revestido | 40 MG" at bounding box center [287, 304] width 235 height 16
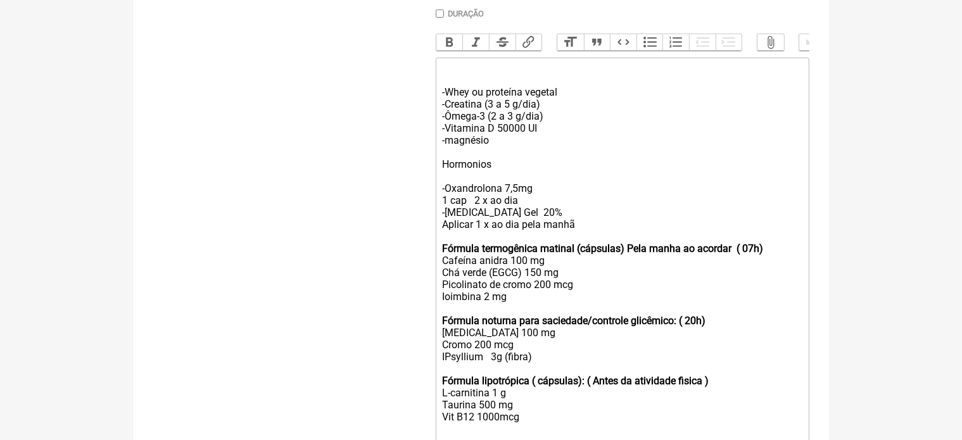
scroll to position [722, 0]
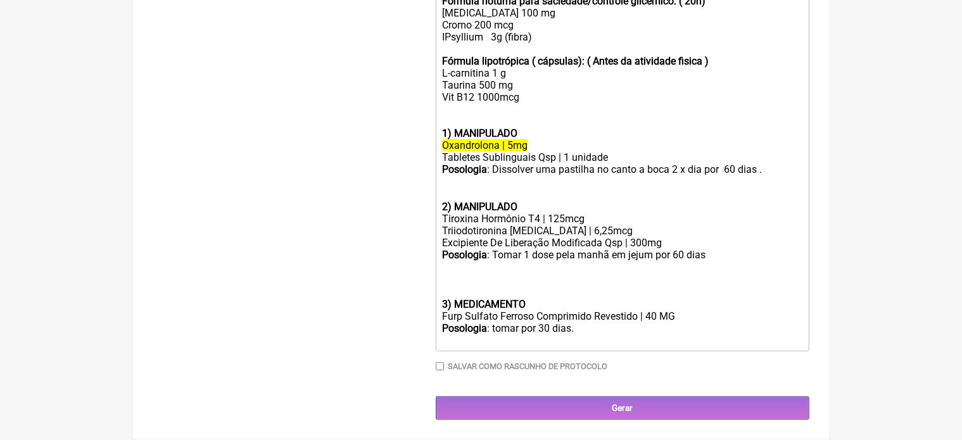
click at [494, 325] on div "Posologia : tomar por 30 dias." at bounding box center [622, 334] width 360 height 24
click at [522, 323] on div "Posologia : Tomar por 30 dias." at bounding box center [622, 334] width 360 height 24
click at [532, 302] on div "3) MEDICAMENTO" at bounding box center [622, 304] width 360 height 12
click at [684, 330] on div "Posologia : Tomar 1 cp 1 xo dia no café por 30 dias." at bounding box center [622, 334] width 360 height 24
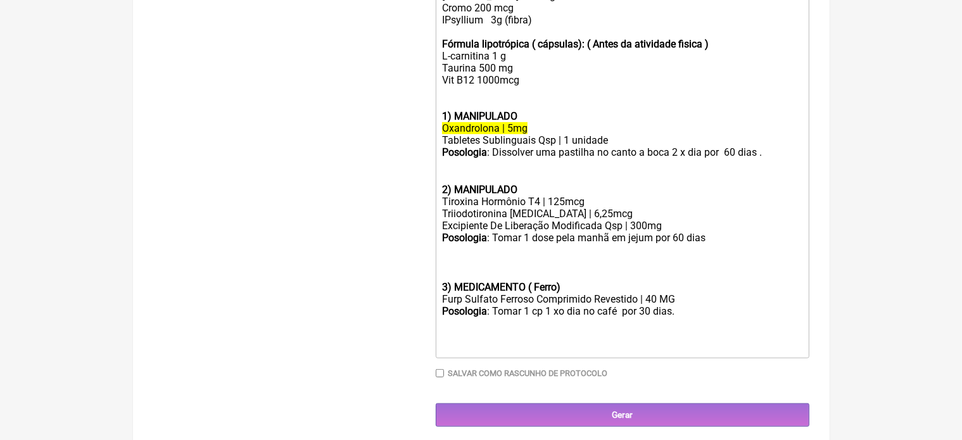
type trix-editor "<div><br><br>-Whey ou proteína vegetal<br>-Creatina (3 a 5 g/dia)<br>-Ômega-3 (…"
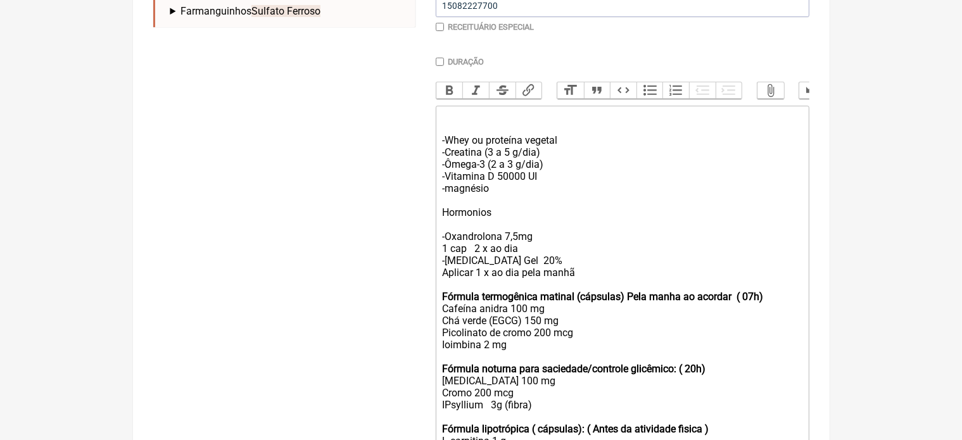
scroll to position [0, 0]
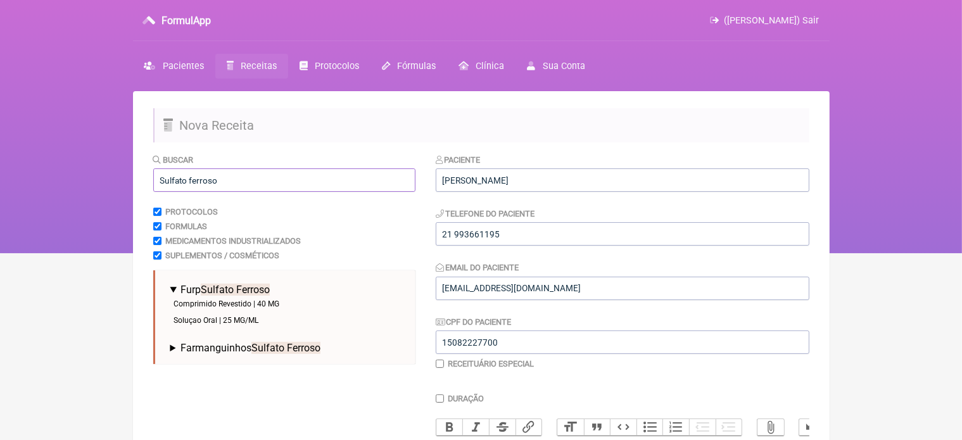
click at [243, 179] on input "Sulfato ferroso" at bounding box center [284, 179] width 262 height 23
type input "S"
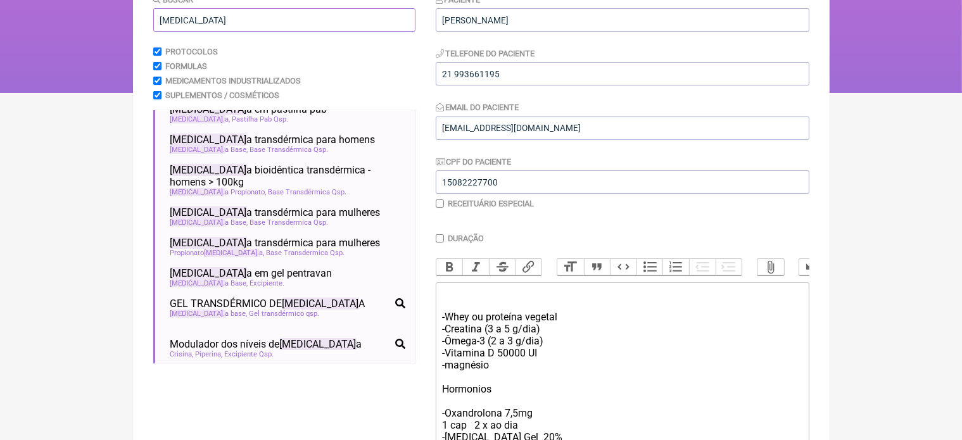
scroll to position [253, 0]
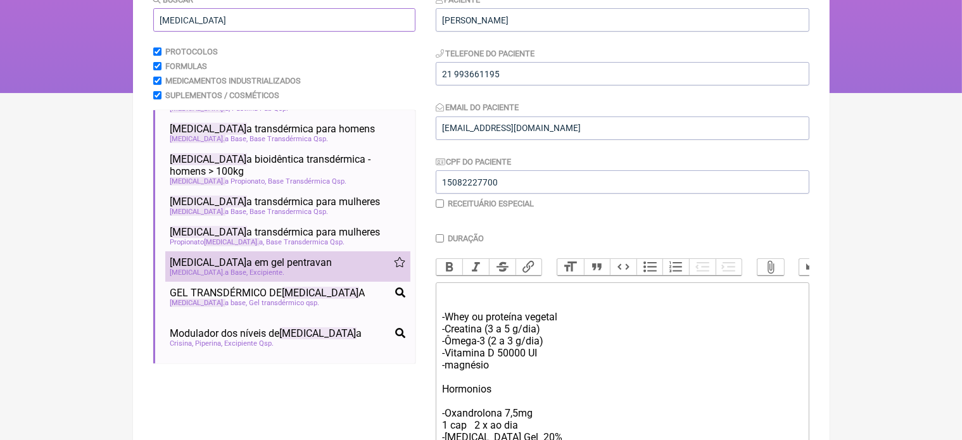
type input "Testosteron"
click at [270, 277] on div "Testosteron a Base Excipiente" at bounding box center [287, 272] width 235 height 8
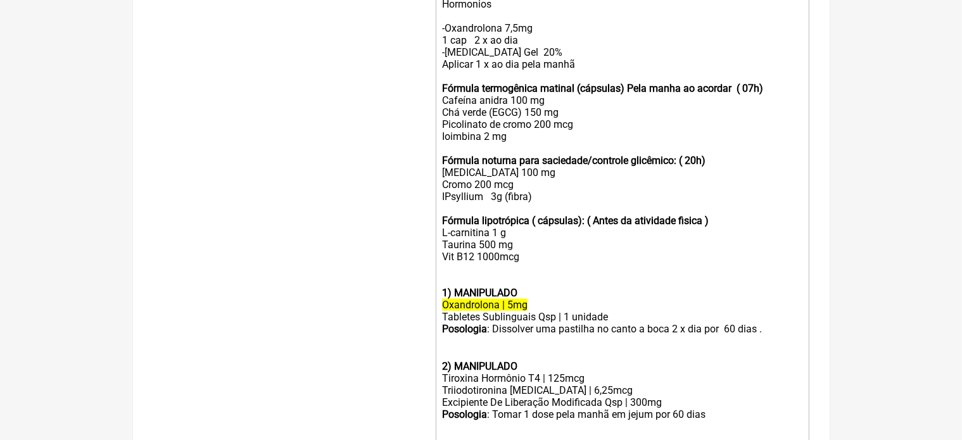
scroll to position [808, 0]
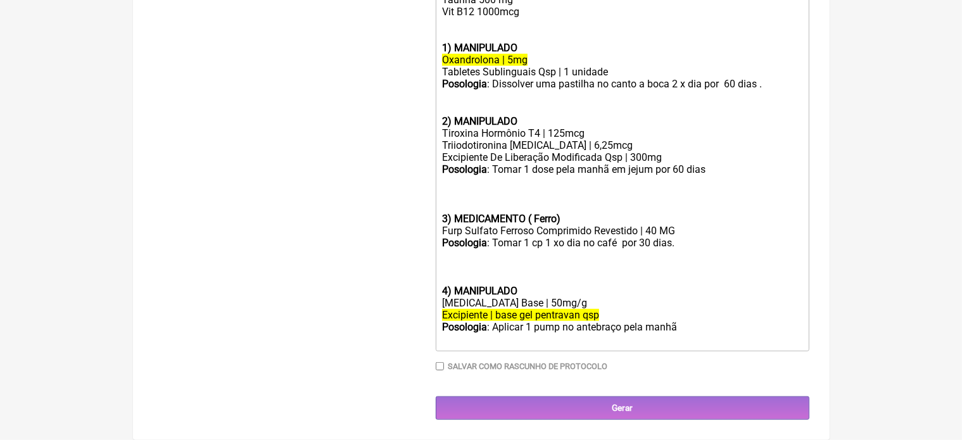
click at [544, 301] on div "Testosterona Base | 50mg/g" at bounding box center [622, 303] width 360 height 12
click at [440, 291] on trix-editor "-Whey ou proteína vegetal -Creatina (3 a 5 g/dia) -Ômega-3 (2 a 3 g/dia) -Vitam…" at bounding box center [622, 1] width 373 height 699
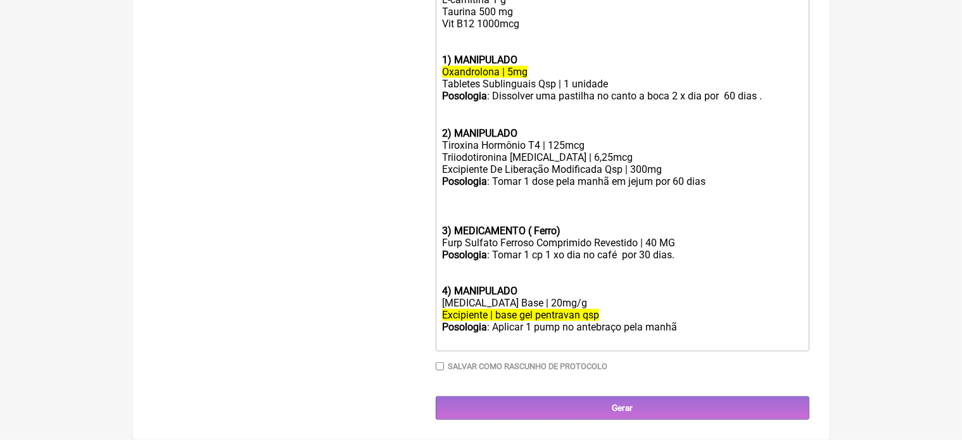
click at [686, 329] on div "Posologia : Aplicar 1 pump no antebraço pela manhã ㅤ" at bounding box center [622, 333] width 360 height 25
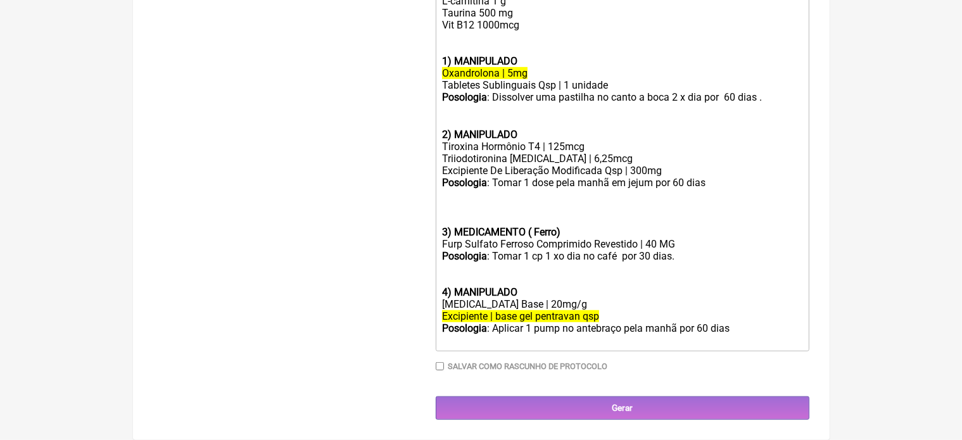
click at [436, 231] on trix-editor "-Whey ou proteína vegetal -Creatina (3 a 5 g/dia) -Ômega-3 (2 a 3 g/dia) -Vitam…" at bounding box center [622, 9] width 373 height 686
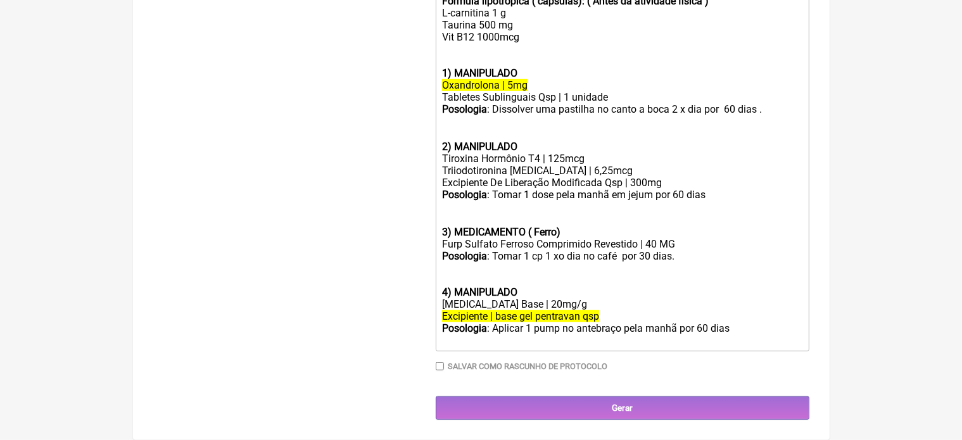
click at [439, 293] on trix-editor "-Whey ou proteína vegetal -Creatina (3 a 5 g/dia) -Ômega-3 (2 a 3 g/dia) -Vitam…" at bounding box center [622, 15] width 373 height 674
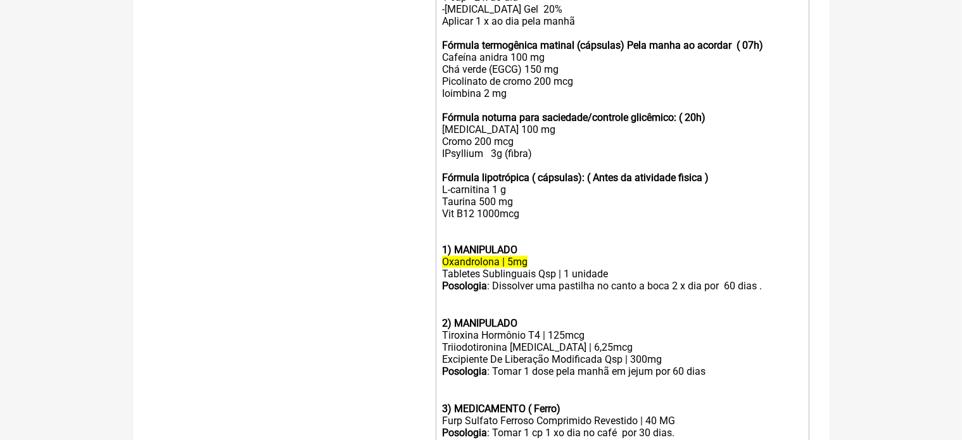
scroll to position [576, 0]
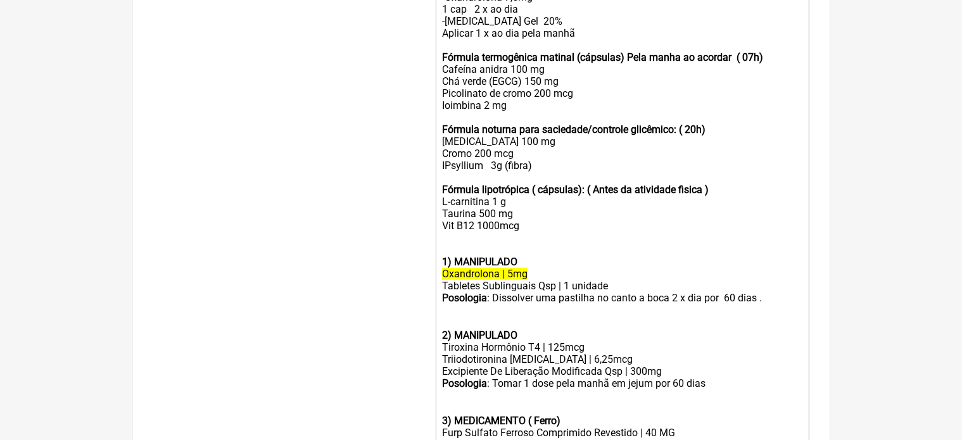
click at [509, 149] on div "Fórmula noturna para saciedade/controle glicêmico: ( 20h) 5-HTP 100 mg Cromo 20…" at bounding box center [622, 153] width 360 height 60
click at [509, 149] on div "Fórmula noturna para saciedade/controle glicêmico: ( 20h) 5-HTP Cromo 200 mcg I…" at bounding box center [622, 153] width 360 height 60
drag, startPoint x: 441, startPoint y: 68, endPoint x: 583, endPoint y: 244, distance: 226.5
click at [583, 244] on trix-editor "-Whey ou proteína vegetal -Creatina (3 a 5 g/dia) -Ômega-3 (2 a 3 g/dia) -Vitam…" at bounding box center [622, 197] width 373 height 662
copy trix-editor "Fórmula termogênica matinal (cápsulas) Pela manha ao acordar ( 07h) Cafeína ani…"
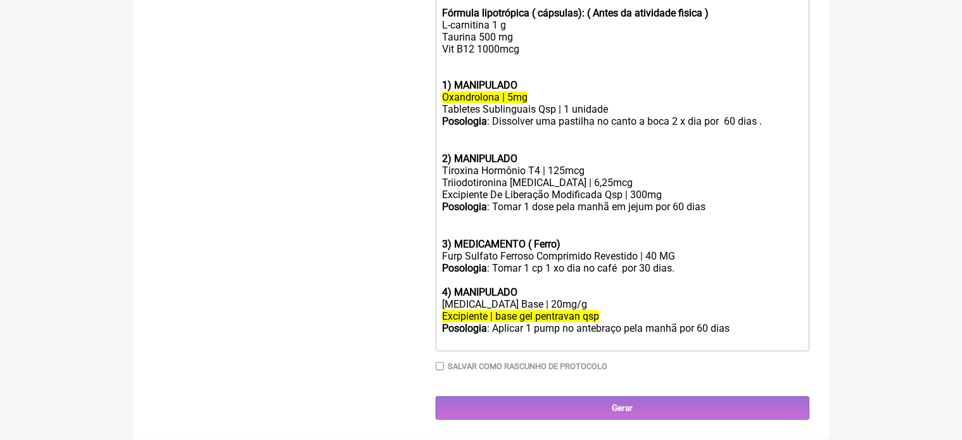
scroll to position [770, 0]
click at [738, 327] on div "Posologia : Aplicar 1 pump no antebraço pela manhã por 60 dias" at bounding box center [622, 334] width 360 height 24
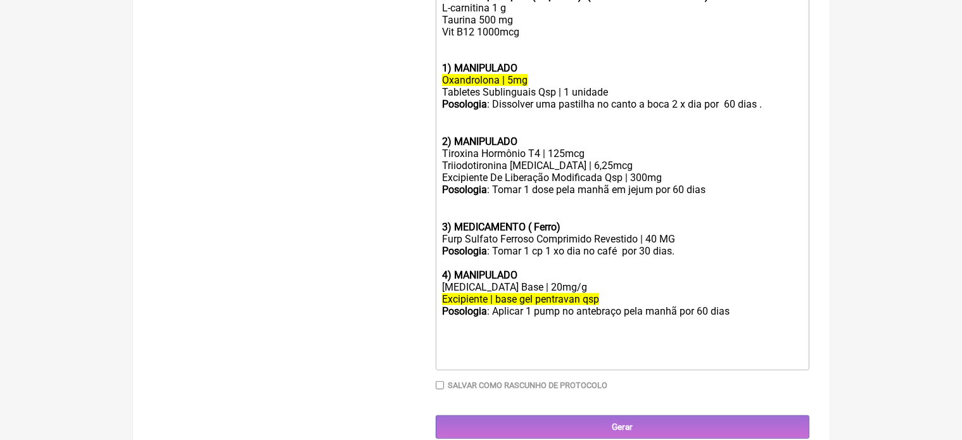
paste trix-editor "<br><br><br><strong>Fórmula termogênica matinal (cápsulas) Pela manha ao acorda…"
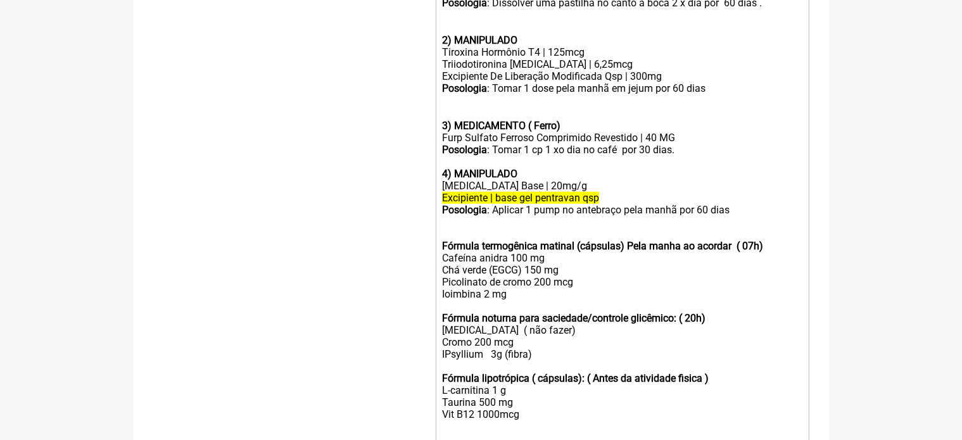
click at [515, 312] on div "Posologia : Aplicar 1 pump no antebraço pela manhã por 60 dias Fórmula termogên…" at bounding box center [622, 258] width 360 height 108
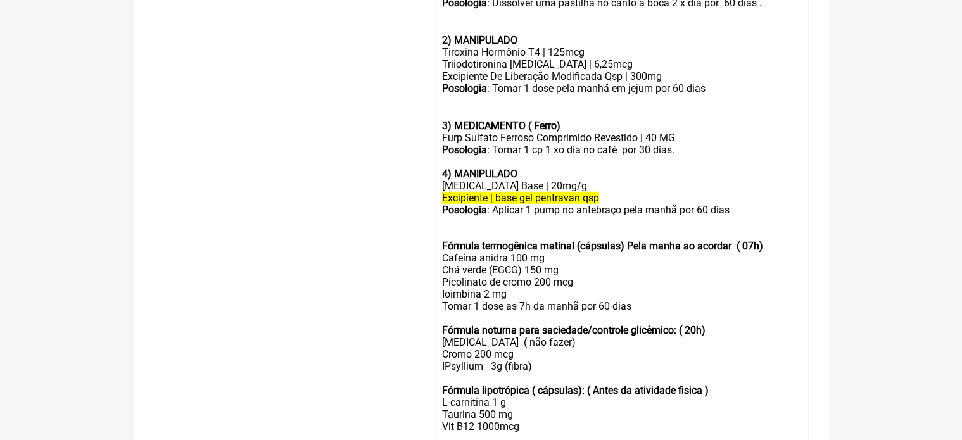
click at [437, 263] on trix-editor "-Whey ou proteína vegetal -Creatina (3 a 5 g/dia) -Ômega-3 (2 a 3 g/dia) -Vitam…" at bounding box center [622, 16] width 373 height 890
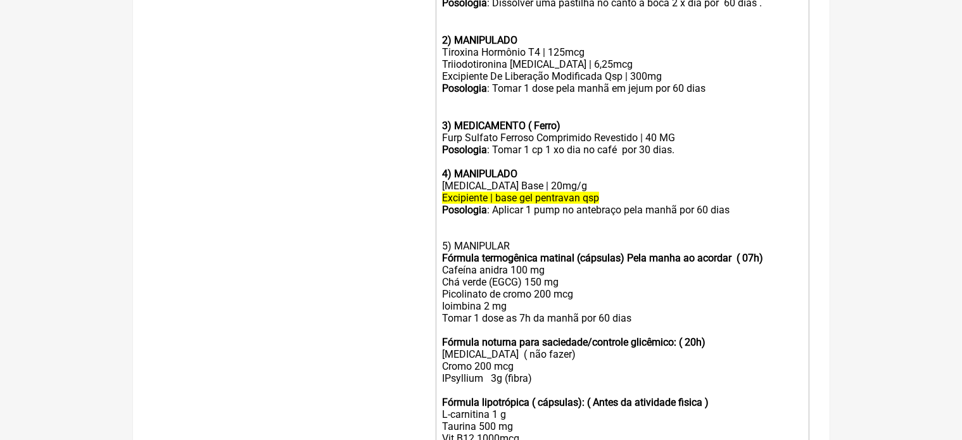
click at [439, 361] on trix-editor "-Whey ou proteína vegetal -Creatina (3 a 5 g/dia) -Ômega-3 (2 a 3 g/dia) -Vitam…" at bounding box center [622, 22] width 373 height 902
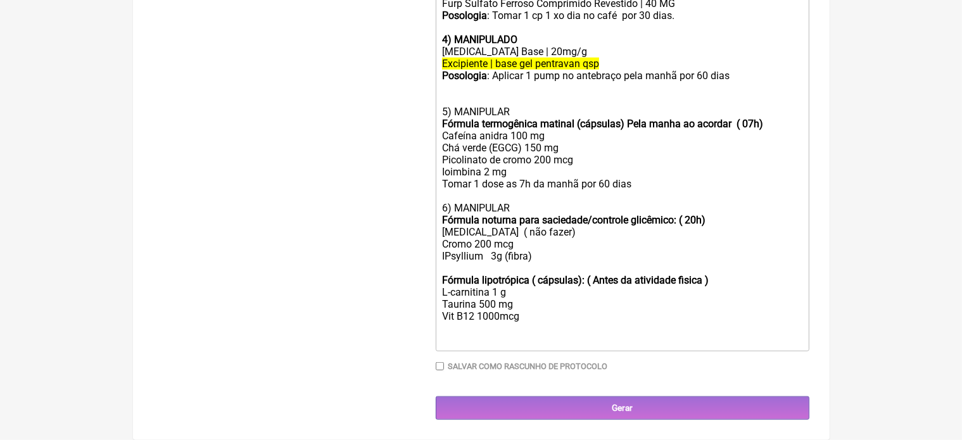
scroll to position [1023, 0]
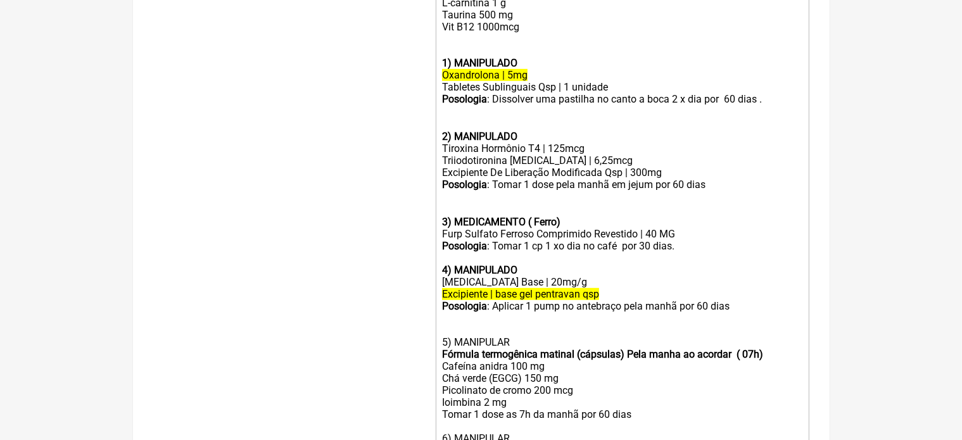
scroll to position [1038, 0]
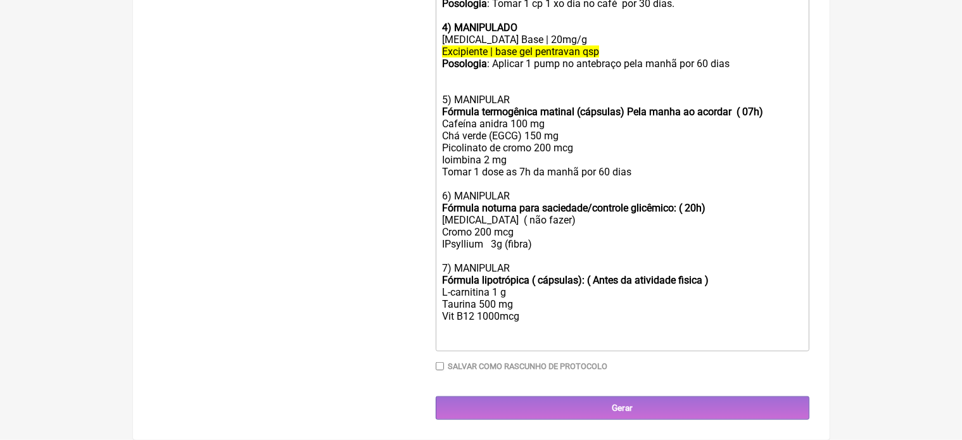
click at [529, 317] on div "7) MANIPULAR Fórmula lipotrópica ( cápsulas): ( Antes da atividade fisica ) L-c…" at bounding box center [622, 292] width 360 height 60
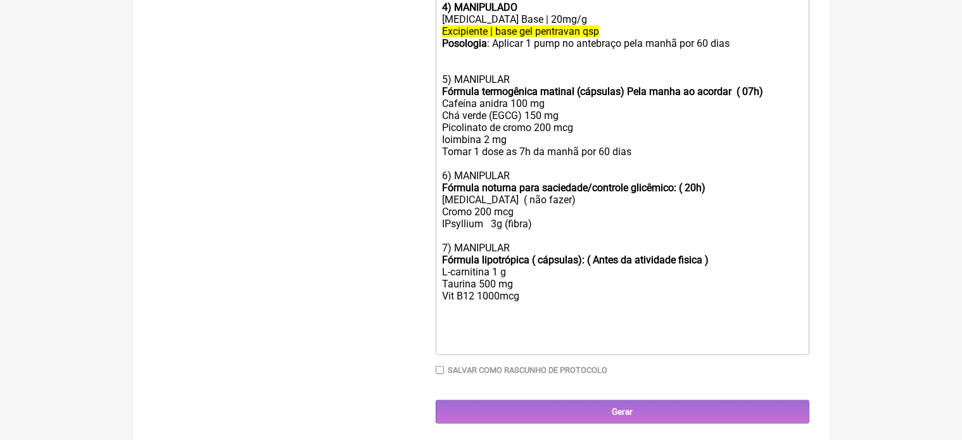
type trix-editor "<div><br><br>-Whey ou proteína vegetal<br>-Creatina (3 a 5 g/dia)<br>-Ômega-3 (…"
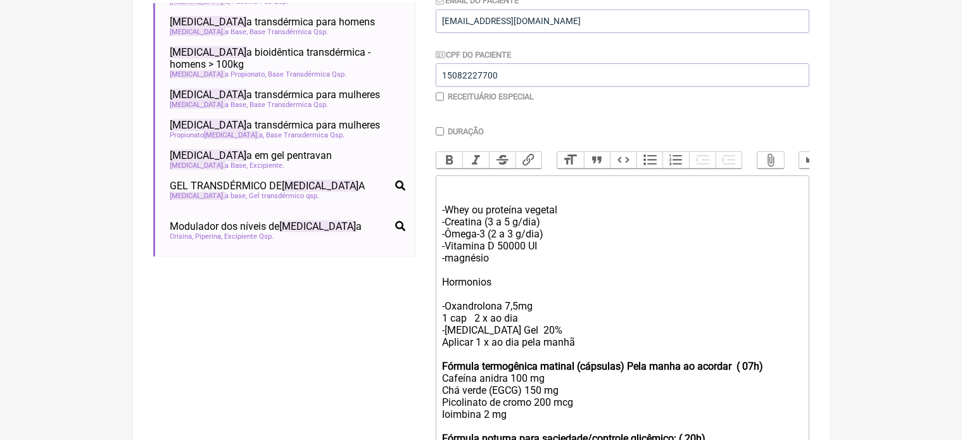
scroll to position [0, 0]
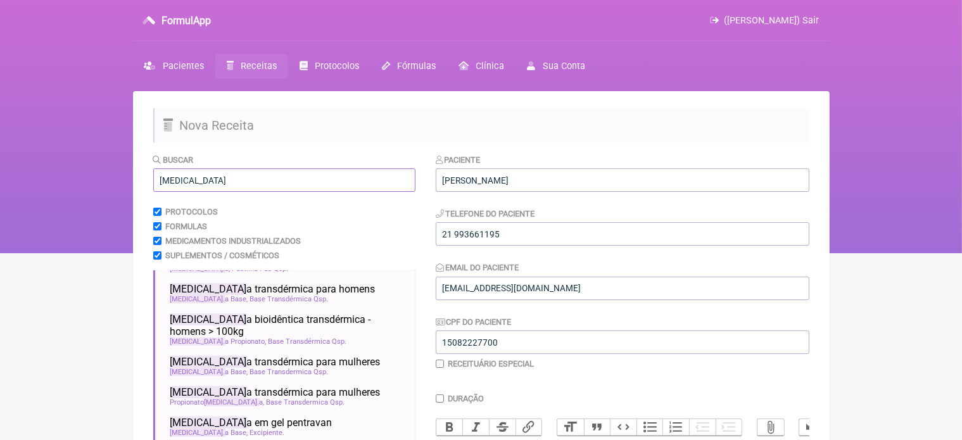
click at [225, 179] on input "Testosteron" at bounding box center [284, 179] width 262 height 23
type input "T"
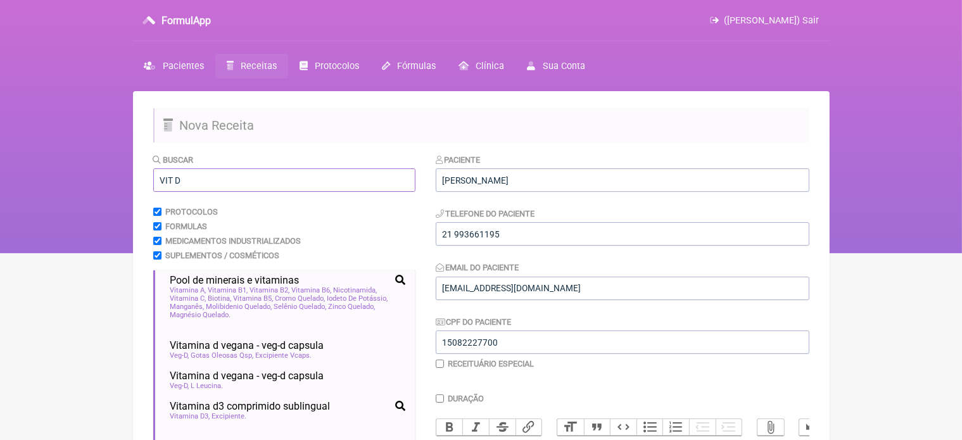
scroll to position [385, 0]
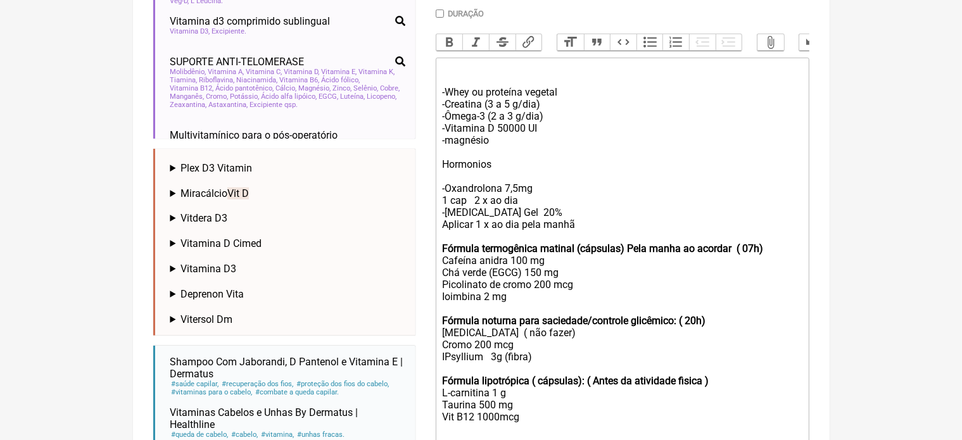
type input "VIT D"
click at [223, 265] on span "Vitamina D3" at bounding box center [208, 269] width 56 height 12
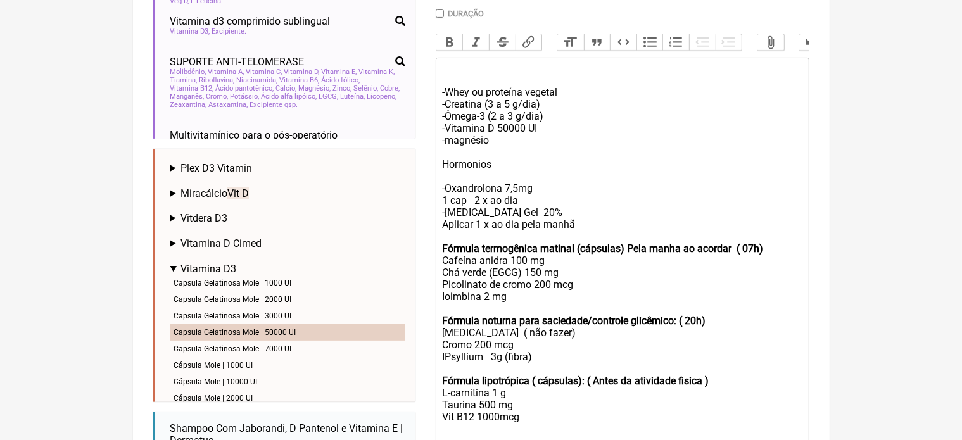
click at [281, 332] on li "Capsula Gelatinosa Mole | 50000 UI" at bounding box center [287, 332] width 235 height 16
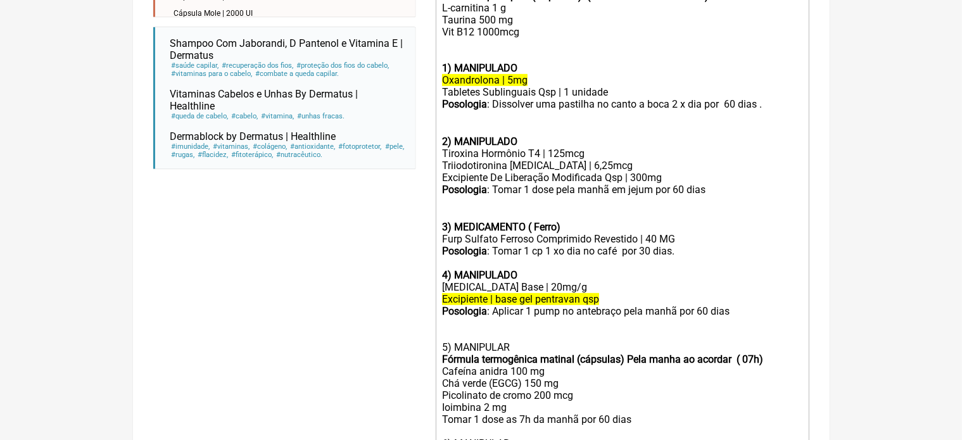
scroll to position [1110, 0]
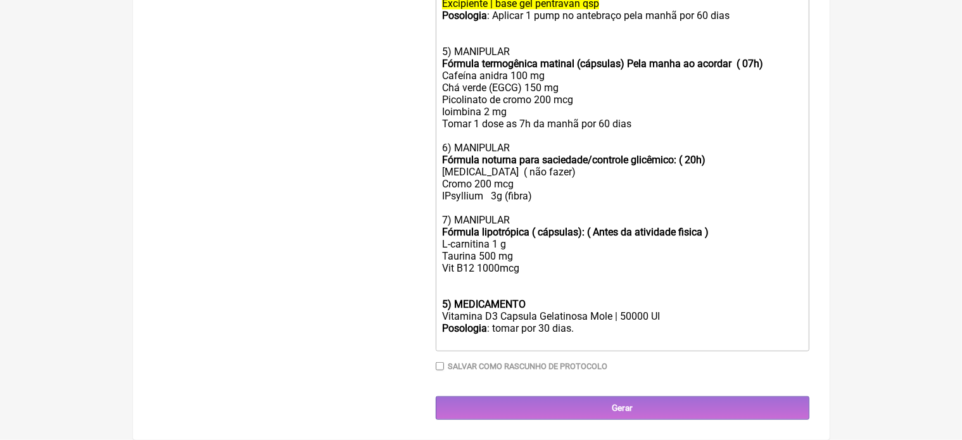
scroll to position [1086, 0]
click at [446, 306] on strong "5) MEDICAMENTO" at bounding box center [484, 304] width 84 height 12
click at [495, 326] on div "Posologia : tomar por 30 dias." at bounding box center [622, 334] width 360 height 24
click at [524, 329] on div "Posologia : Tomar por 30 dias." at bounding box center [622, 334] width 360 height 24
click at [663, 331] on div "Posologia : Tomar 1 comp 1 x por semana por 30 dias." at bounding box center [622, 334] width 360 height 24
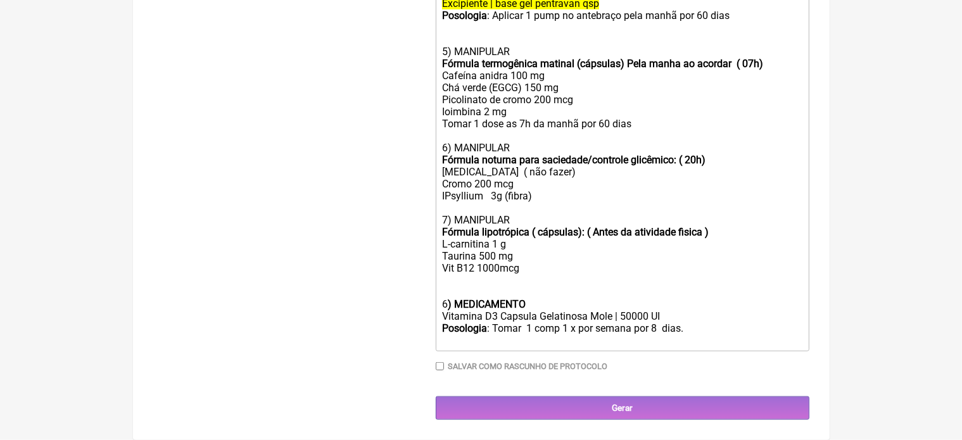
click at [691, 325] on div "Posologia : Tomar 1 comp 1 x por semana por 8 dias." at bounding box center [622, 334] width 360 height 24
click at [539, 303] on div "6 ) MEDICAMENTO" at bounding box center [622, 304] width 360 height 12
click at [446, 303] on div "6 ) MEDICAMENTO (Repor Vit D)" at bounding box center [622, 304] width 360 height 12
click at [712, 331] on div "Posologia : Tomar 1 comp 1 x por semana por 8 semanas" at bounding box center [622, 334] width 360 height 24
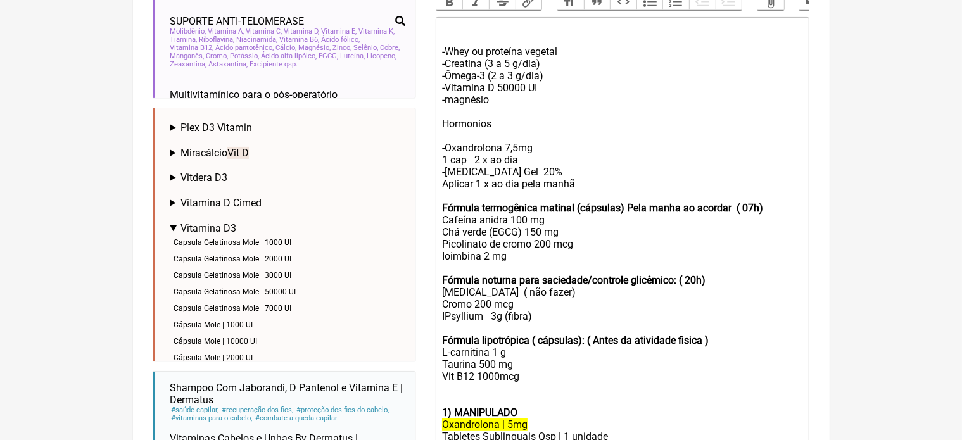
scroll to position [418, 0]
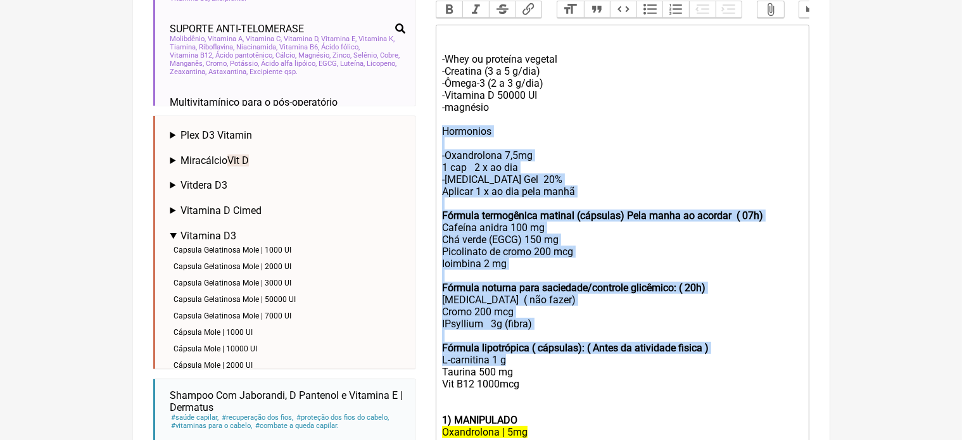
drag, startPoint x: 441, startPoint y: 144, endPoint x: 646, endPoint y: 369, distance: 305.1
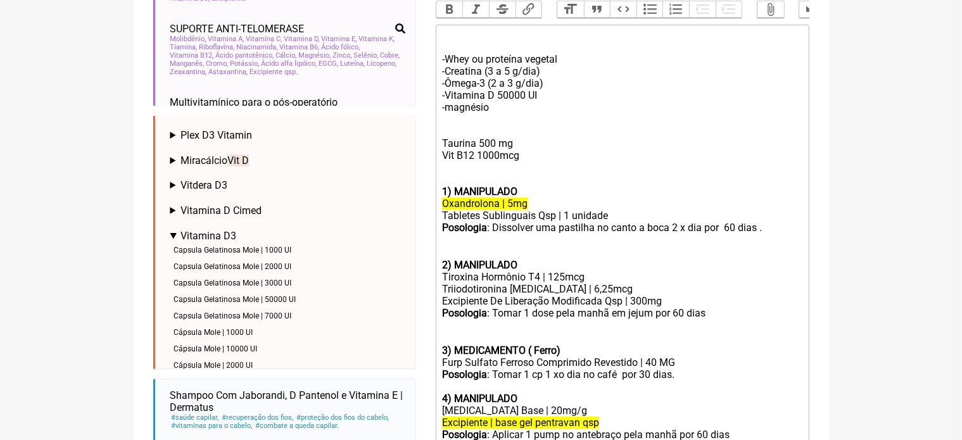
drag, startPoint x: 441, startPoint y: 151, endPoint x: 533, endPoint y: 170, distance: 94.2
click at [533, 170] on trix-editor "-Whey ou proteína vegetal -Creatina (3 a 5 g/dia) -Ômega-3 (2 a 3 g/dia) -Vitam…" at bounding box center [622, 416] width 373 height 782
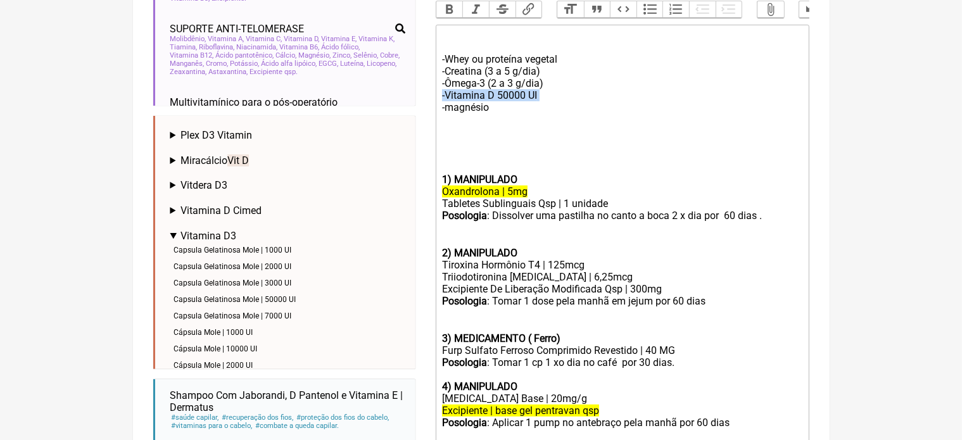
drag, startPoint x: 442, startPoint y: 119, endPoint x: 545, endPoint y: 112, distance: 102.8
click at [545, 112] on div "-Whey ou proteína vegetal -Creatina (3 a 5 g/dia) -Ômega-3 (2 a 3 g/dia) -Vitam…" at bounding box center [622, 101] width 360 height 144
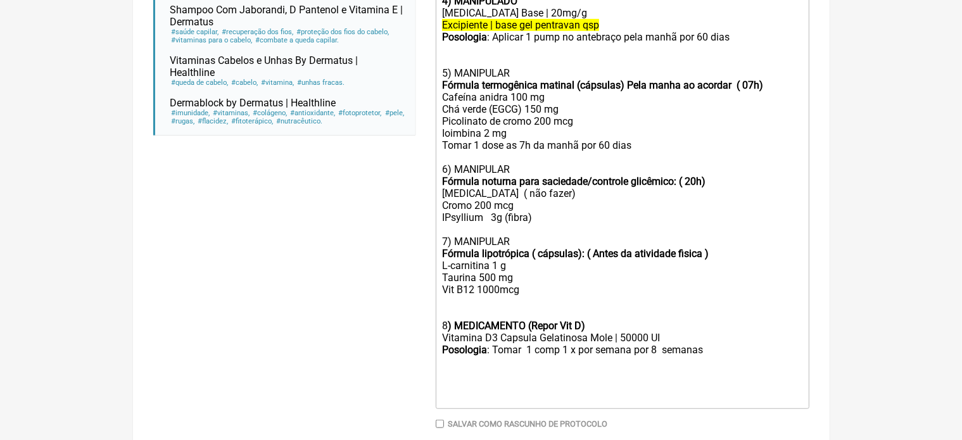
click at [717, 363] on div "Posologia : Tomar 1 comp 1 x por semana por 8 semanas" at bounding box center [622, 374] width 360 height 60
type trix-editor "<div><br><br>-Whey ou proteína vegetal<br>-Creatina (3 a 5 g/dia)<br>-Ômega-3 (…"
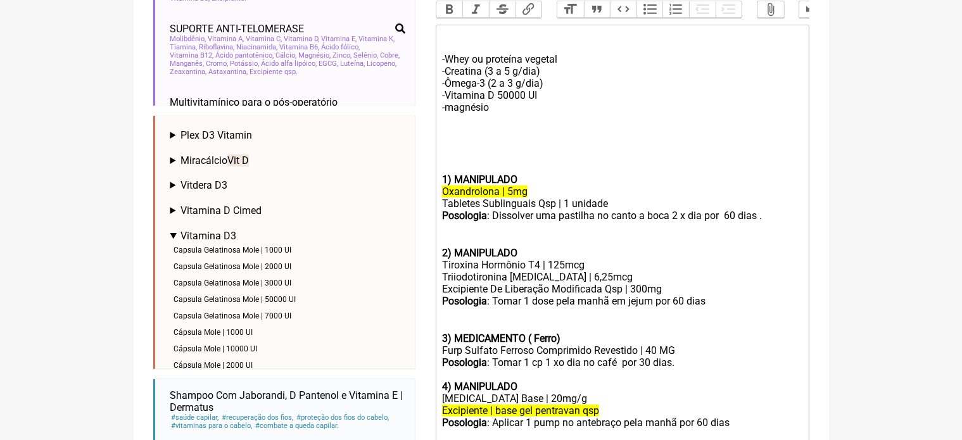
scroll to position [33, 0]
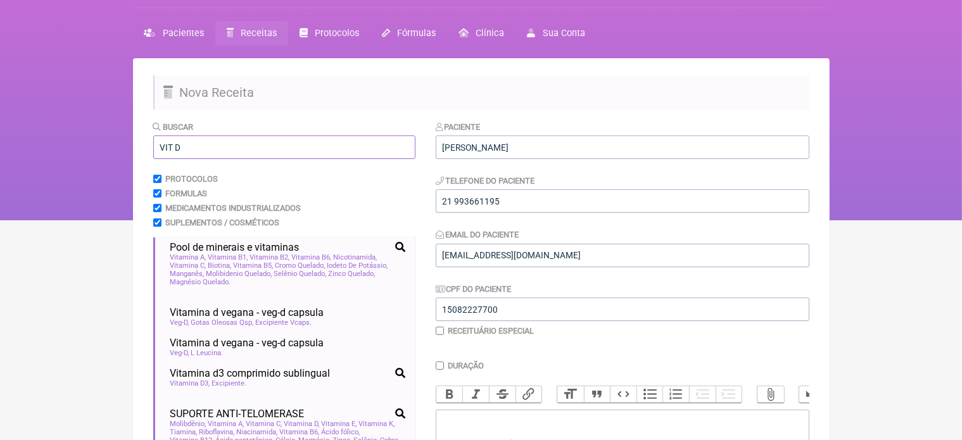
click at [217, 144] on input "VIT D" at bounding box center [284, 146] width 262 height 23
type input "V"
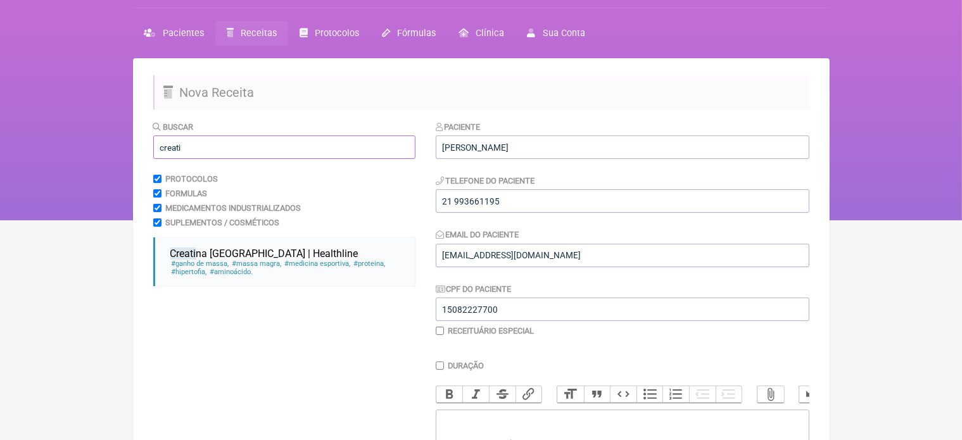
scroll to position [0, 0]
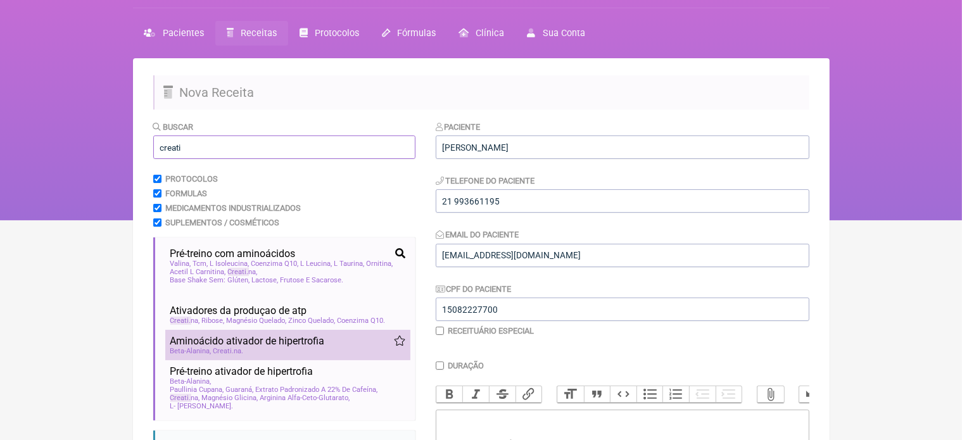
type input "creati"
click at [233, 343] on span "Aminoácido ativador de hipertrofia" at bounding box center [247, 341] width 154 height 12
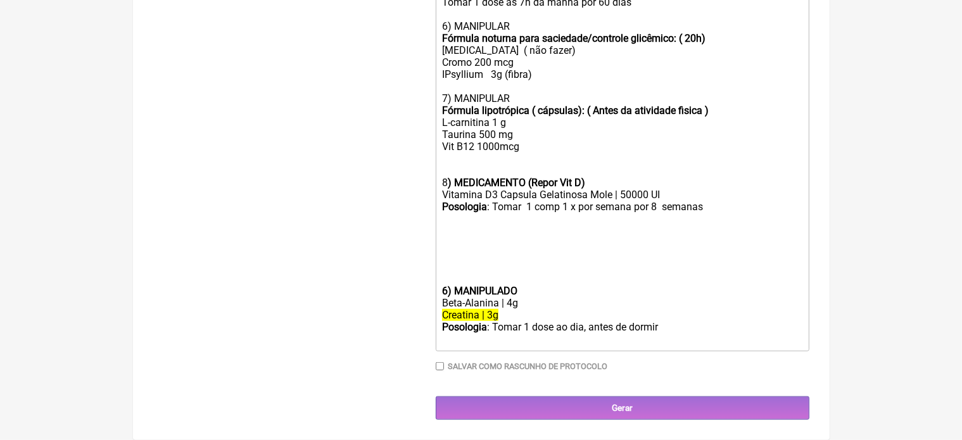
scroll to position [966, 0]
click at [442, 286] on strong "6) MANIPULADO" at bounding box center [479, 291] width 75 height 12
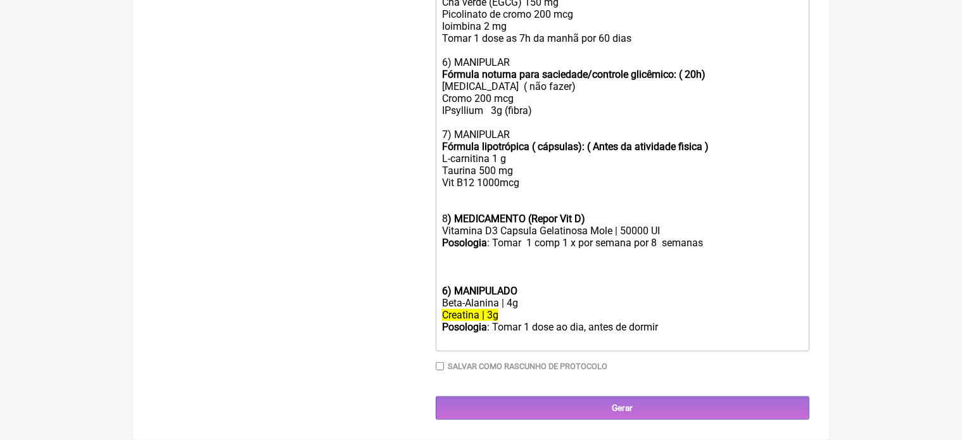
scroll to position [917, 0]
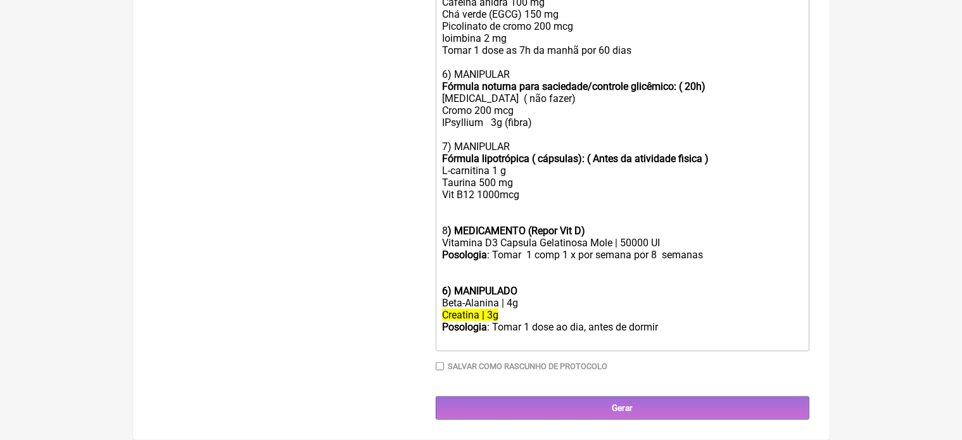
click at [448, 285] on strong "6) MANIPULADO" at bounding box center [479, 291] width 75 height 12
click at [514, 299] on div "Beta-Alanina | 4g" at bounding box center [622, 303] width 360 height 12
click at [495, 314] on del "Creatina | 3g" at bounding box center [470, 315] width 56 height 12
click at [669, 330] on div "Posologia : Tomar 1 dose ao dia, antes de dormir ㅤ" at bounding box center [622, 333] width 360 height 25
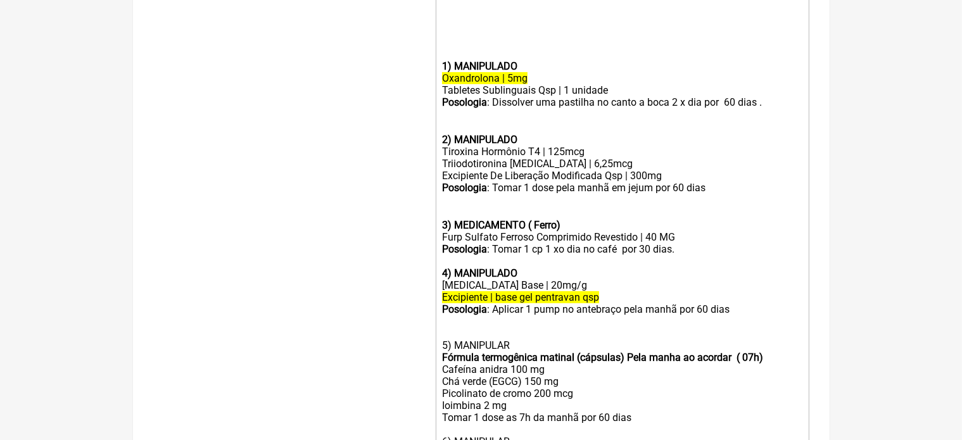
scroll to position [146, 0]
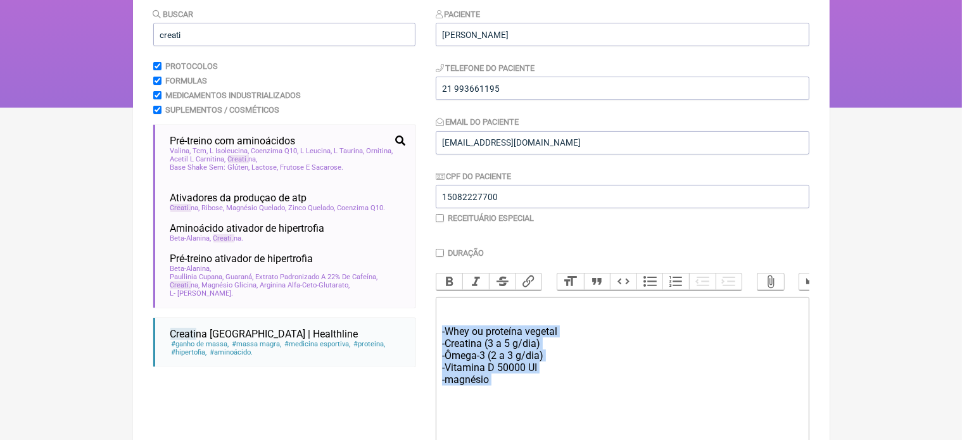
drag, startPoint x: 442, startPoint y: 341, endPoint x: 497, endPoint y: 399, distance: 80.6
click at [497, 399] on div "-Whey ou proteína vegetal -Creatina (3 a 5 g/dia) -Ômega-3 (2 a 3 g/dia) -Vitam…" at bounding box center [622, 373] width 360 height 144
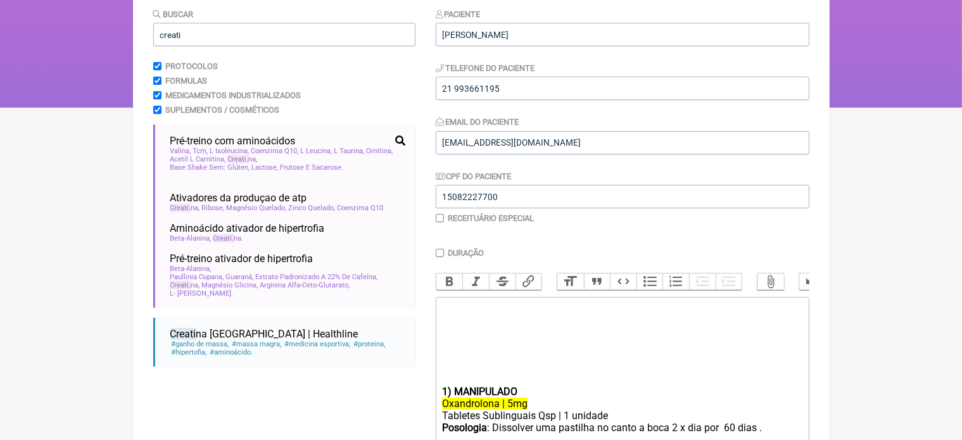
click at [442, 398] on strong "1) MANIPULADO" at bounding box center [479, 392] width 75 height 12
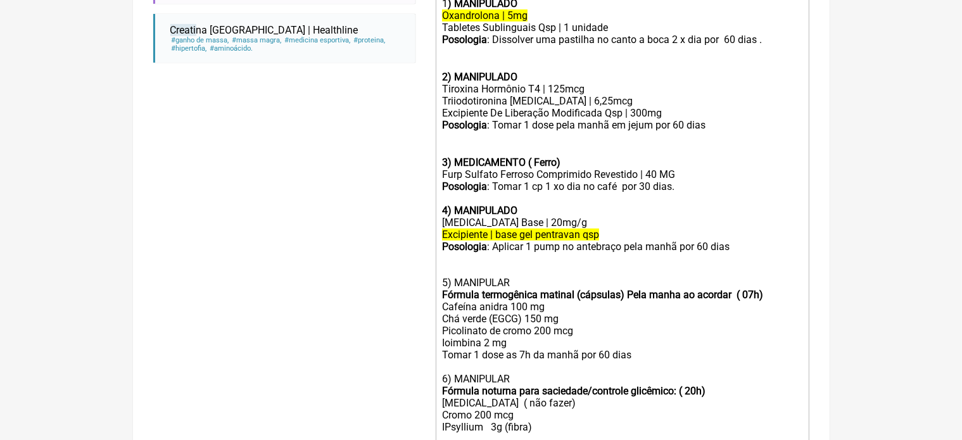
scroll to position [458, 0]
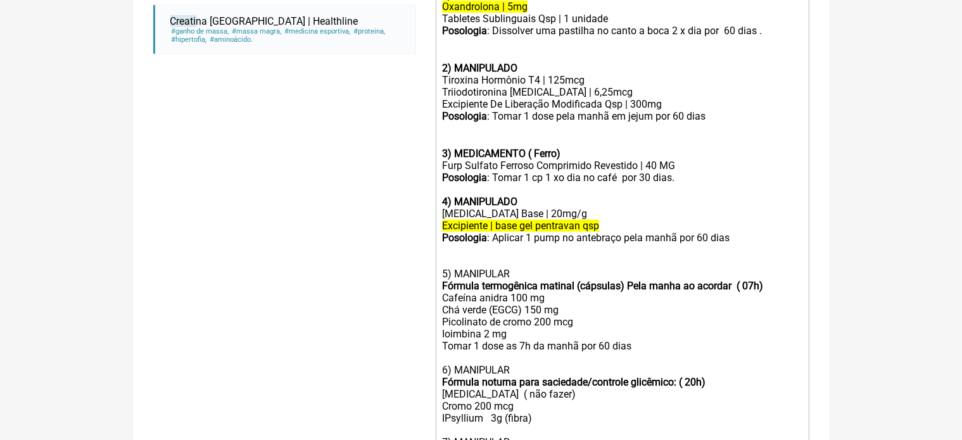
click at [512, 349] on div "Posologia : Aplicar 1 pump no antebraço pela manhã por 60 dias 5) MANIPULAR Fór…" at bounding box center [622, 298] width 360 height 132
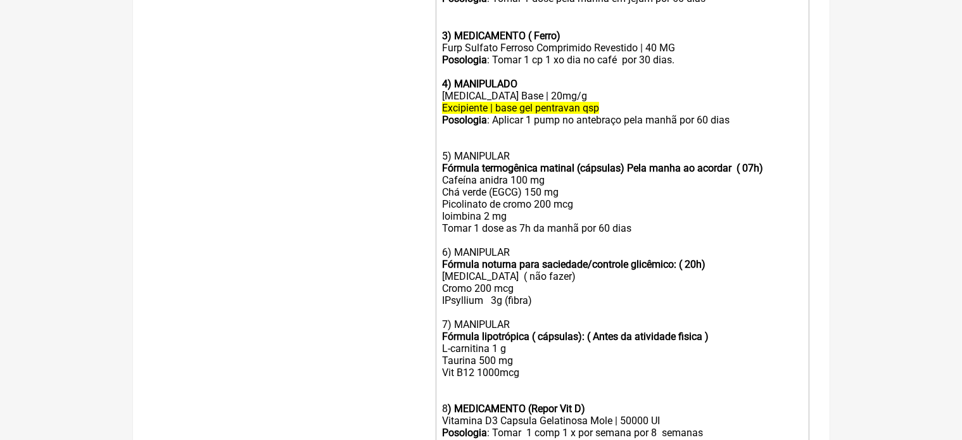
scroll to position [585, 0]
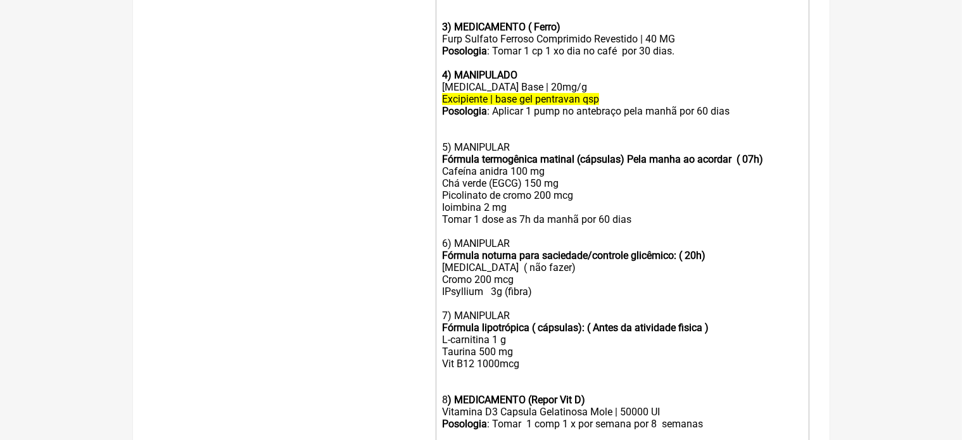
click at [491, 379] on div "7) MANIPULAR Fórmula lipotrópica ( cápsulas): ( Antes da atividade fisica ) L-c…" at bounding box center [622, 352] width 360 height 84
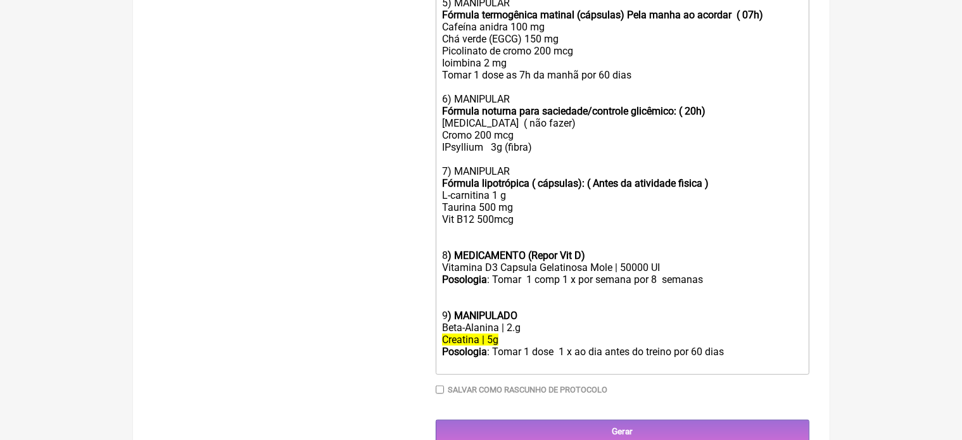
scroll to position [737, 0]
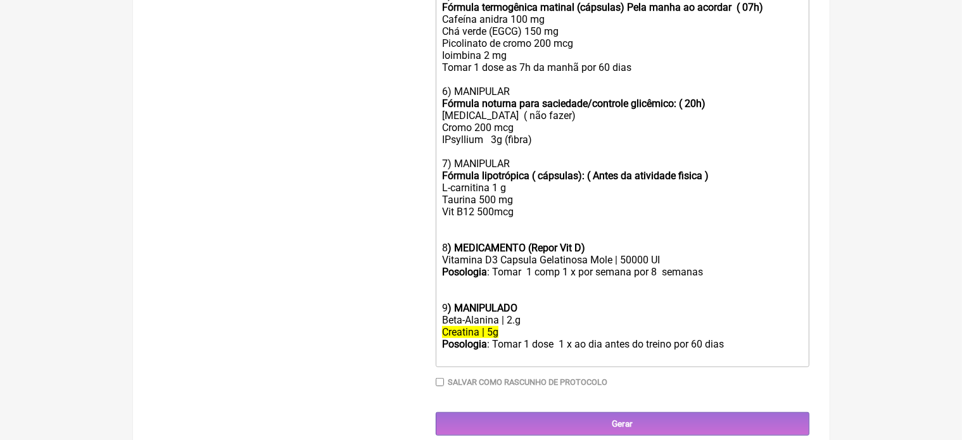
click at [517, 326] on div "Beta-Alanina | 2.g" at bounding box center [622, 320] width 360 height 12
type trix-editor "<div>1<strong>) MANIPULADO</strong></div><div><del>Oxandrolona | 5mg</del></div…"
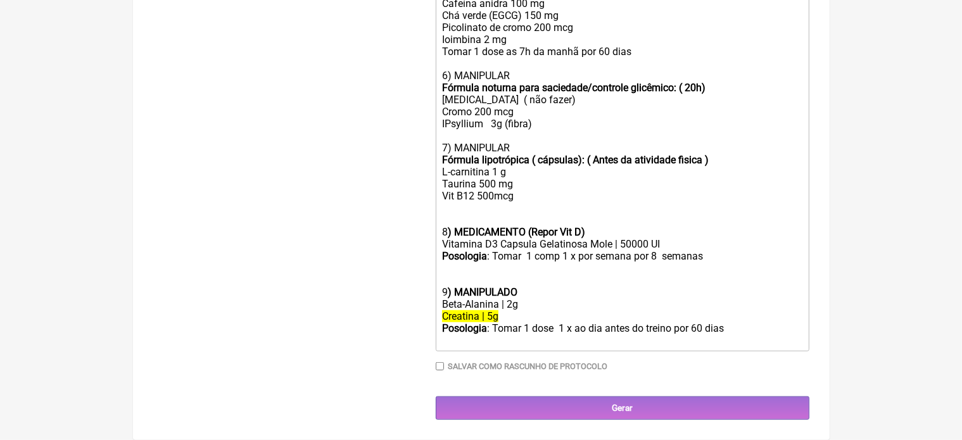
scroll to position [770, 0]
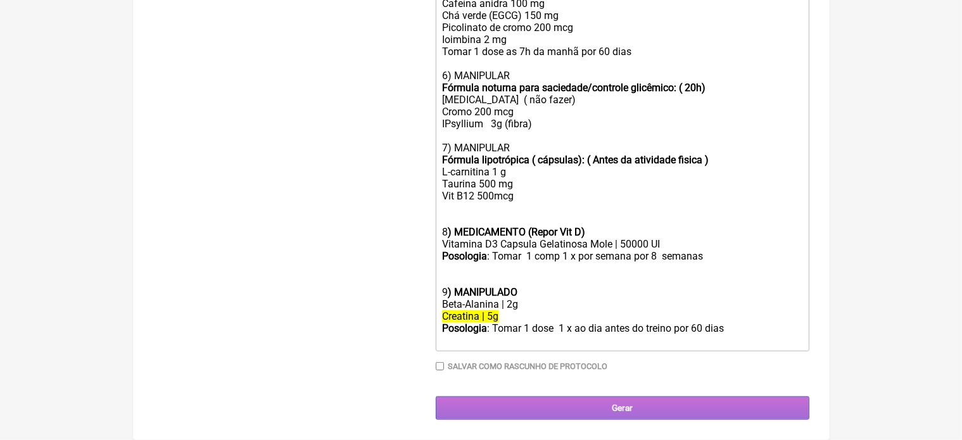
click at [622, 406] on input "Gerar" at bounding box center [622, 407] width 373 height 23
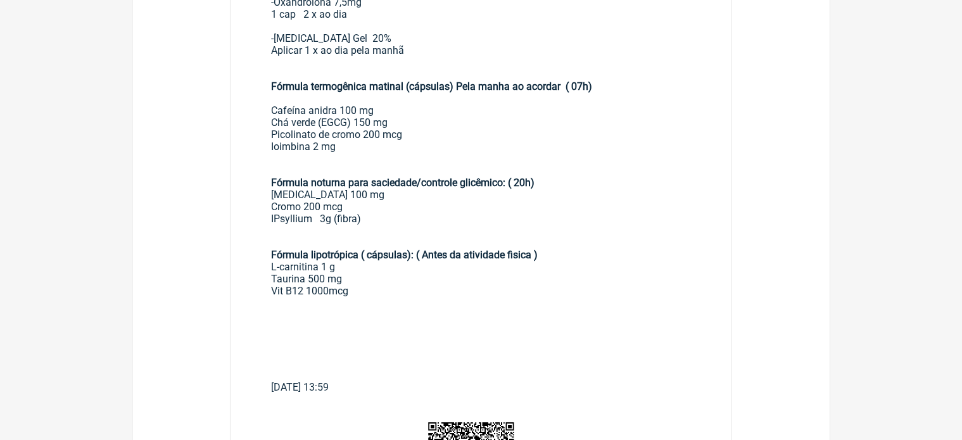
scroll to position [53, 0]
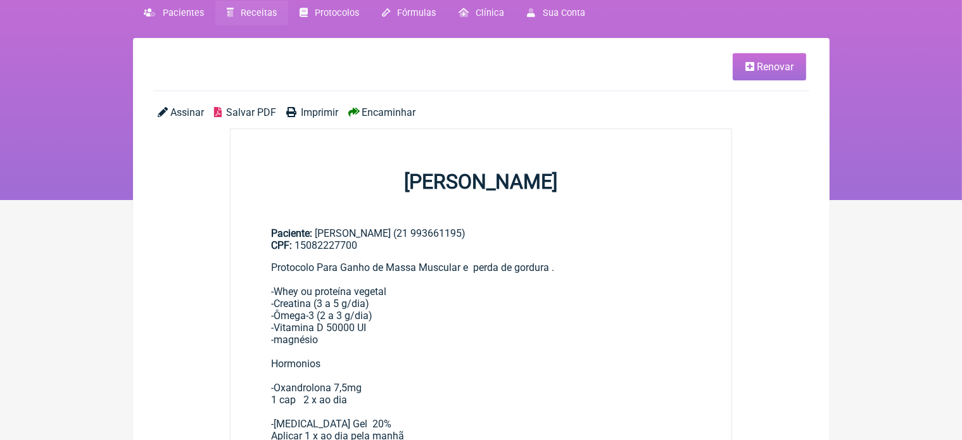
click at [325, 115] on span "Imprimir" at bounding box center [319, 112] width 37 height 12
click at [770, 65] on span "Renovar" at bounding box center [774, 67] width 37 height 12
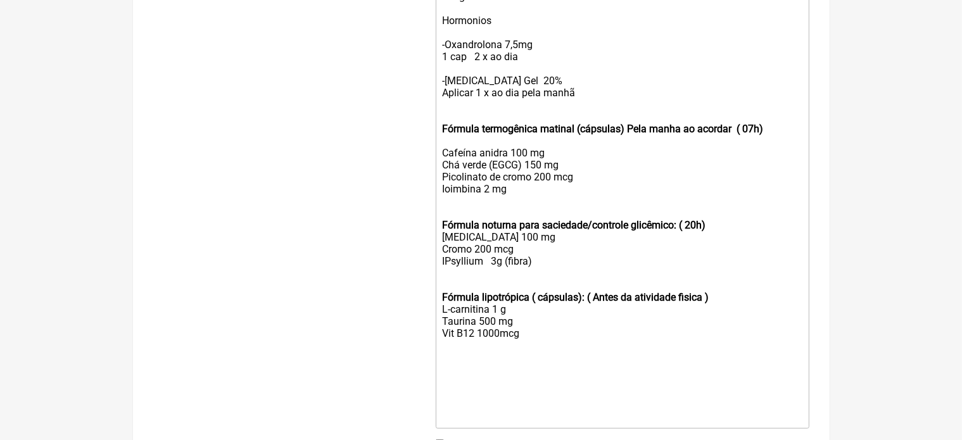
scroll to position [546, 0]
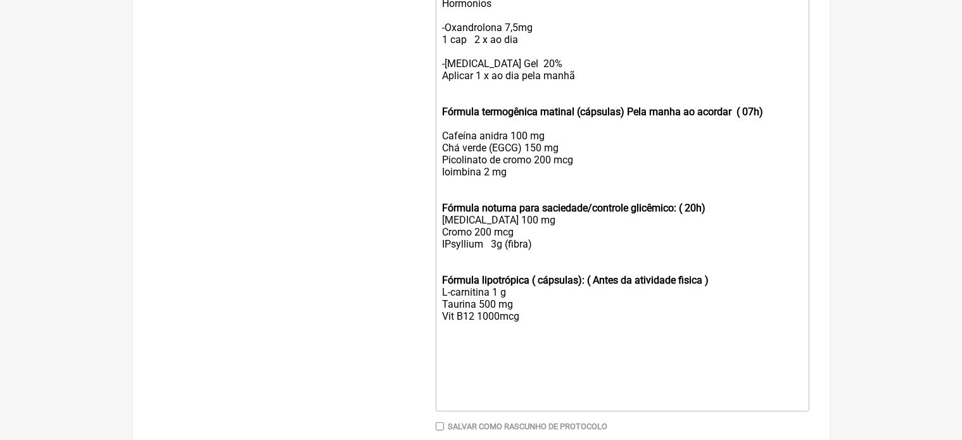
click at [439, 74] on trix-editor "Protocolo Para Ganho de Massa Muscular e perda de gordura . -Whey ou proteína v…" at bounding box center [622, 154] width 373 height 515
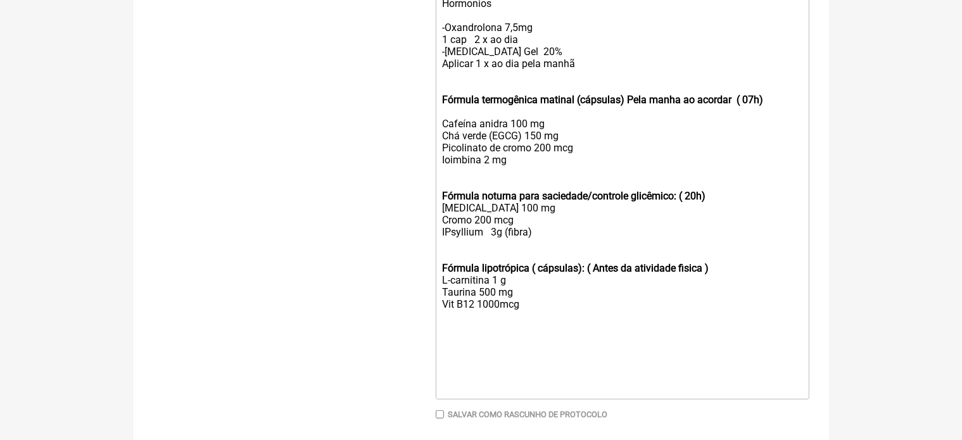
click at [443, 106] on strong "Fórmula termogênica matinal (cápsulas) Pela manha ao acordar ( 07h)" at bounding box center [602, 100] width 321 height 12
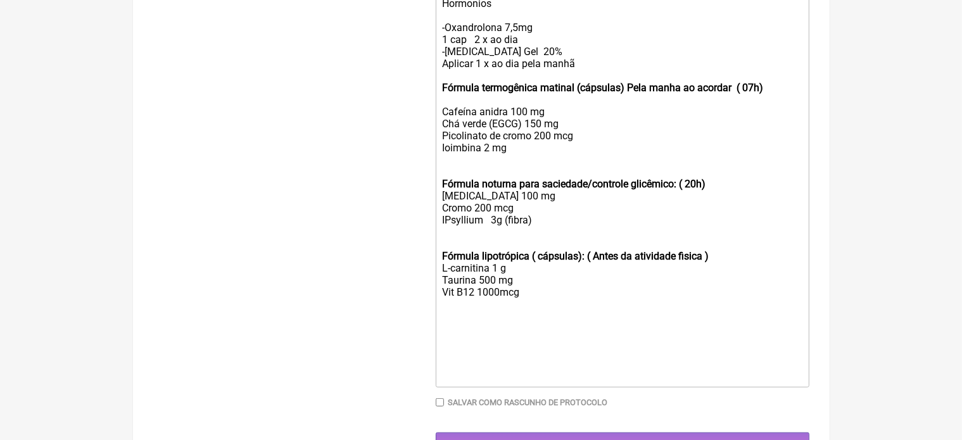
click at [442, 123] on div "Protocolo Para Ganho de Massa Muscular e perda de gordura . -Whey ou proteína v…" at bounding box center [622, 33] width 360 height 265
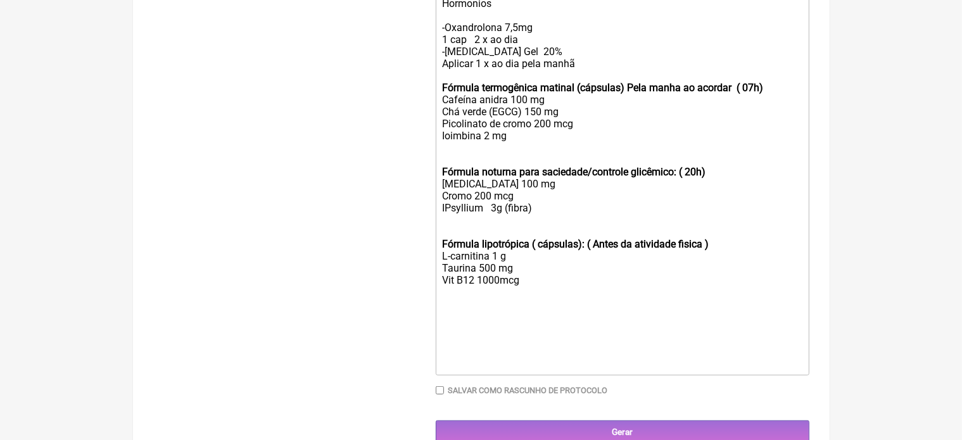
click at [439, 183] on trix-editor "Protocolo Para Ganho de Massa Muscular e perda de gordura . -Whey ou proteína v…" at bounding box center [622, 136] width 373 height 479
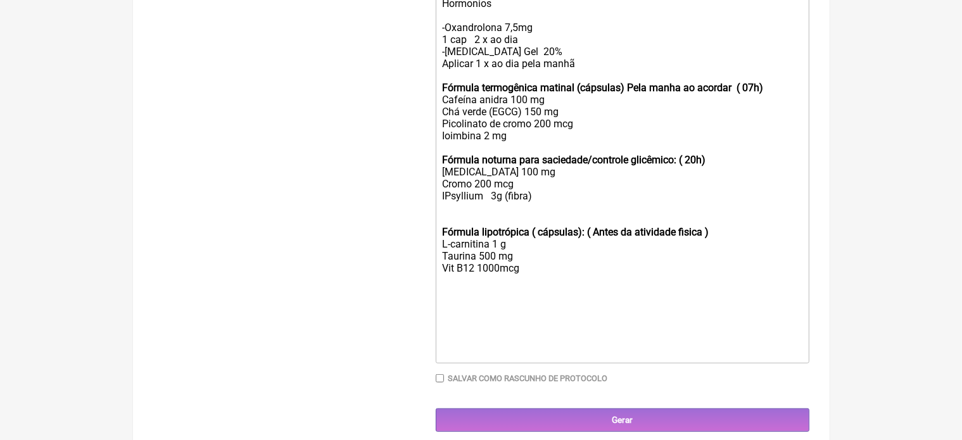
click at [440, 245] on trix-editor "Protocolo Para Ganho de Massa Muscular e perda de gordura . -Whey ou proteína v…" at bounding box center [622, 130] width 373 height 467
type trix-editor "<div>&nbsp;Protocolo Para Ganho de Massa Muscular e&nbsp; perda de gordura .<br…"
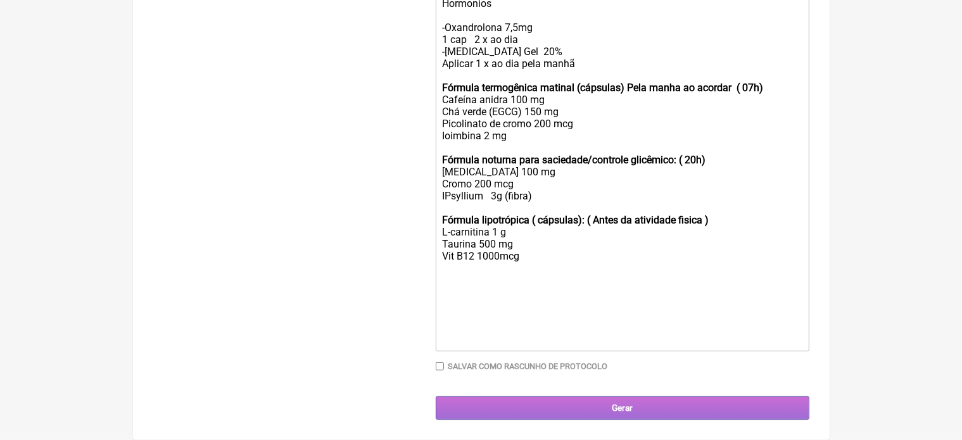
click at [618, 420] on input "Gerar" at bounding box center [622, 407] width 373 height 23
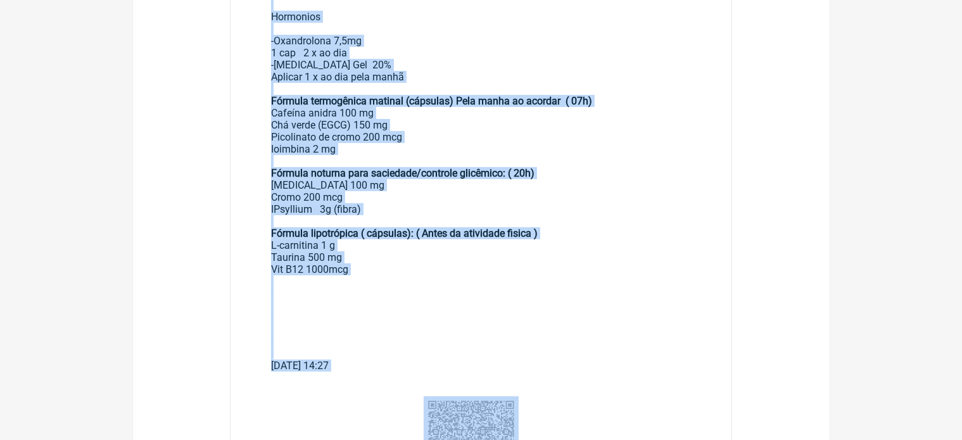
scroll to position [444, 0]
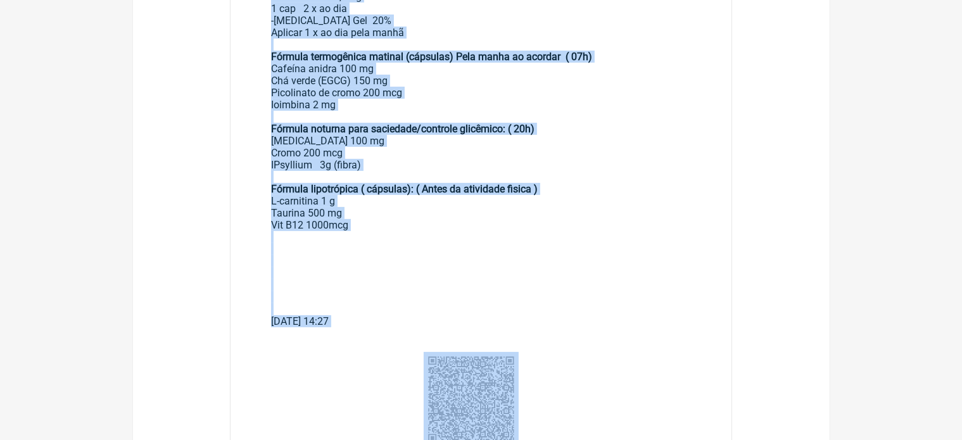
drag, startPoint x: 273, startPoint y: 108, endPoint x: 450, endPoint y: 235, distance: 218.2
click at [450, 235] on div "Protocolo Para Ganho de Massa Muscular e perda de gordura . -Whey ou proteína v…" at bounding box center [481, 92] width 420 height 445
copy div "Protocolo Para Ganho de Massa Muscular e perda de gordura . -Whey ou proteína v…"
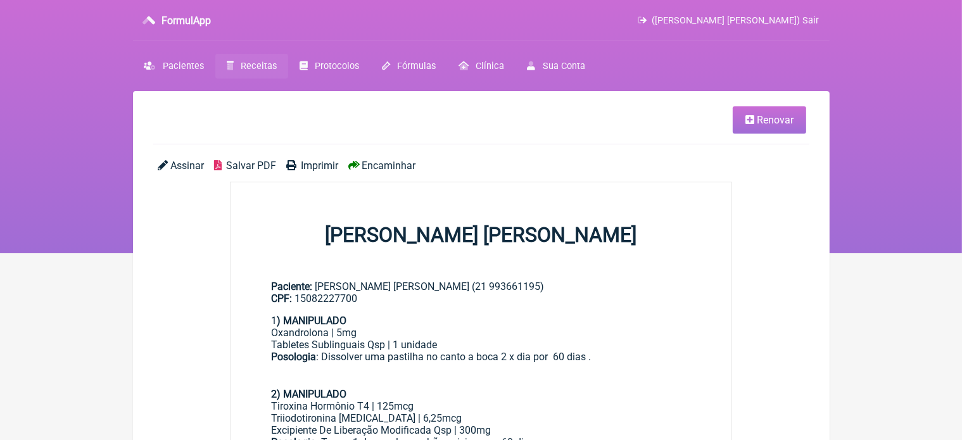
click at [327, 164] on span "Imprimir" at bounding box center [319, 166] width 37 height 12
click at [764, 121] on span "Renovar" at bounding box center [774, 120] width 37 height 12
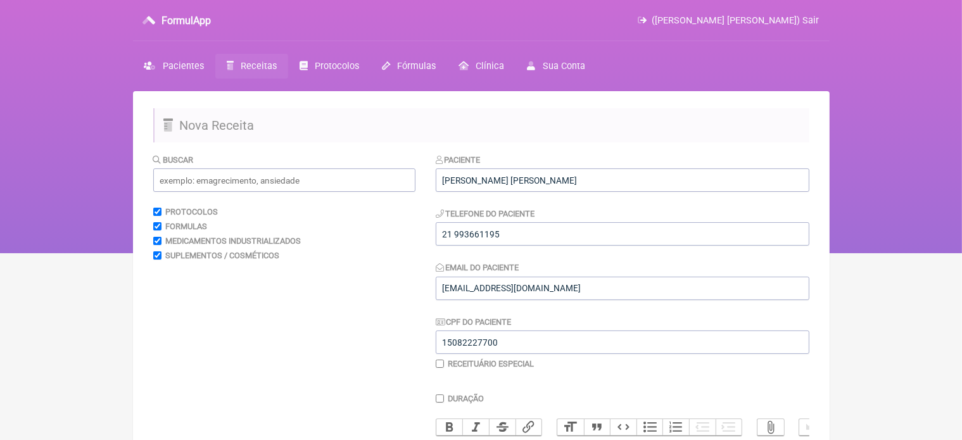
scroll to position [385, 0]
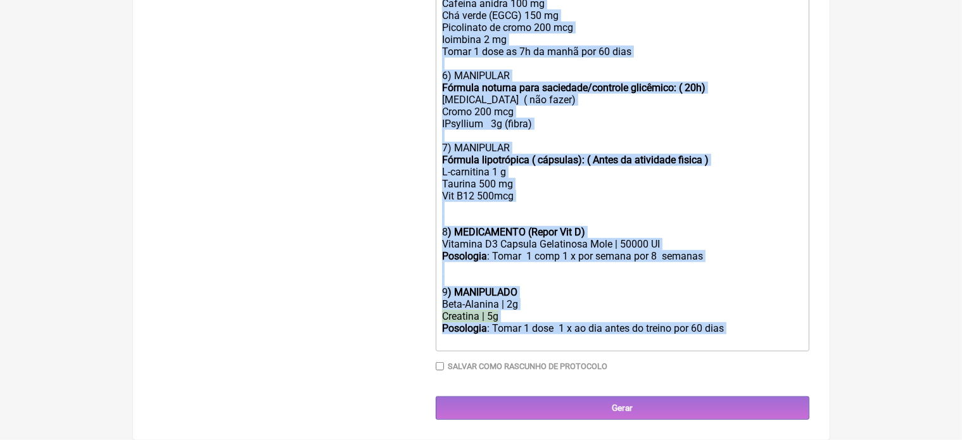
drag, startPoint x: 438, startPoint y: 75, endPoint x: 666, endPoint y: 470, distance: 455.5
type trix-editor "<lor>8<ipsumd>) SITAMETCON</adipis></eli><sed><doe>Temporincid | 6ut</lab></etd…"
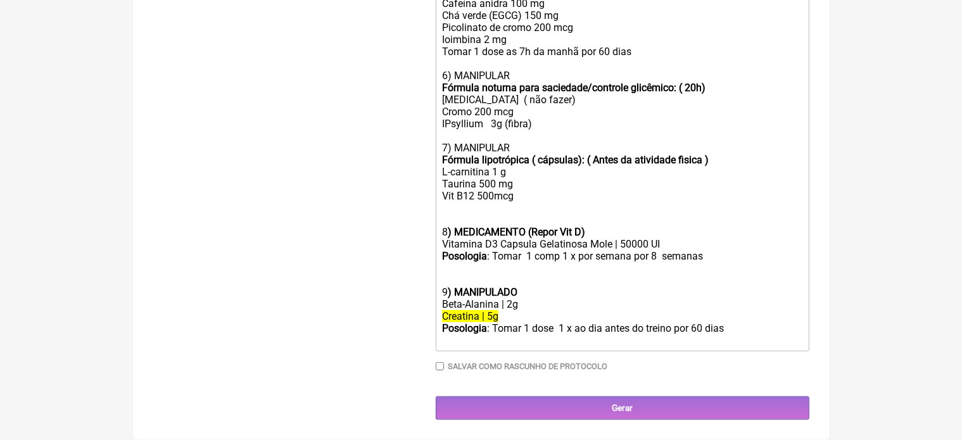
scroll to position [253, 0]
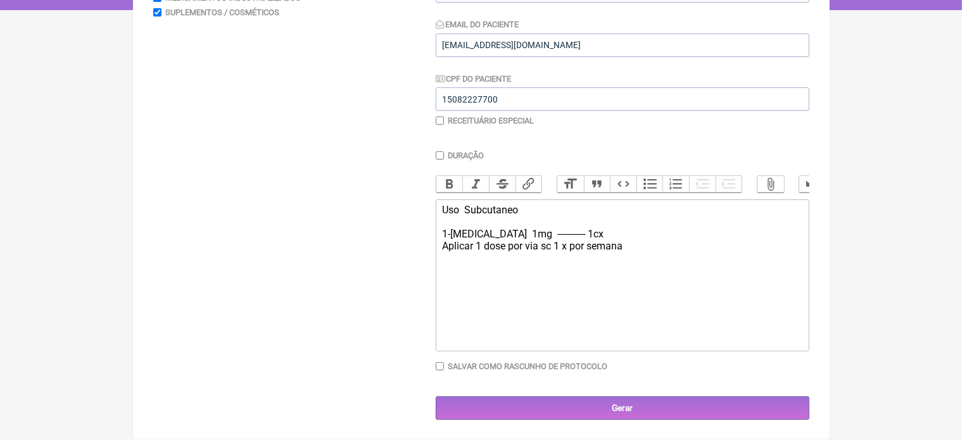
type trix-editor "<div>Uso&nbsp; Subcutaneo&nbsp;<br><br>1-[MEDICAL_DATA]&nbsp; 1mg&nbsp; -------…"
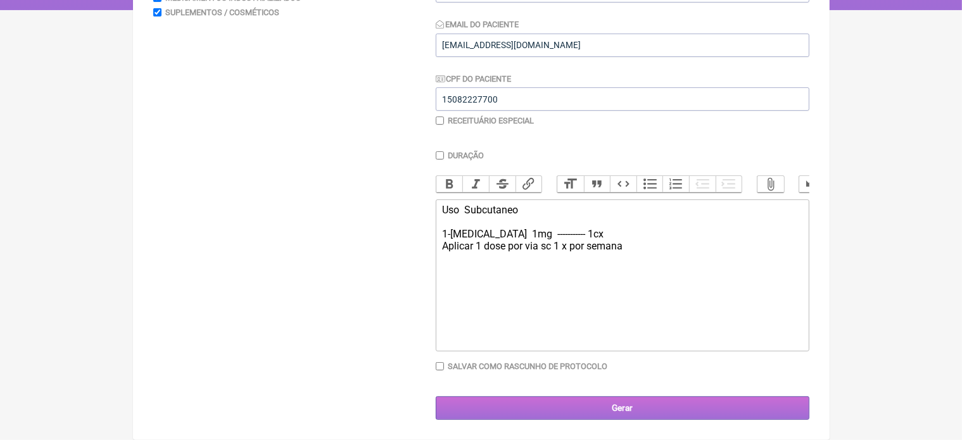
click at [610, 407] on input "Gerar" at bounding box center [622, 407] width 373 height 23
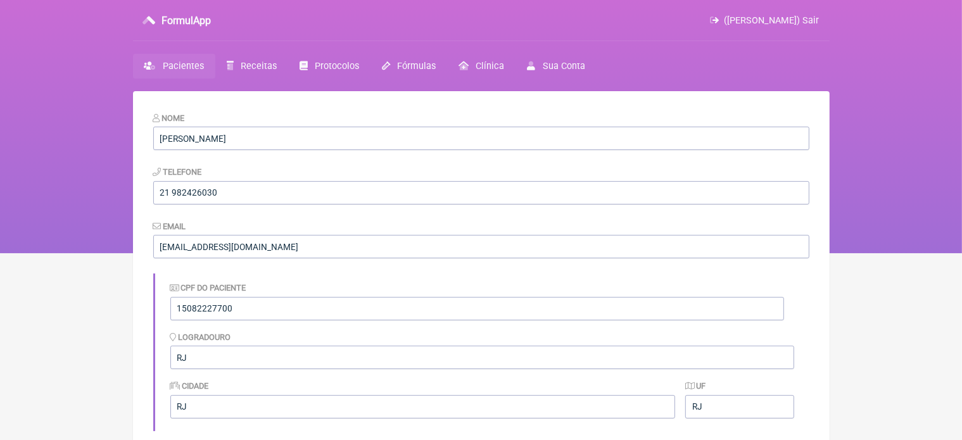
click at [167, 65] on span "Pacientes" at bounding box center [183, 66] width 41 height 11
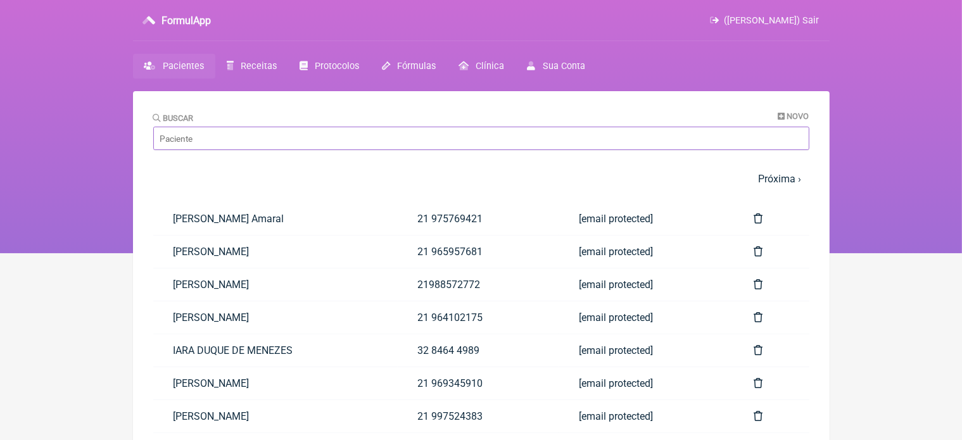
click at [220, 144] on input "Buscar" at bounding box center [481, 138] width 656 height 23
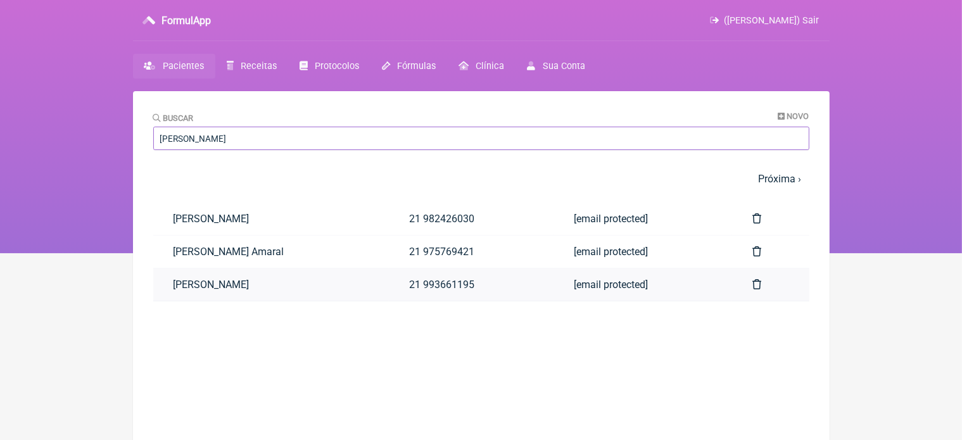
type input "natalia"
click at [263, 287] on link "NATALIA JUSTINO DA ROCHA" at bounding box center [270, 284] width 235 height 32
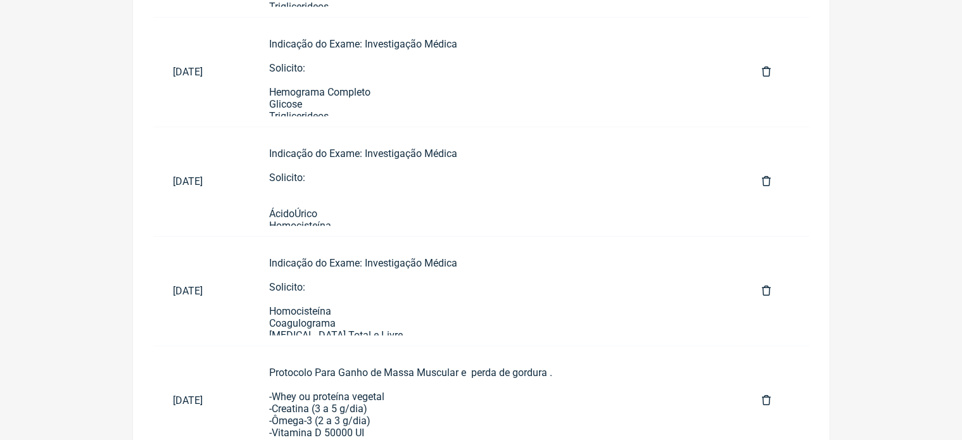
scroll to position [385, 0]
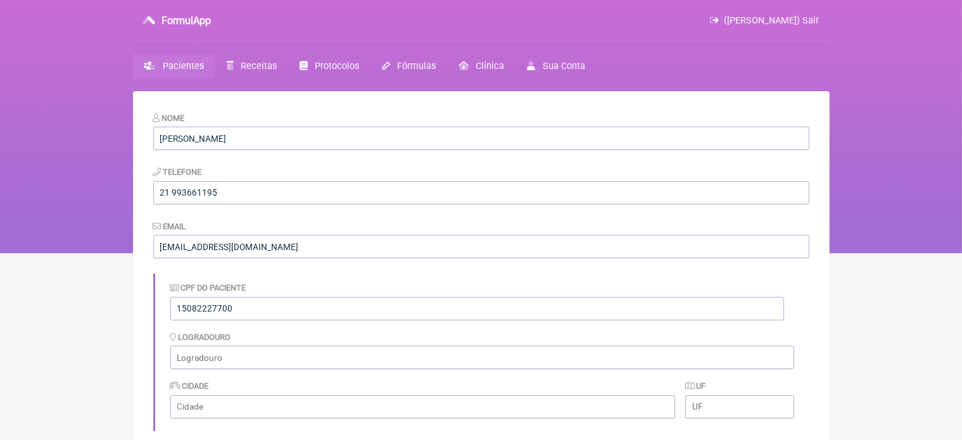
click at [188, 65] on span "Pacientes" at bounding box center [183, 66] width 41 height 11
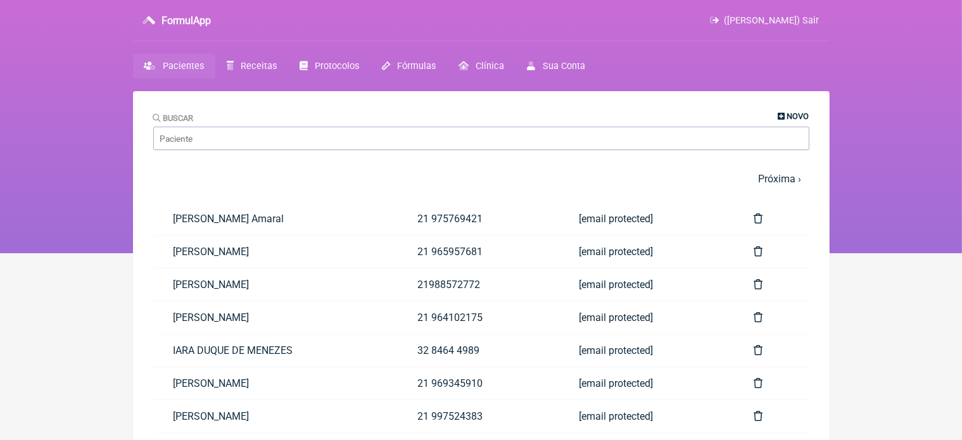
click at [794, 114] on span "Novo" at bounding box center [798, 115] width 22 height 9
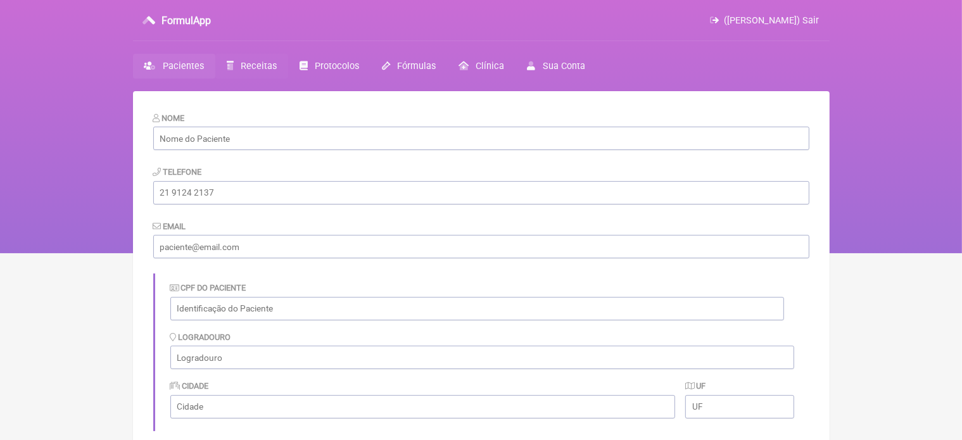
click at [251, 68] on span "Receitas" at bounding box center [259, 66] width 36 height 11
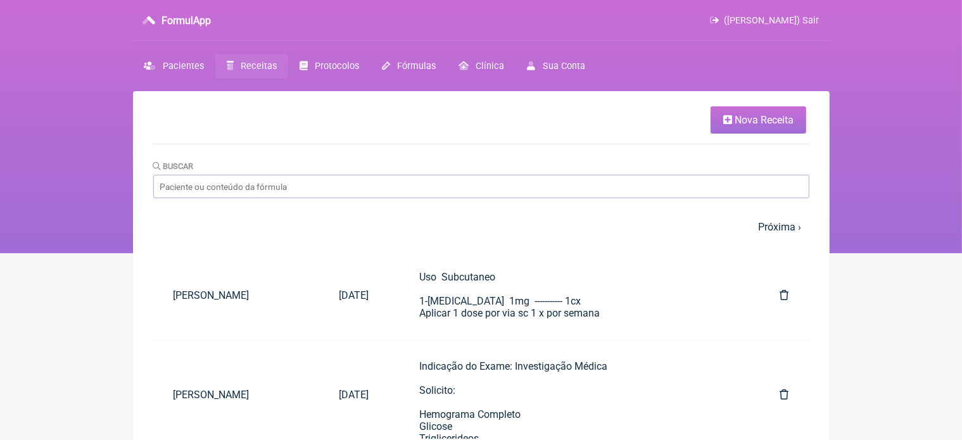
click at [755, 119] on span "Nova Receita" at bounding box center [763, 120] width 59 height 12
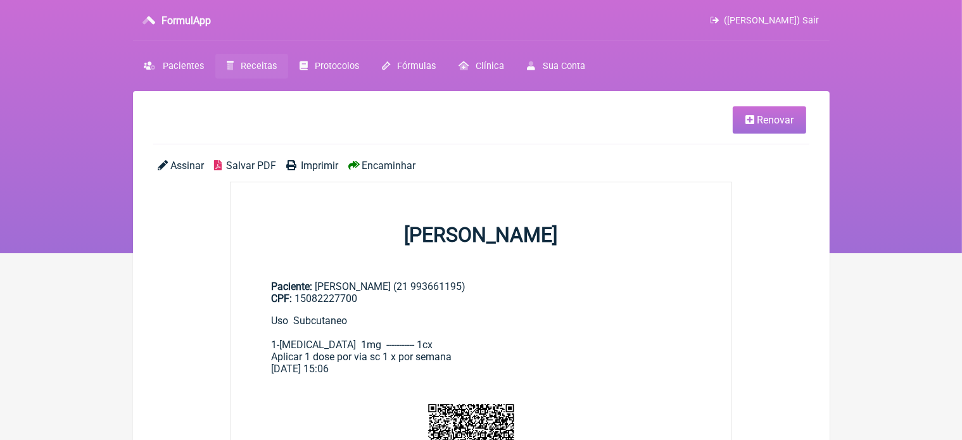
click at [319, 164] on span "Imprimir" at bounding box center [319, 166] width 37 height 12
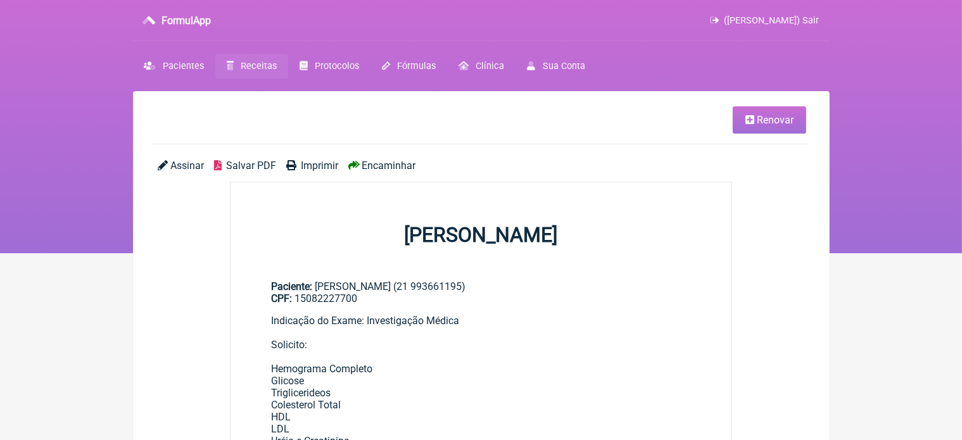
click at [775, 122] on span "Renovar" at bounding box center [774, 120] width 37 height 12
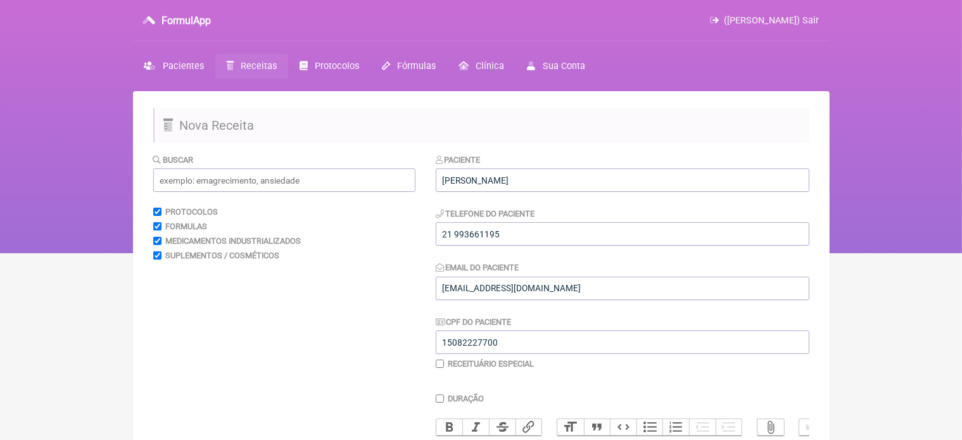
scroll to position [385, 0]
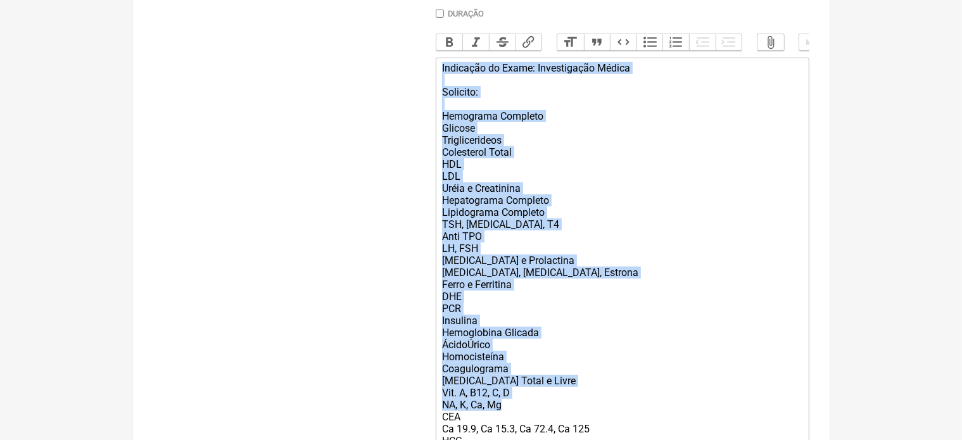
drag, startPoint x: 442, startPoint y: 77, endPoint x: 567, endPoint y: 419, distance: 364.1
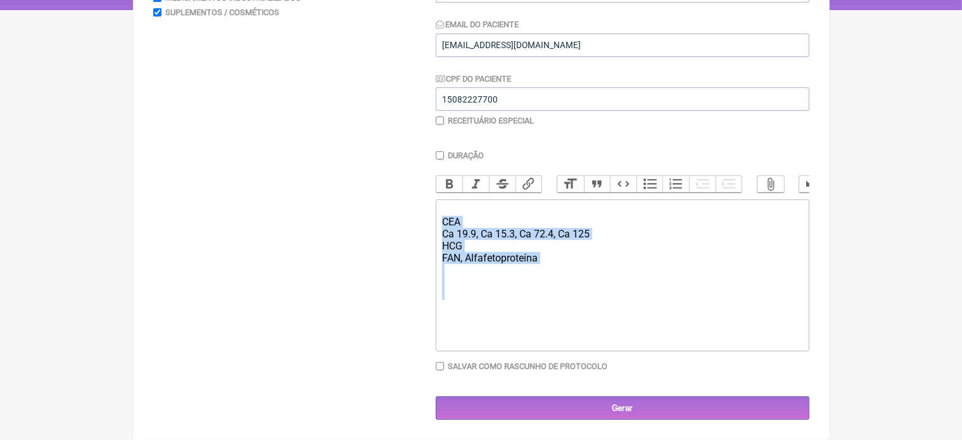
drag, startPoint x: 438, startPoint y: 222, endPoint x: 556, endPoint y: 311, distance: 148.3
click at [556, 311] on trix-editor "CEA Ca 19.9, Ca 15.3, Ca 72.4, Ca 125 HCG FAN, Alfafetoproteína" at bounding box center [622, 275] width 373 height 152
type trix-editor "<div><br><br><br></div>"
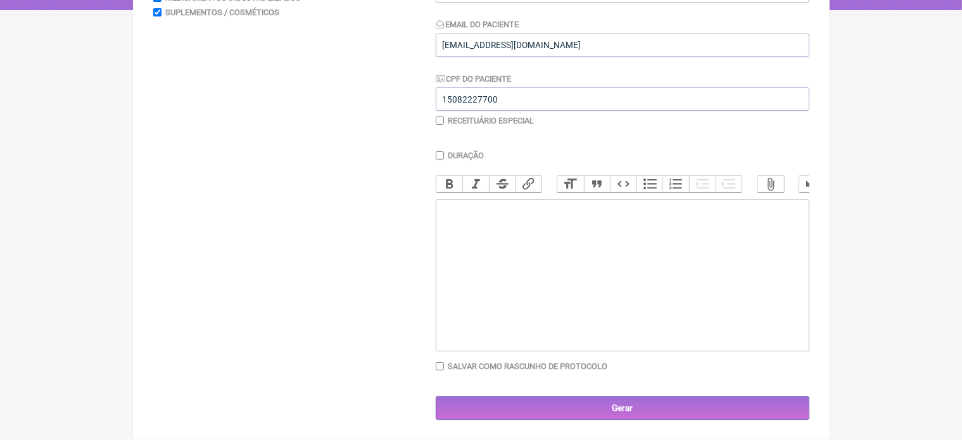
scroll to position [0, 0]
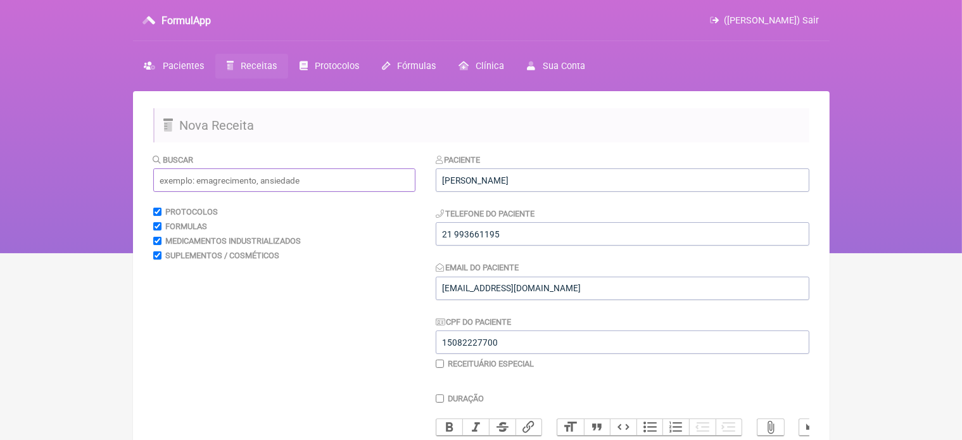
click at [185, 182] on input "text" at bounding box center [284, 179] width 262 height 23
